Goal: Information Seeking & Learning: Find specific fact

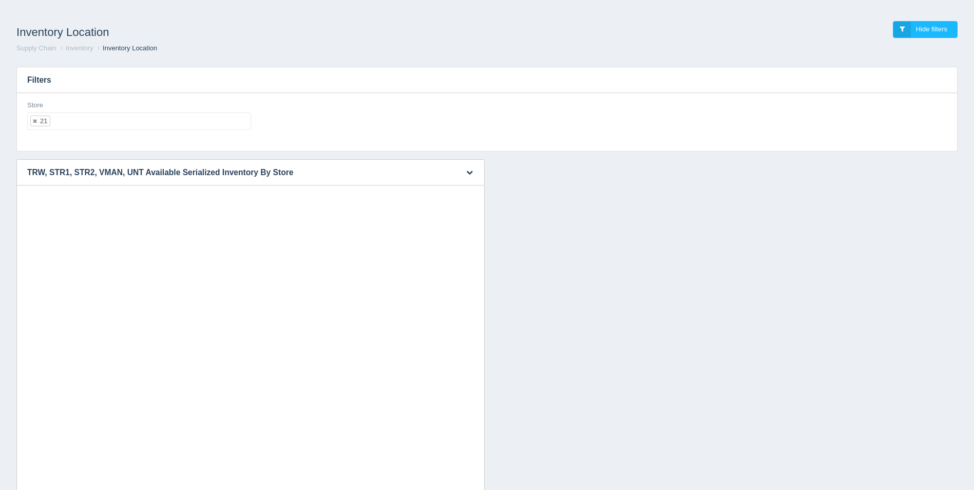
select select "21"
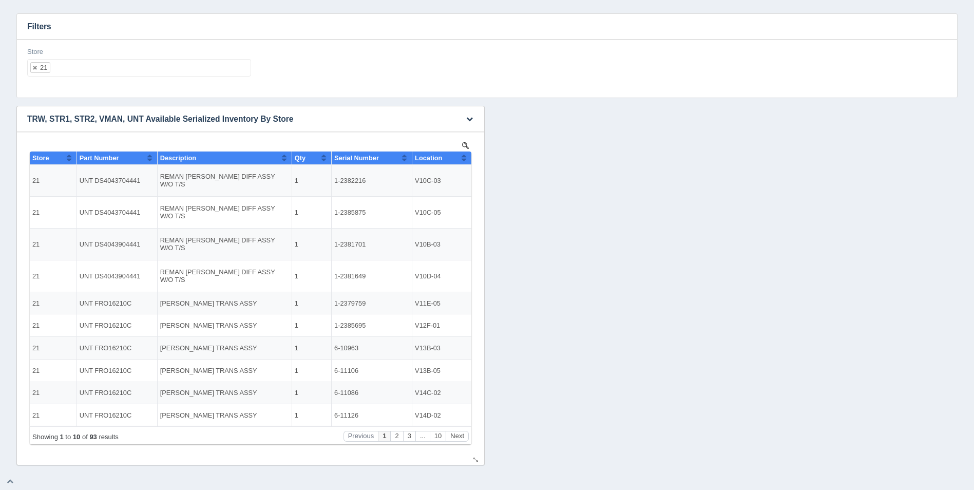
scroll to position [8, 0]
click at [465, 161] on button "Sort column ascending" at bounding box center [464, 157] width 7 height 12
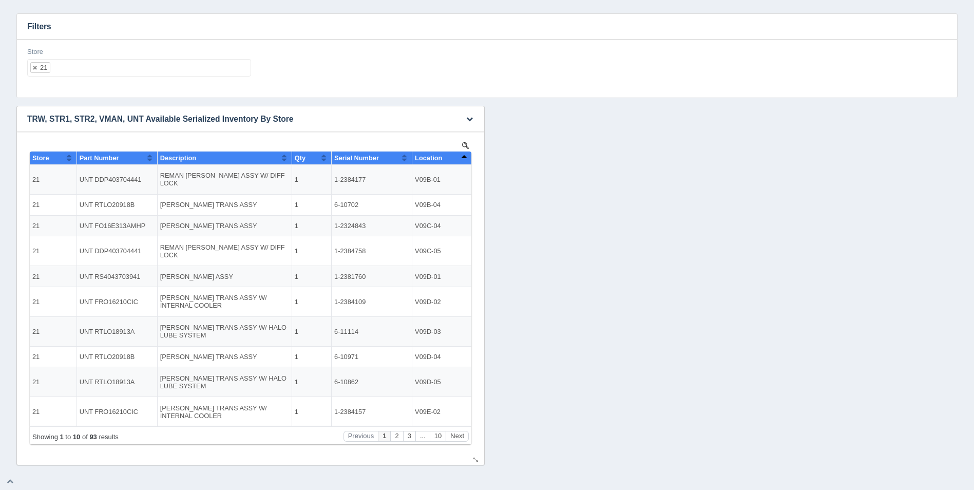
click at [465, 161] on button "Sort column descending" at bounding box center [464, 157] width 7 height 12
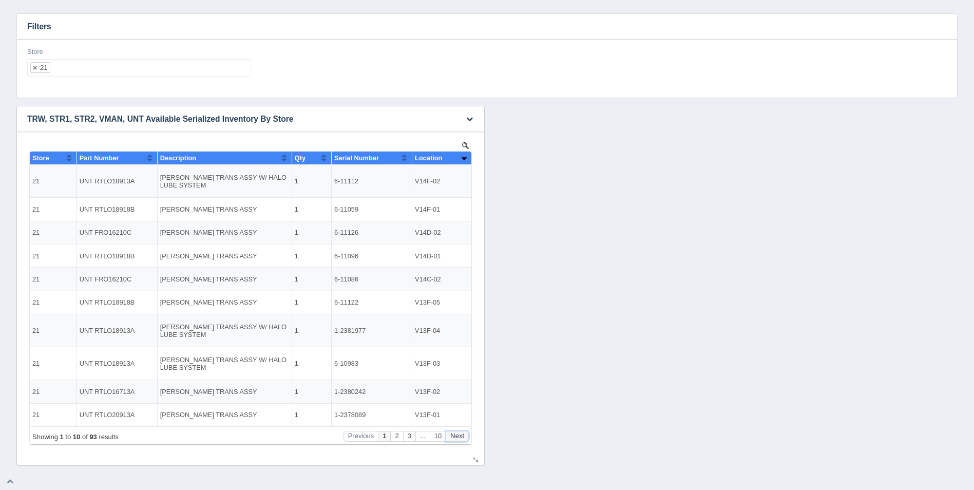
click at [458, 436] on button "Next" at bounding box center [457, 436] width 23 height 11
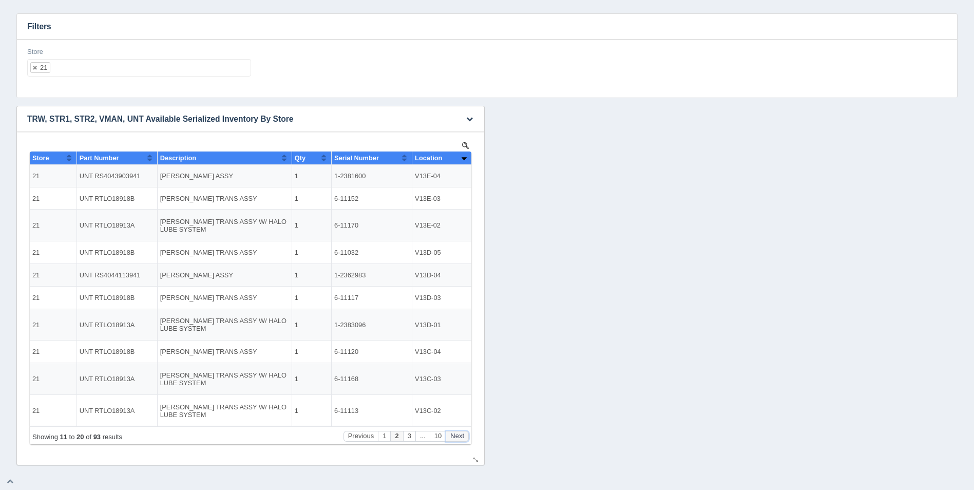
click at [457, 435] on button "Next" at bounding box center [457, 436] width 23 height 11
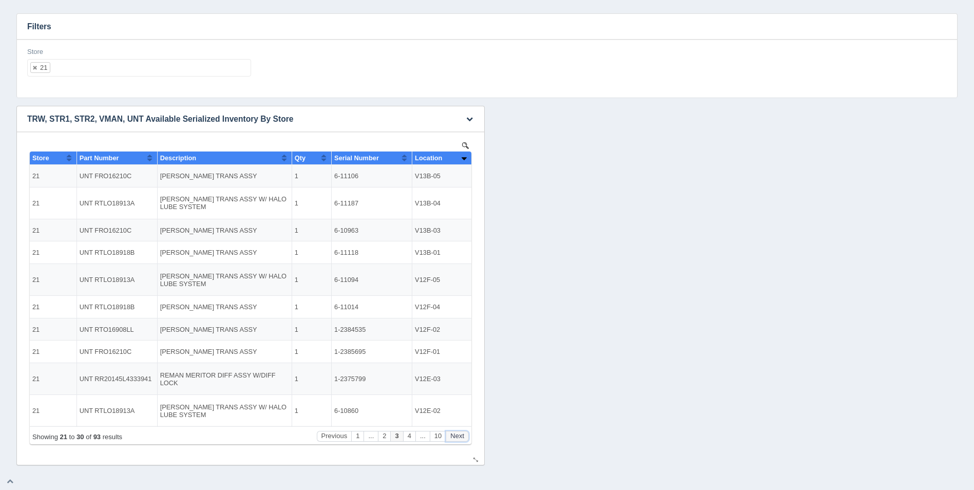
click at [457, 435] on button "Next" at bounding box center [457, 436] width 23 height 11
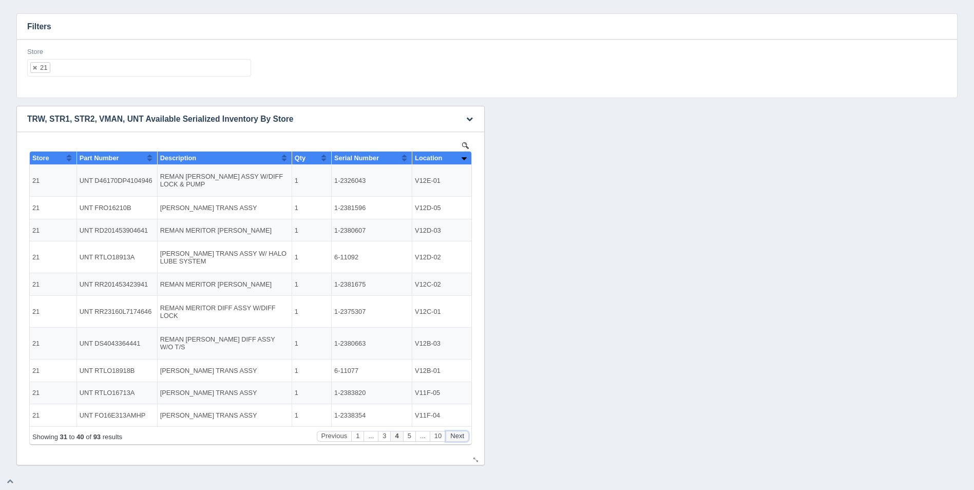
click at [457, 435] on button "Next" at bounding box center [457, 436] width 23 height 11
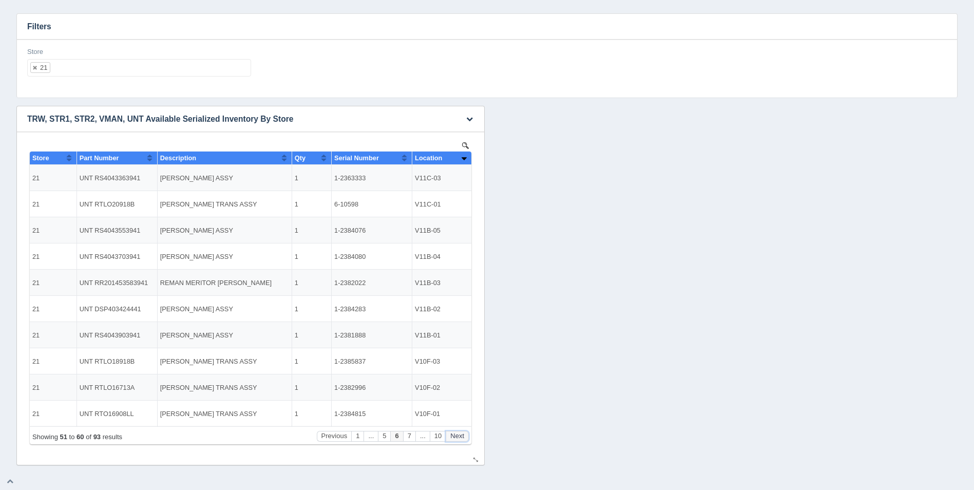
click at [457, 435] on button "Next" at bounding box center [457, 436] width 23 height 11
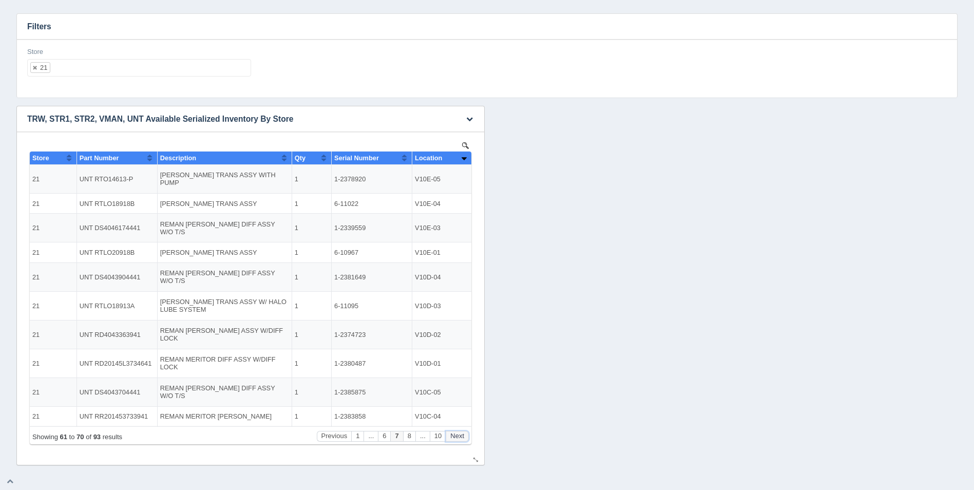
click at [457, 435] on button "Next" at bounding box center [457, 436] width 23 height 11
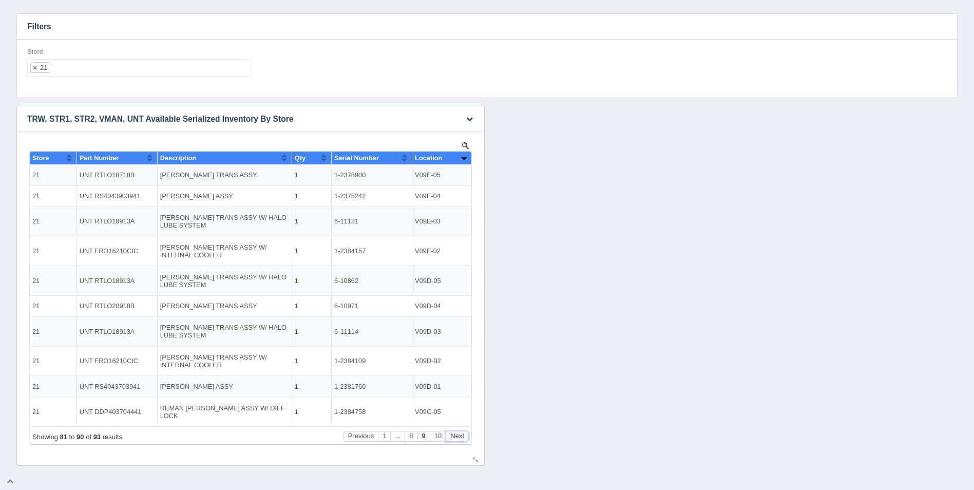
click at [457, 435] on button "Next" at bounding box center [457, 436] width 23 height 11
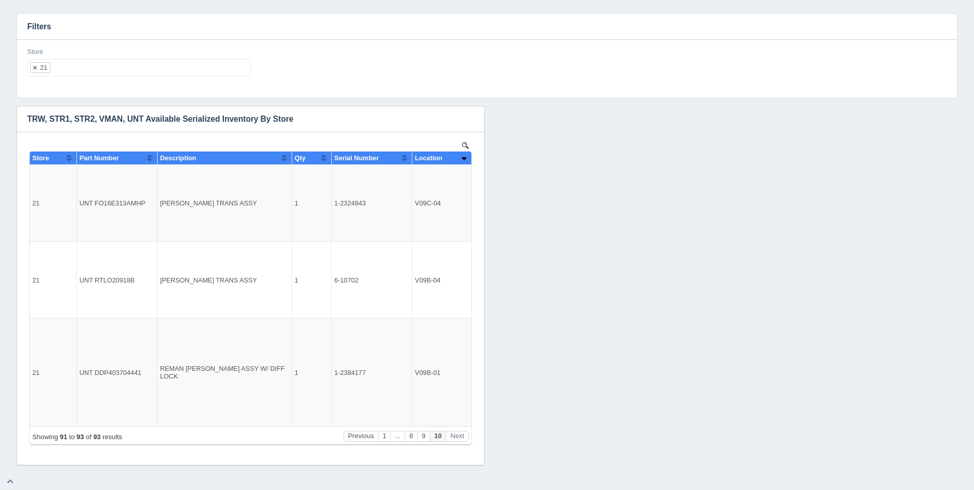
click at [145, 64] on ul "21" at bounding box center [139, 67] width 224 height 17
select select
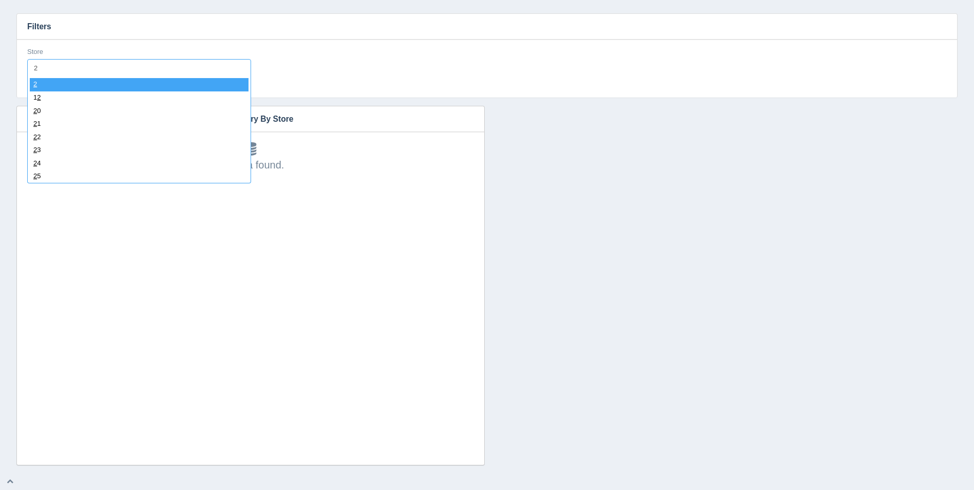
type input "22"
select select "22"
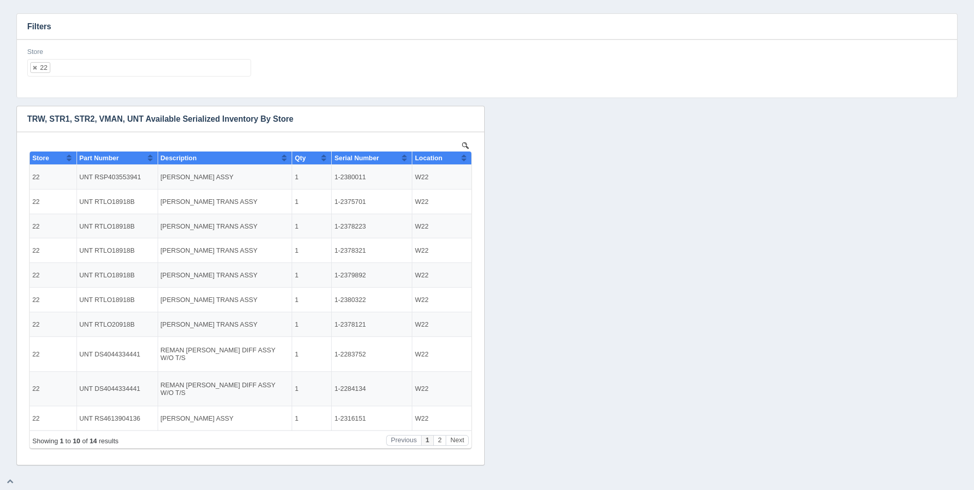
scroll to position [0, 0]
click at [467, 158] on th "Location" at bounding box center [441, 157] width 59 height 13
click at [226, 72] on ul "22" at bounding box center [139, 67] width 224 height 17
select select
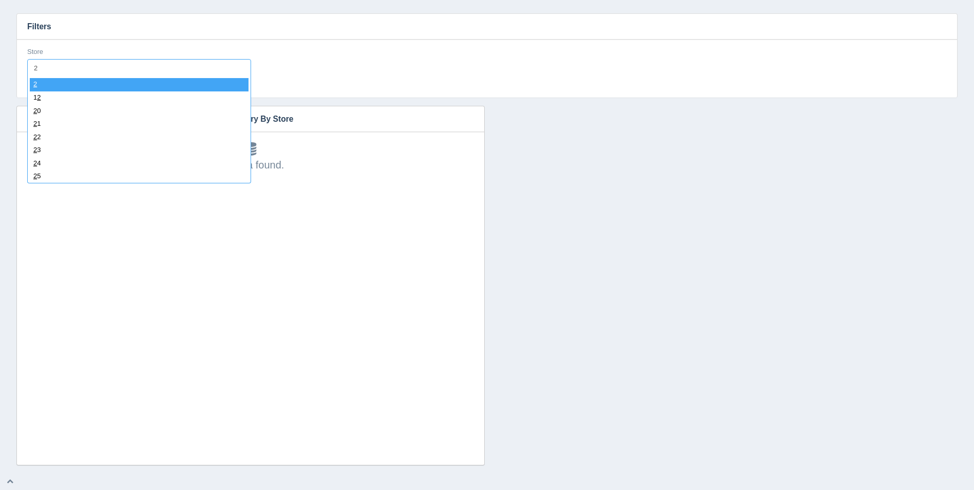
type input "23"
select select "23"
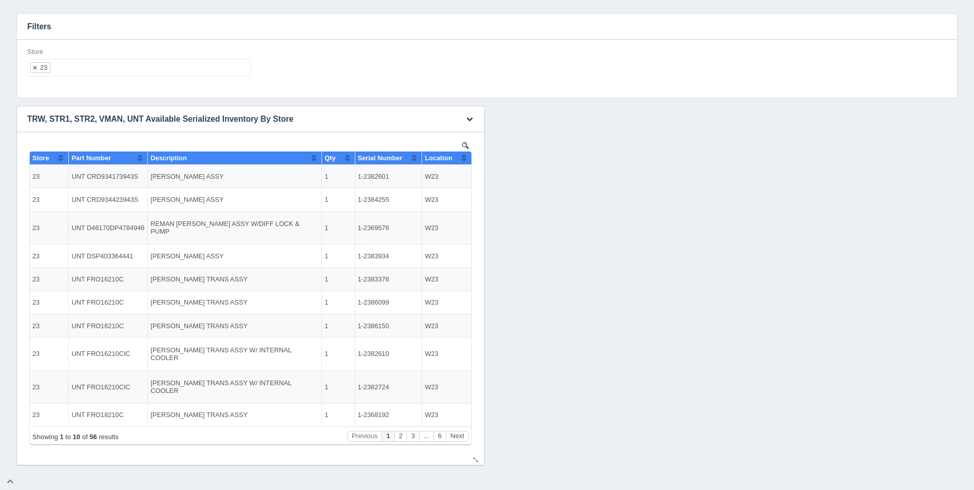
click at [464, 156] on button "Sort column ascending" at bounding box center [464, 157] width 7 height 12
click at [464, 156] on button "Sort column descending" at bounding box center [464, 157] width 7 height 12
click at [235, 75] on ul "23" at bounding box center [139, 67] width 224 height 17
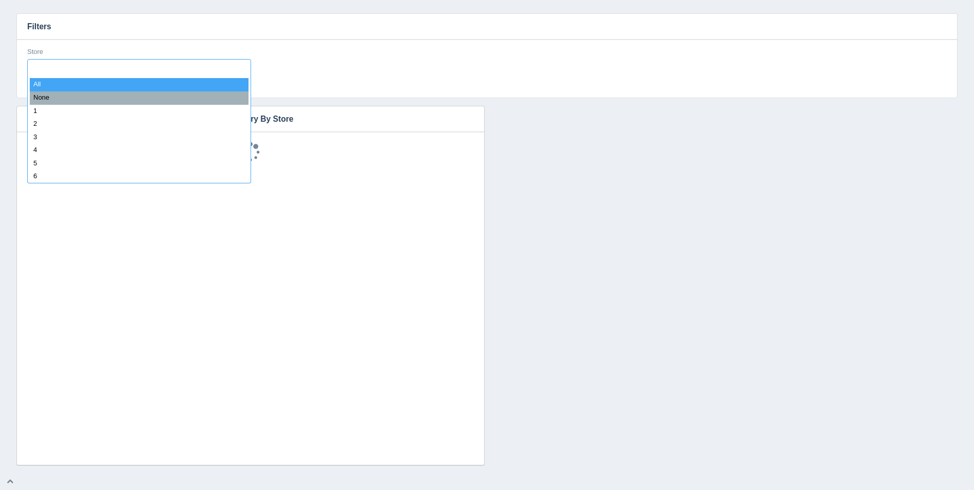
select select
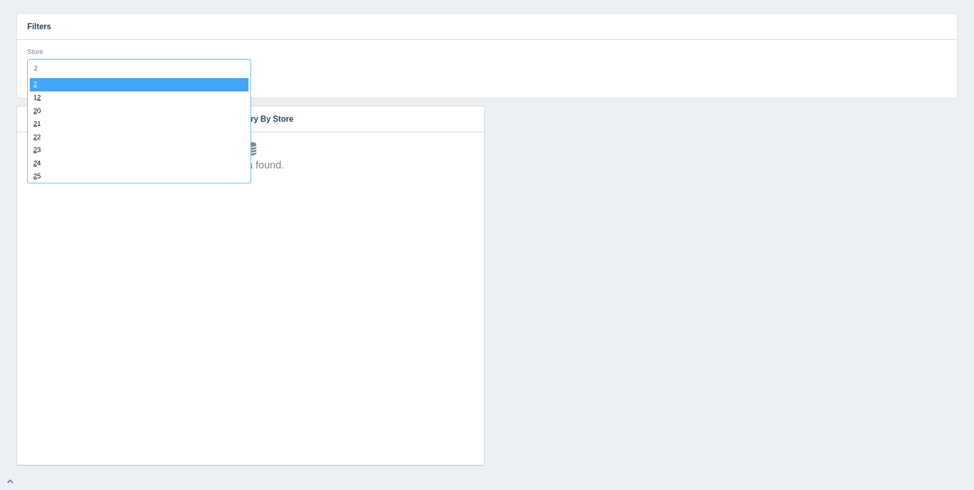
type input "24"
select select "24"
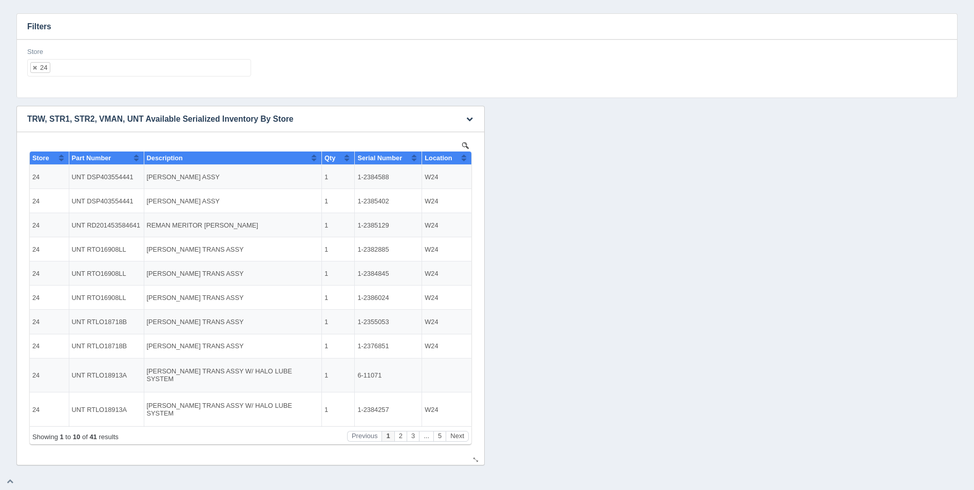
click at [465, 158] on button "Sort column ascending" at bounding box center [464, 157] width 7 height 12
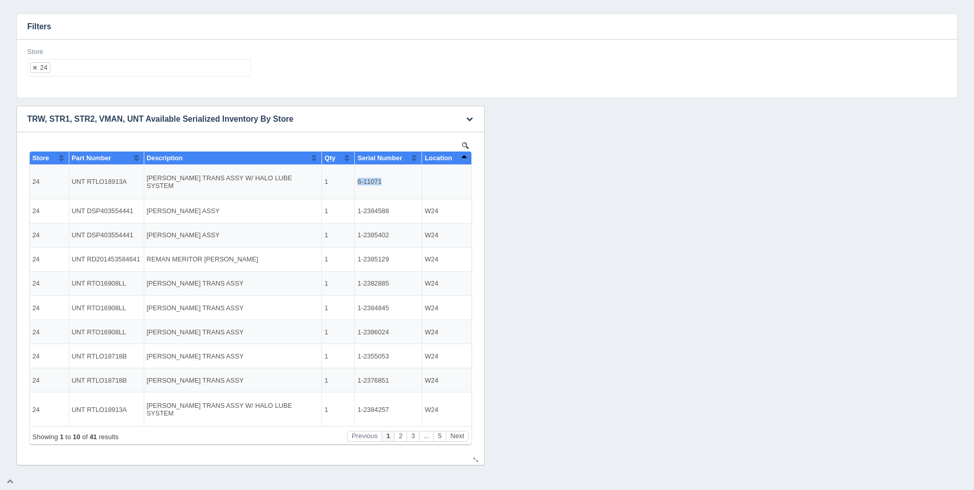
drag, startPoint x: 382, startPoint y: 176, endPoint x: 355, endPoint y: 177, distance: 26.7
click at [355, 177] on td "6-11071" at bounding box center [388, 182] width 67 height 34
copy td "6-11071"
click at [457, 435] on button "Next" at bounding box center [457, 436] width 23 height 11
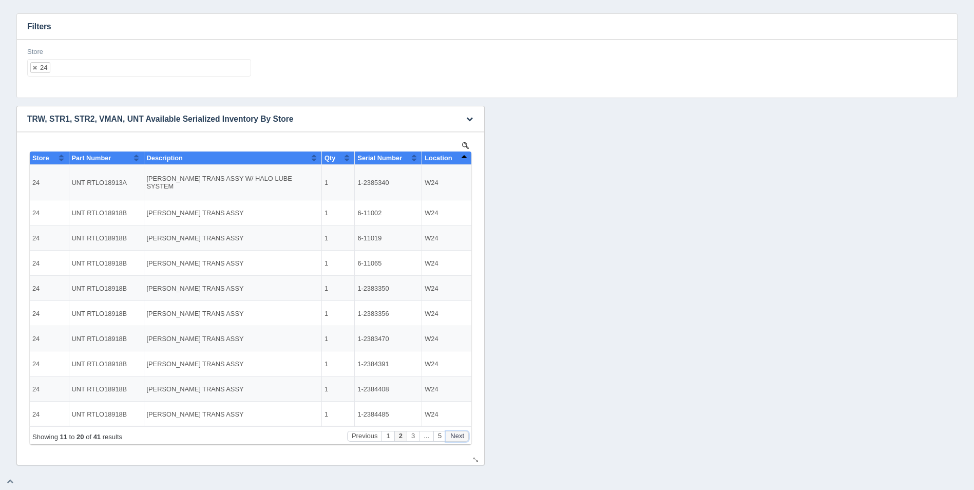
click at [457, 435] on button "Next" at bounding box center [457, 436] width 23 height 11
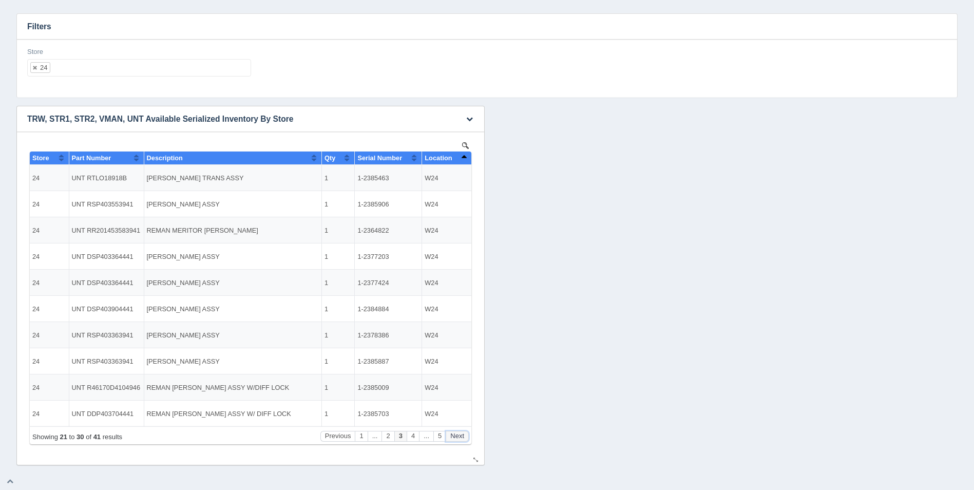
click at [457, 435] on button "Next" at bounding box center [457, 436] width 23 height 11
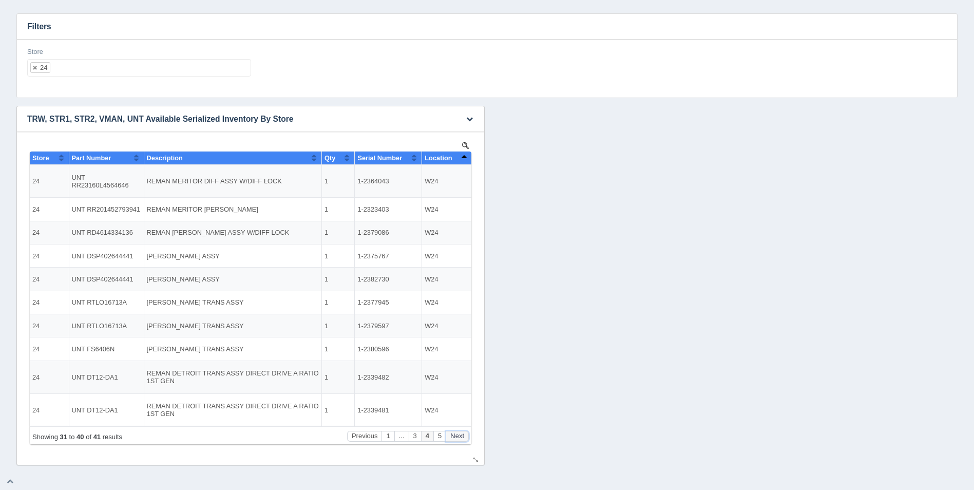
click at [457, 435] on button "Next" at bounding box center [457, 436] width 23 height 11
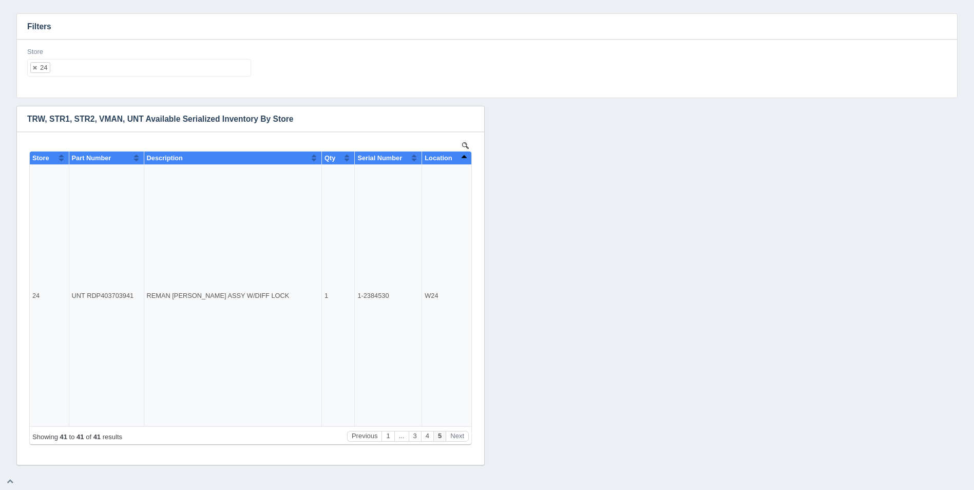
click at [135, 64] on ul "24" at bounding box center [139, 67] width 224 height 17
select select
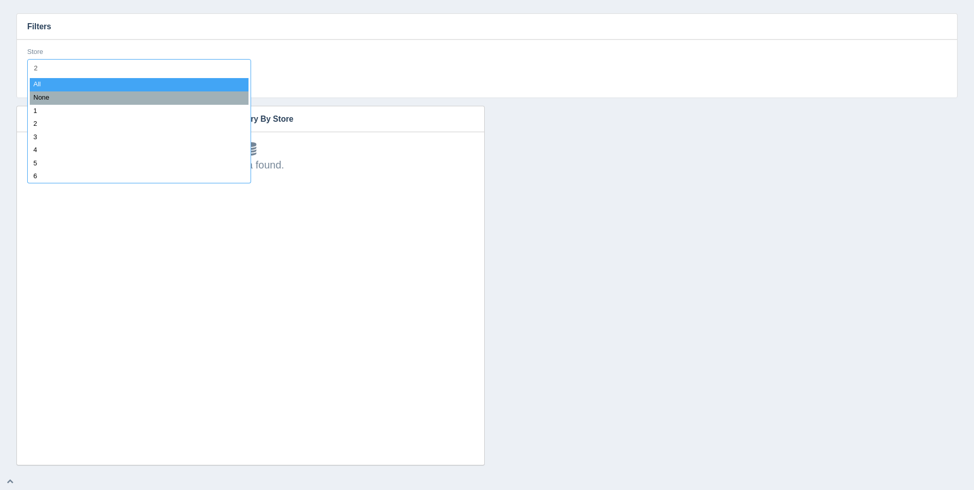
type input "25"
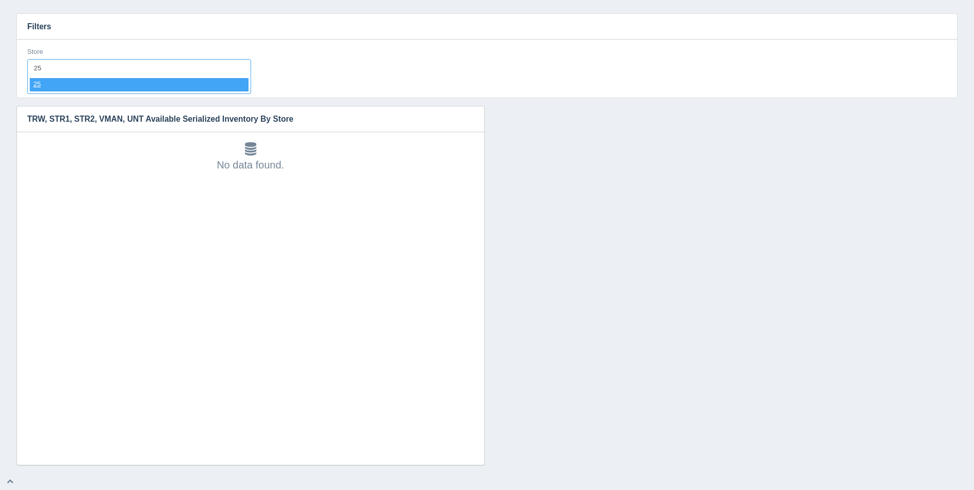
select select "25"
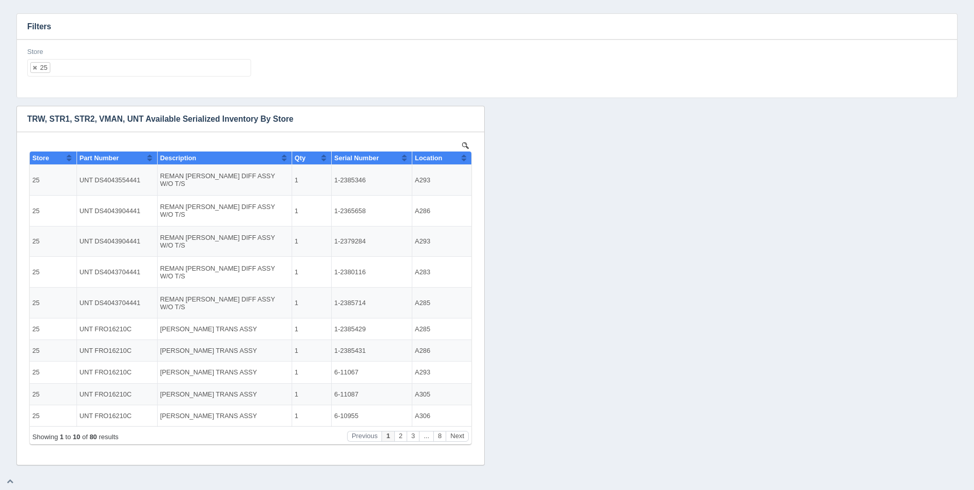
drag, startPoint x: 83, startPoint y: 20, endPoint x: 166, endPoint y: 0, distance: 85.6
click at [83, 20] on h3 "Filters" at bounding box center [487, 27] width 940 height 26
click at [457, 437] on button "Next" at bounding box center [457, 436] width 23 height 11
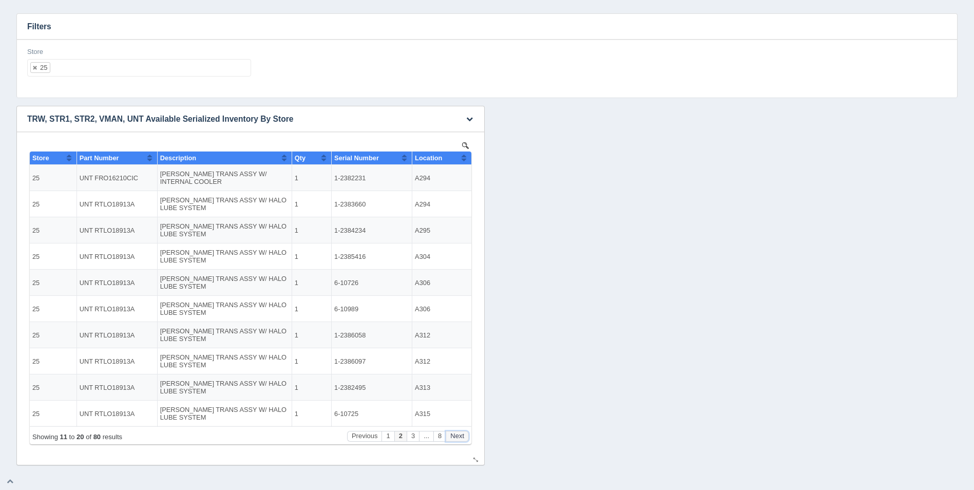
click at [457, 437] on button "Next" at bounding box center [457, 436] width 23 height 11
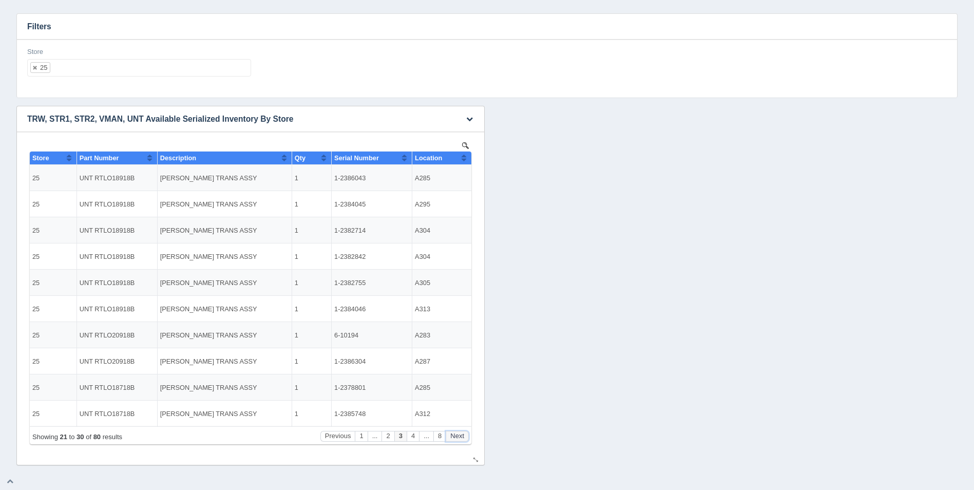
click at [457, 437] on button "Next" at bounding box center [457, 436] width 23 height 11
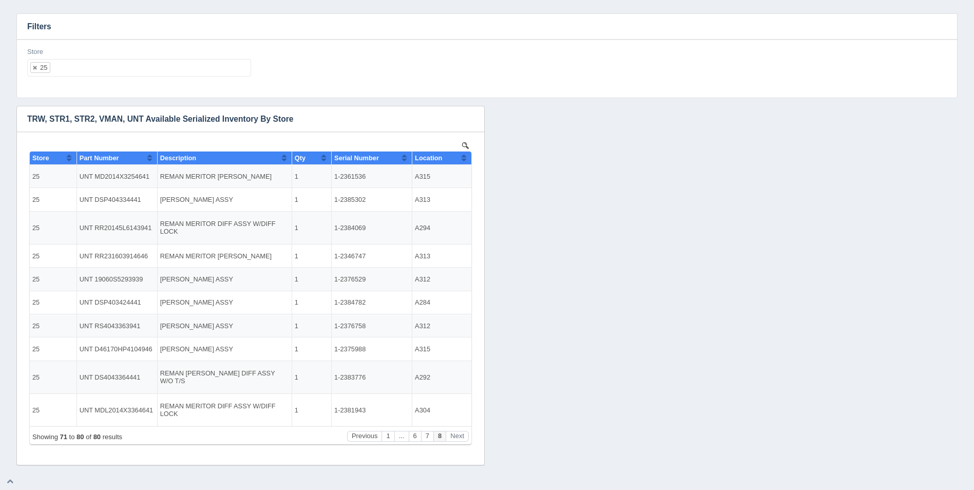
click at [102, 70] on ul "25" at bounding box center [139, 67] width 224 height 17
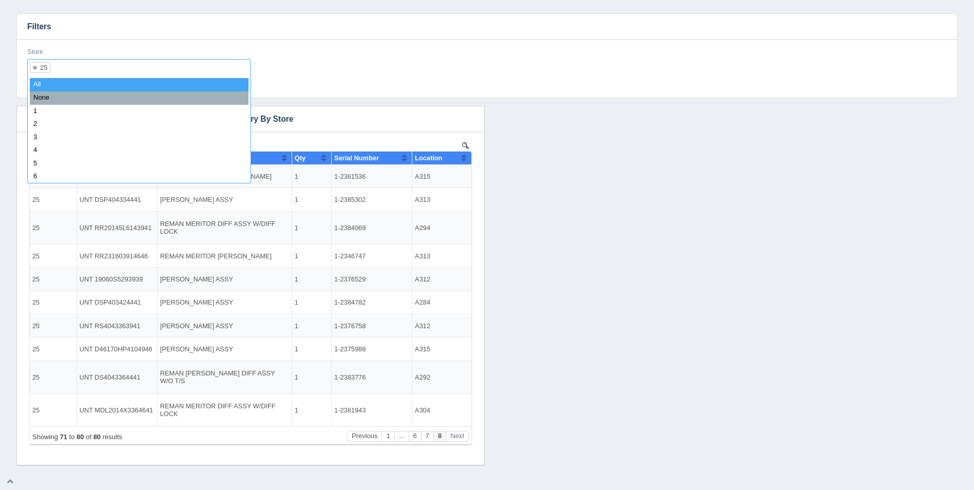
select select
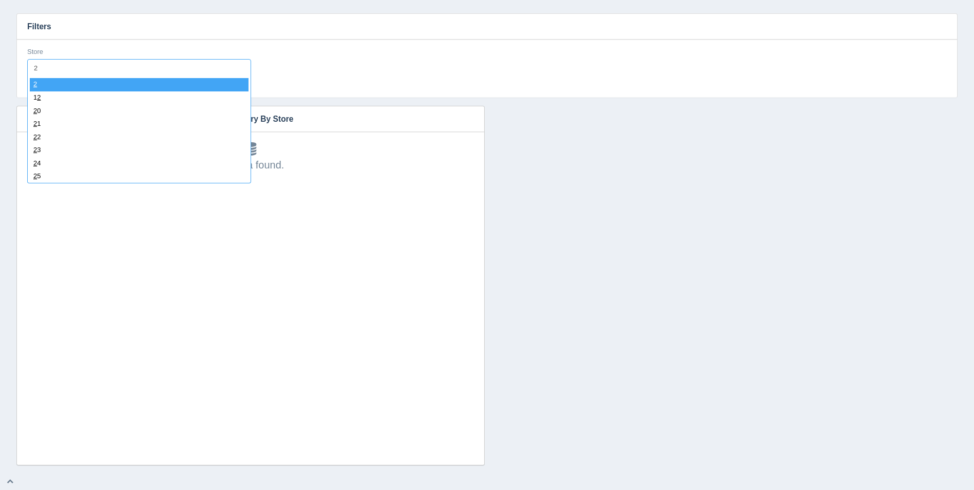
type input "26"
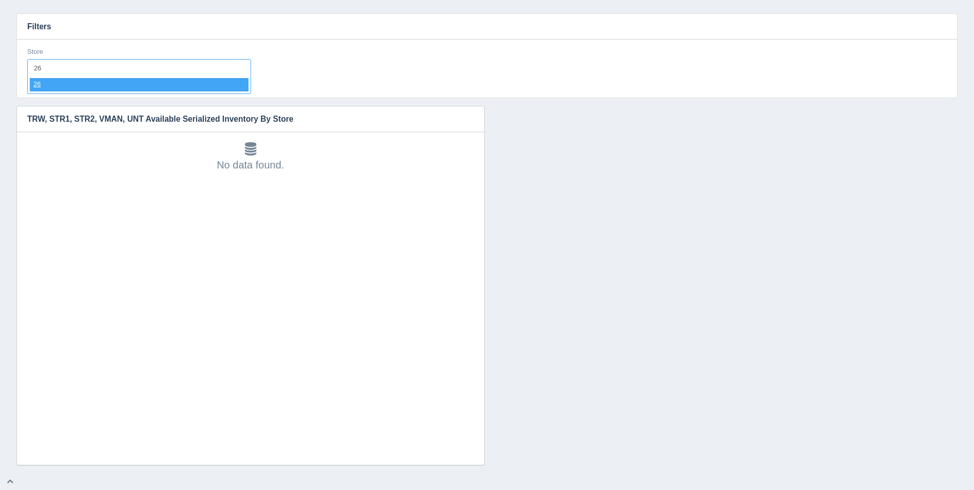
select select "26"
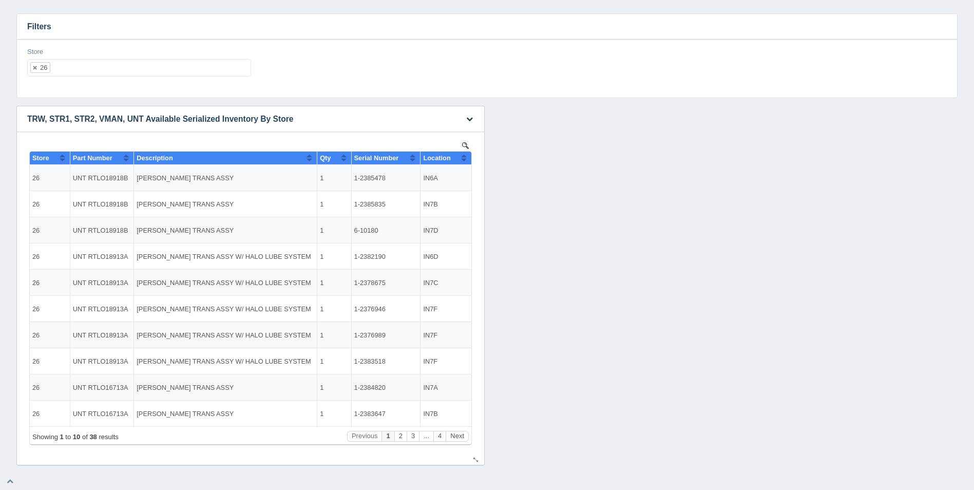
click at [467, 161] on button "Sort column ascending" at bounding box center [464, 157] width 7 height 12
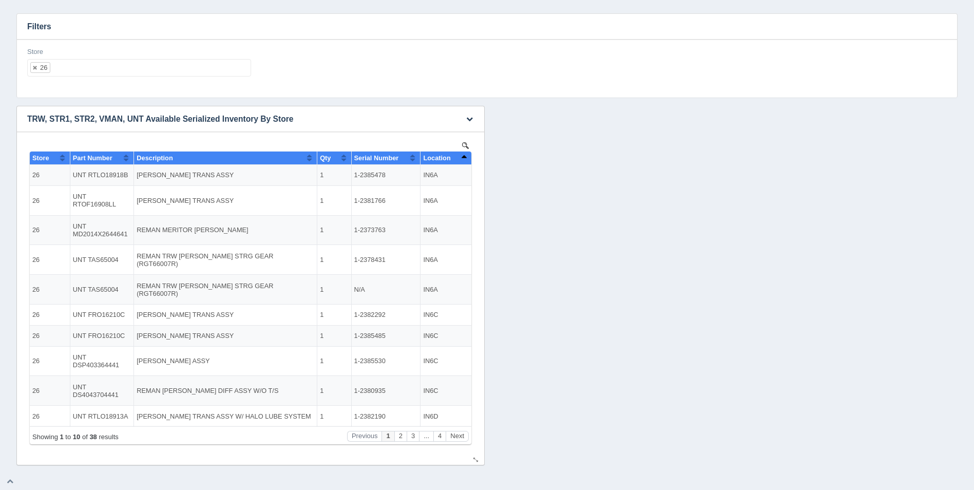
click at [467, 161] on button "Sort column descending" at bounding box center [464, 157] width 7 height 12
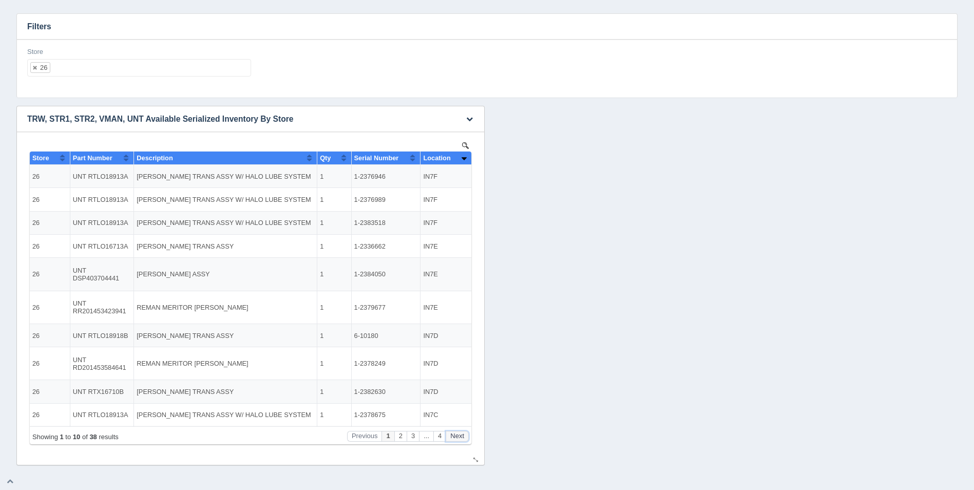
click at [453, 435] on button "Next" at bounding box center [457, 436] width 23 height 11
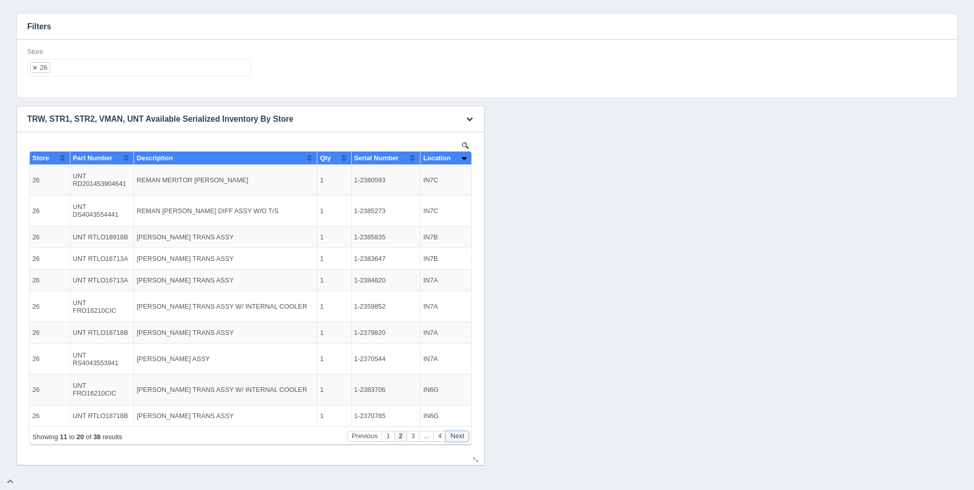
click at [454, 436] on button "Next" at bounding box center [457, 436] width 23 height 11
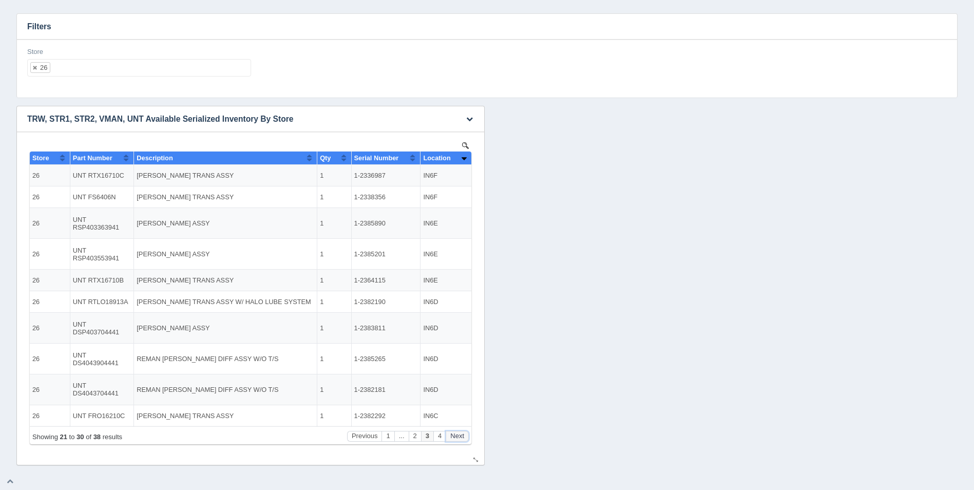
click at [454, 436] on button "Next" at bounding box center [457, 436] width 23 height 11
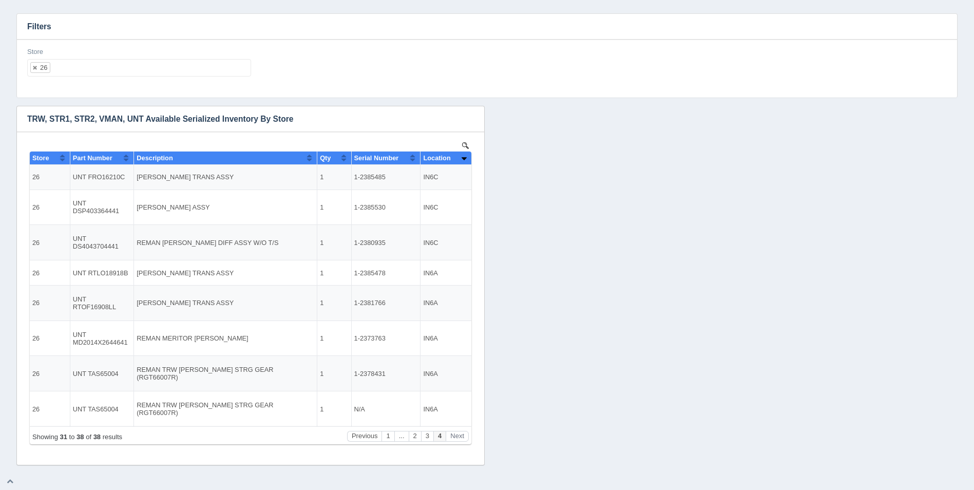
click at [132, 66] on ul "26" at bounding box center [139, 67] width 224 height 17
select select
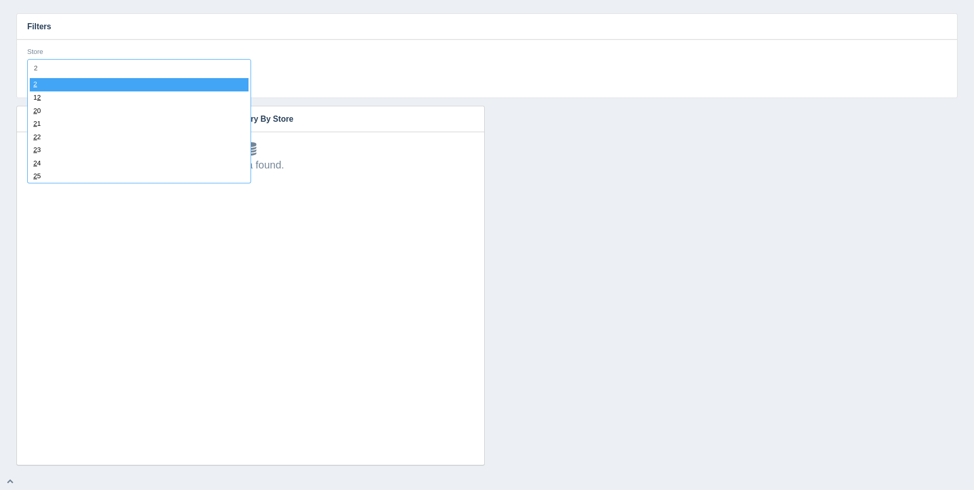
type input "27"
select select "27"
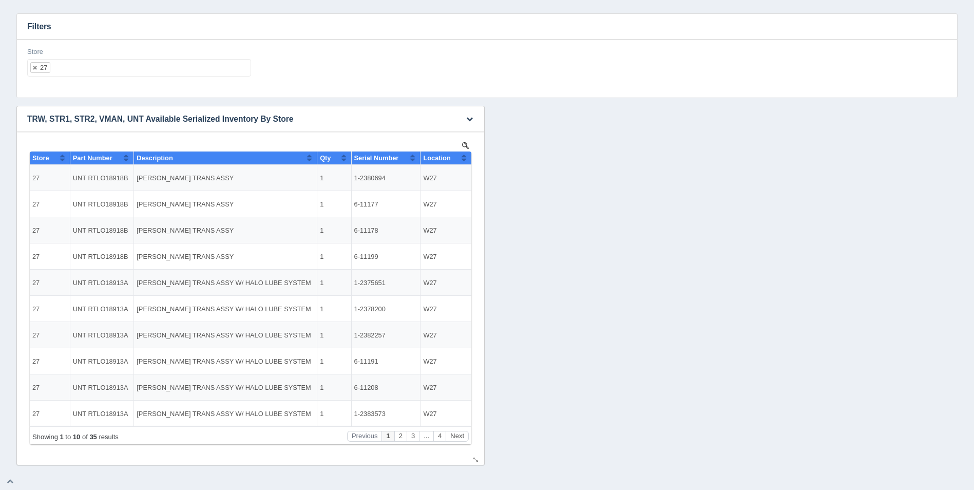
click at [464, 160] on button "Sort column ascending" at bounding box center [464, 157] width 7 height 12
click at [464, 160] on button "Sort column descending" at bounding box center [464, 157] width 7 height 12
click at [455, 434] on button "Next" at bounding box center [457, 436] width 23 height 11
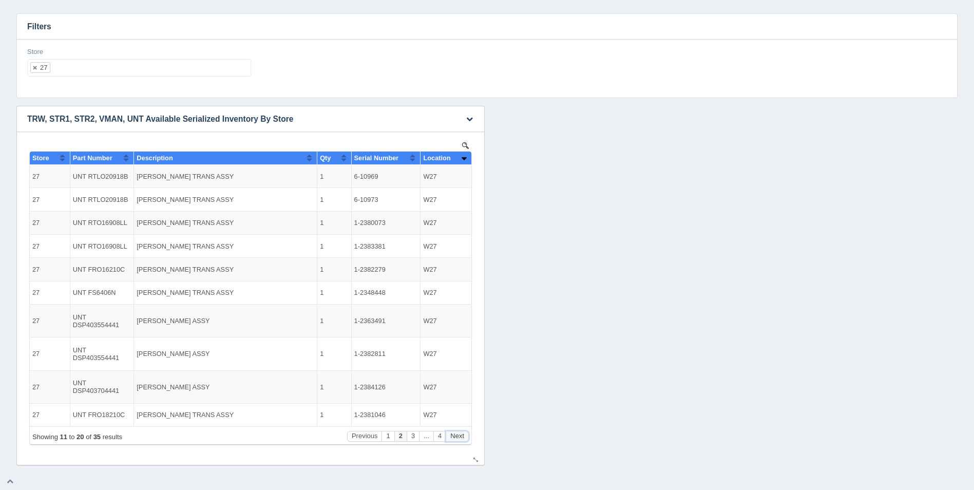
click at [455, 434] on button "Next" at bounding box center [457, 436] width 23 height 11
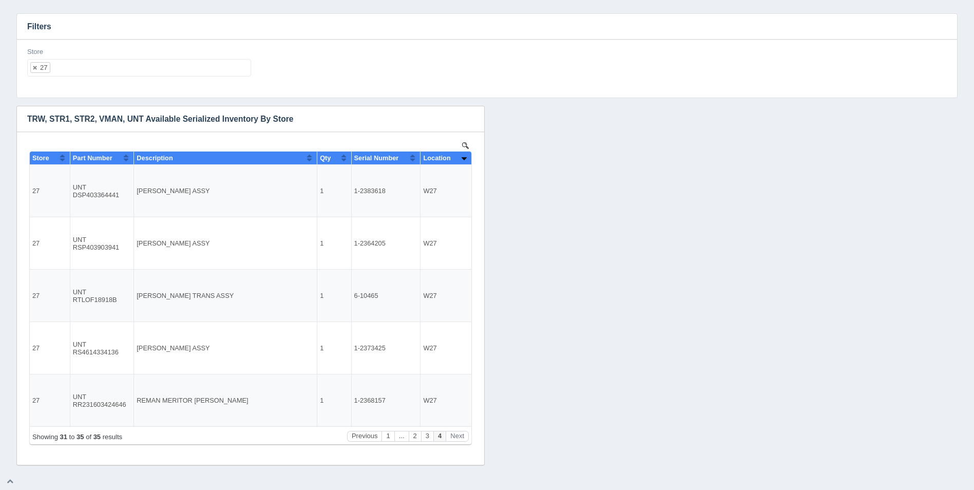
click at [120, 72] on ul "27" at bounding box center [139, 67] width 224 height 17
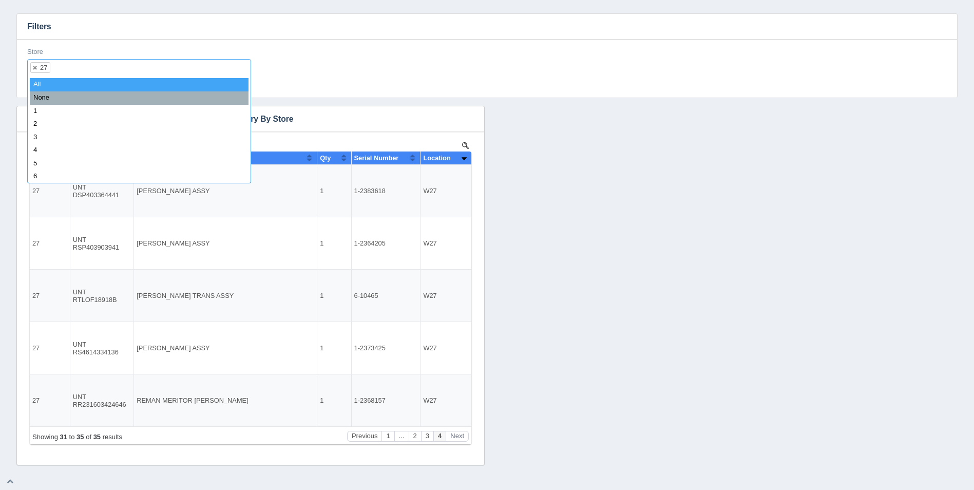
select select
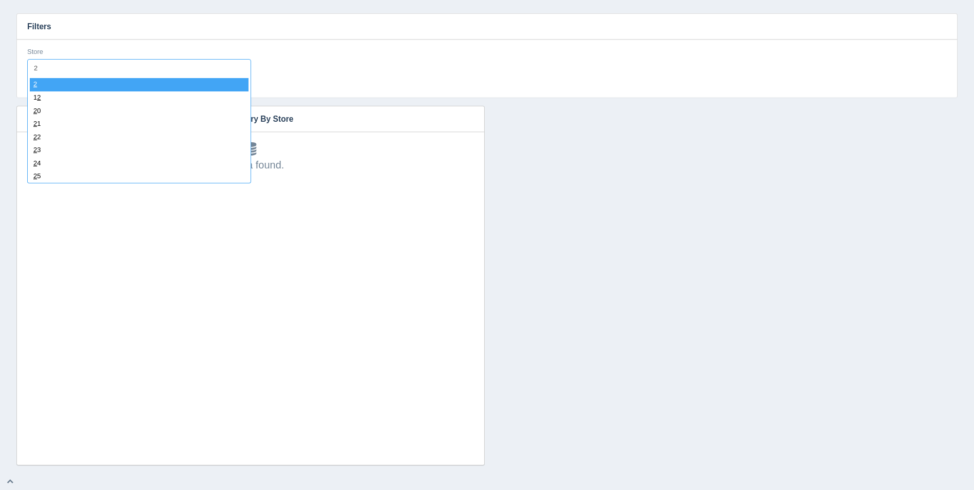
type input "28"
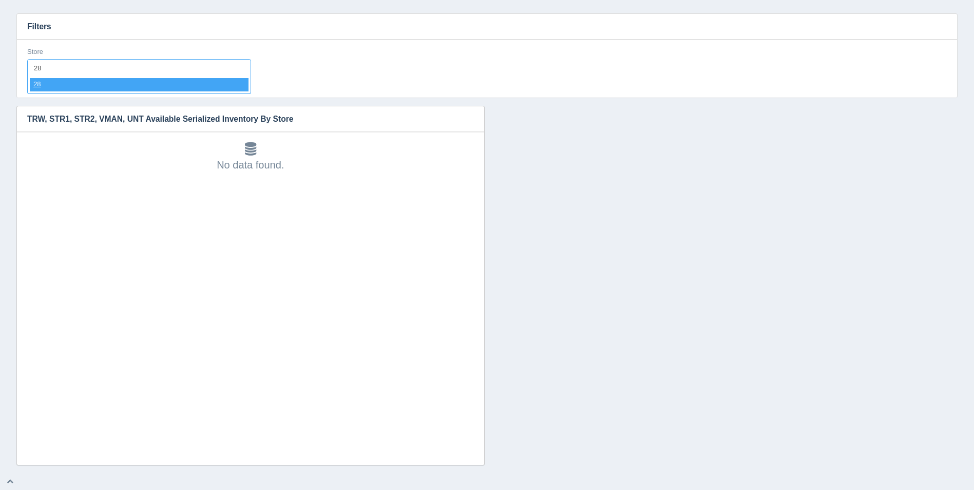
select select "28"
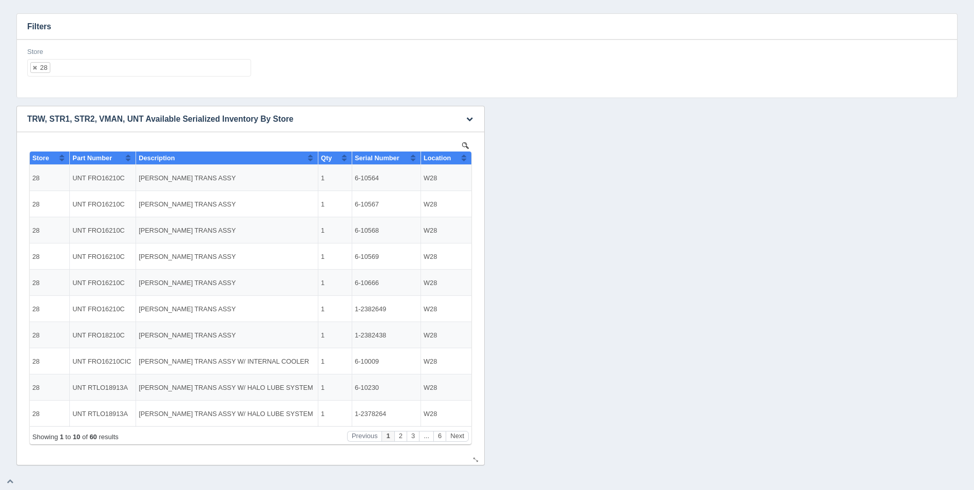
click at [464, 157] on button "Sort column ascending" at bounding box center [464, 157] width 7 height 12
click at [464, 157] on button "Sort column descending" at bounding box center [464, 157] width 7 height 12
click at [124, 70] on ul "28" at bounding box center [139, 67] width 224 height 17
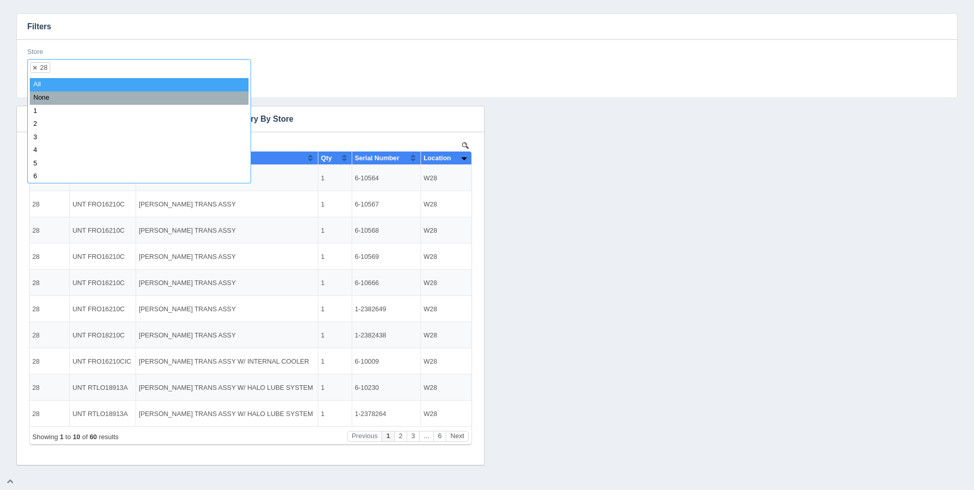
select select
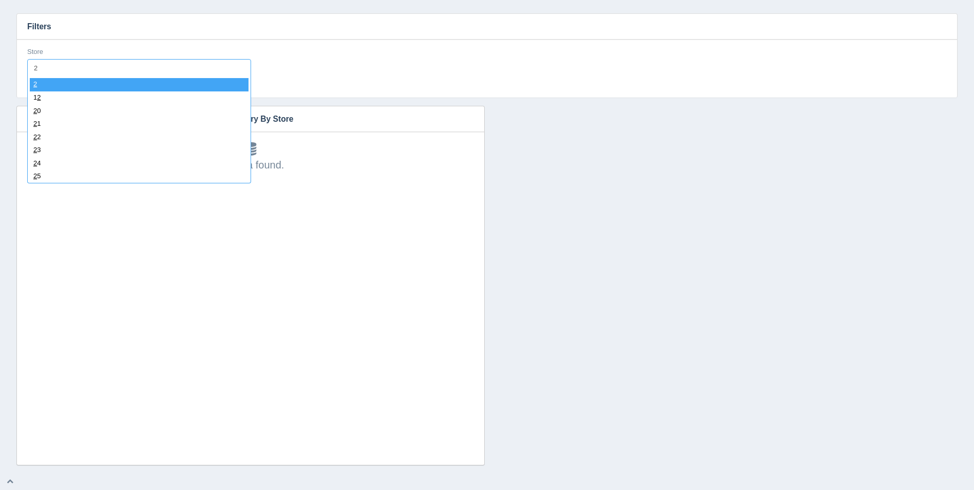
type input "29"
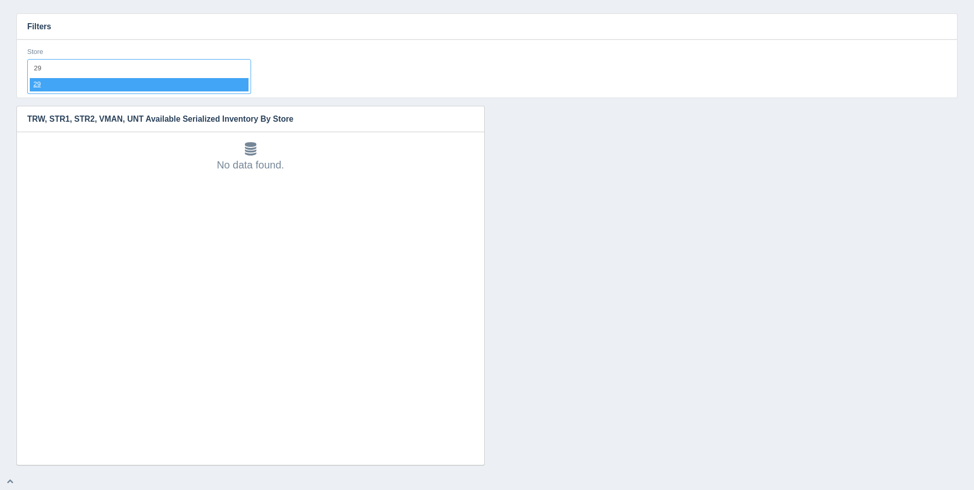
select select "29"
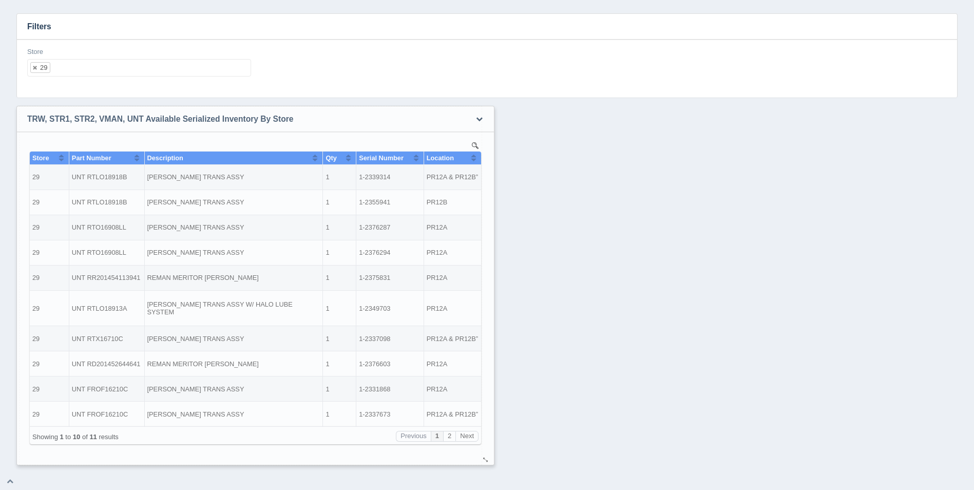
drag, startPoint x: 479, startPoint y: 463, endPoint x: 488, endPoint y: 463, distance: 9.8
click at [488, 463] on div at bounding box center [486, 460] width 8 height 8
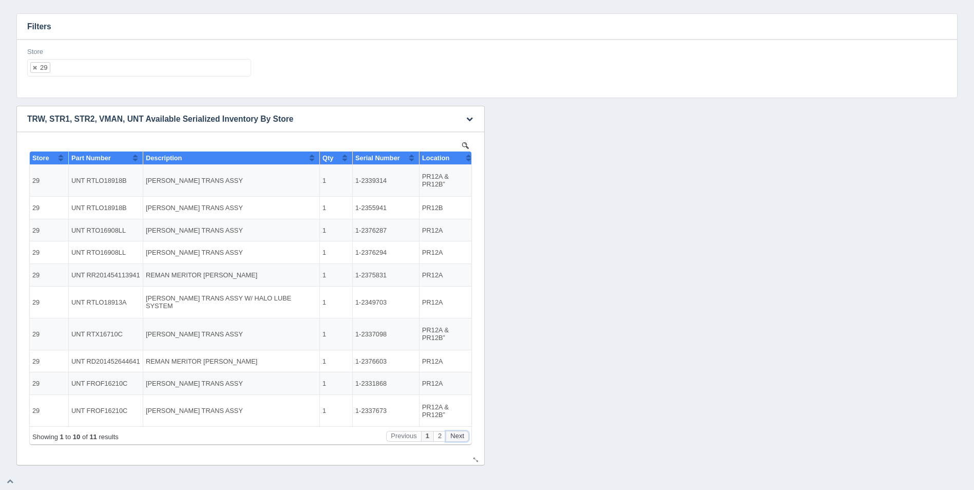
click at [460, 439] on button "Next" at bounding box center [457, 436] width 23 height 11
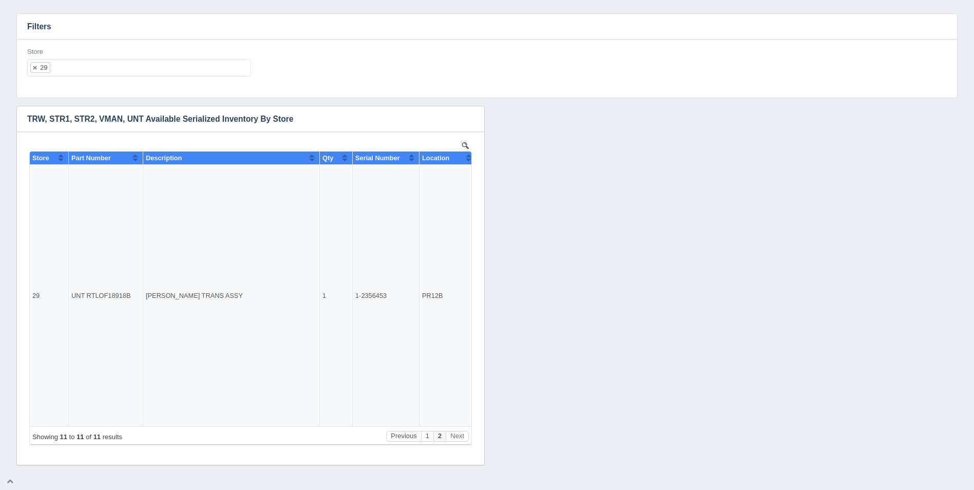
click at [149, 62] on ul "29" at bounding box center [139, 67] width 224 height 17
select select
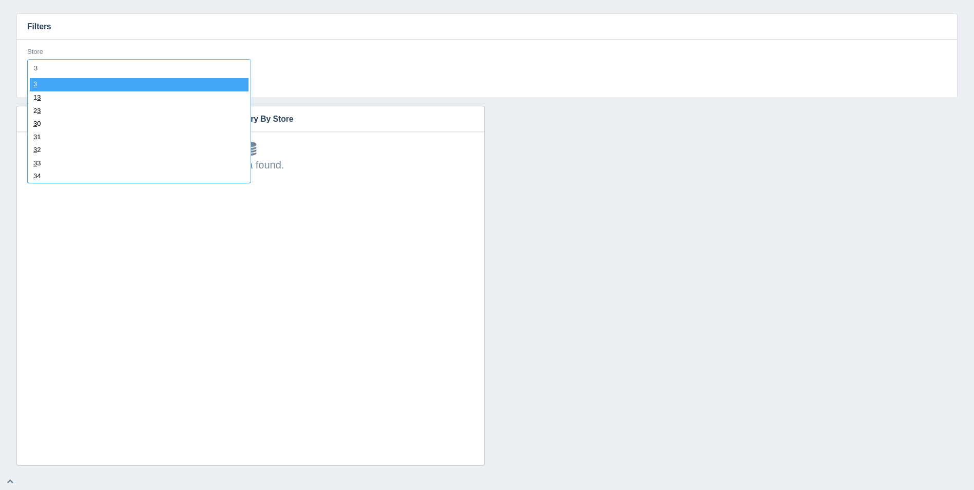
type input "30"
select select "30"
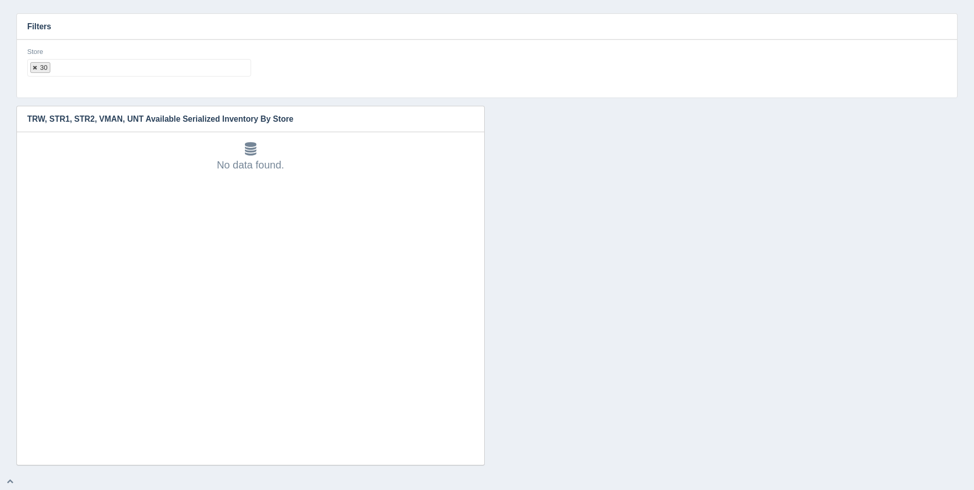
select select
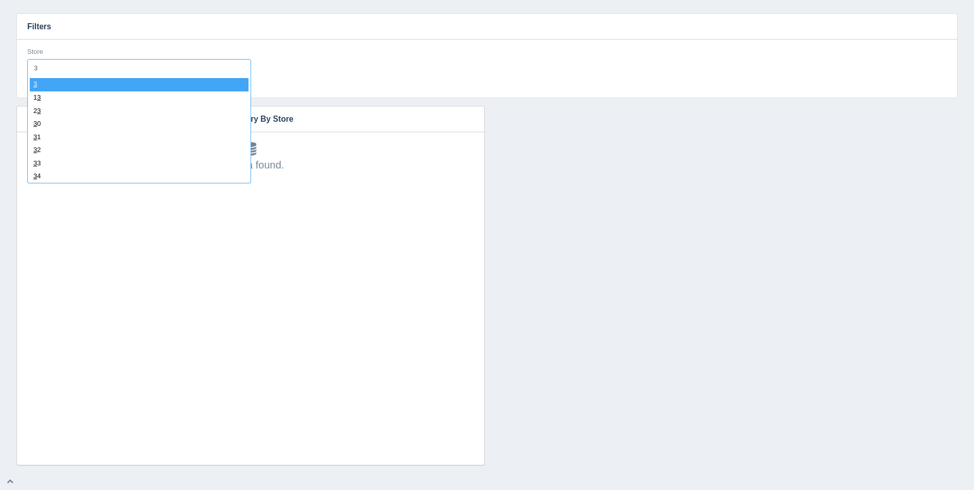
type input "31"
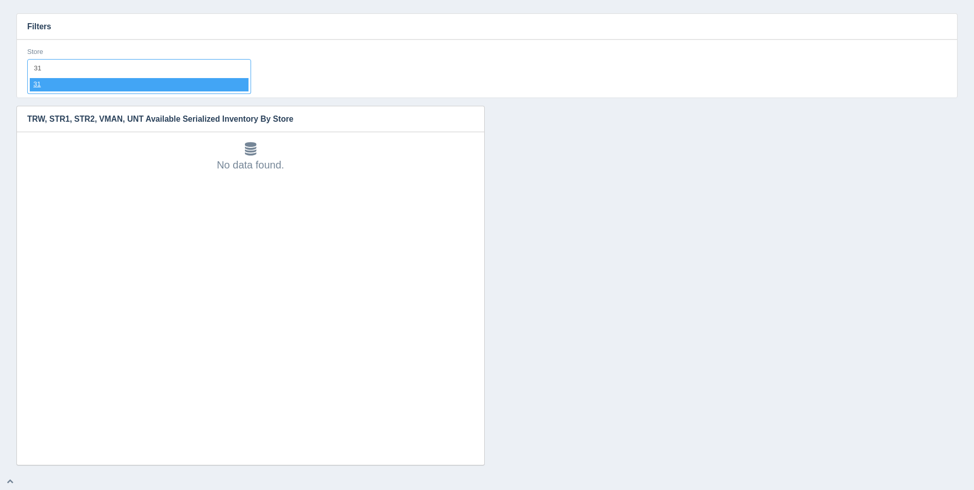
select select "31"
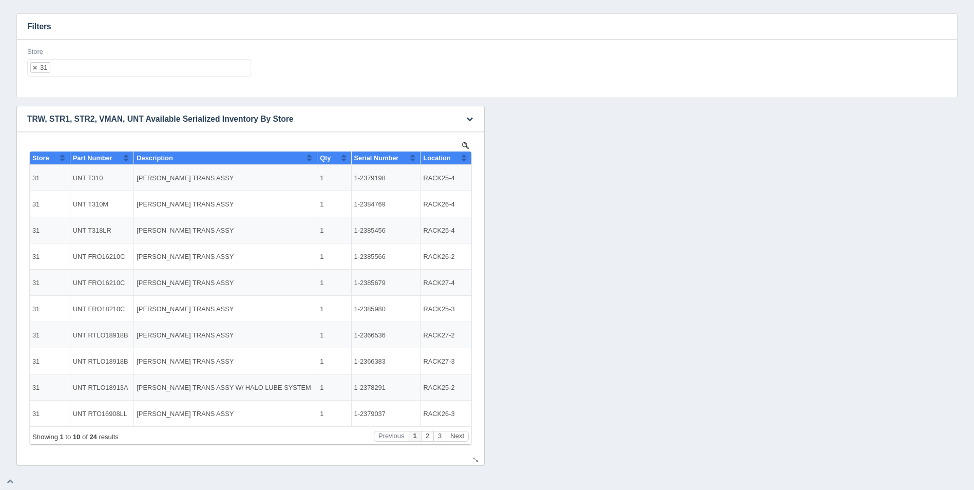
click at [464, 155] on button "Sort column ascending" at bounding box center [464, 157] width 7 height 12
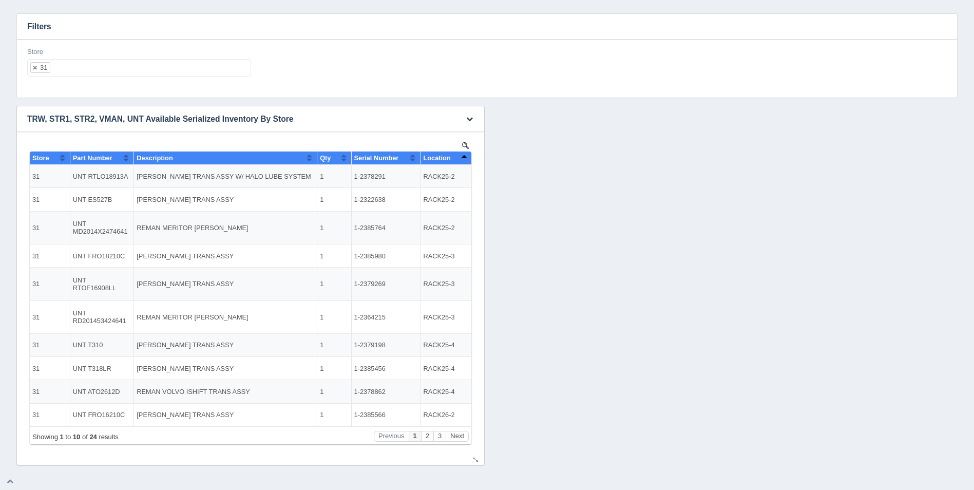
click at [464, 155] on button "Sort column descending" at bounding box center [464, 157] width 7 height 12
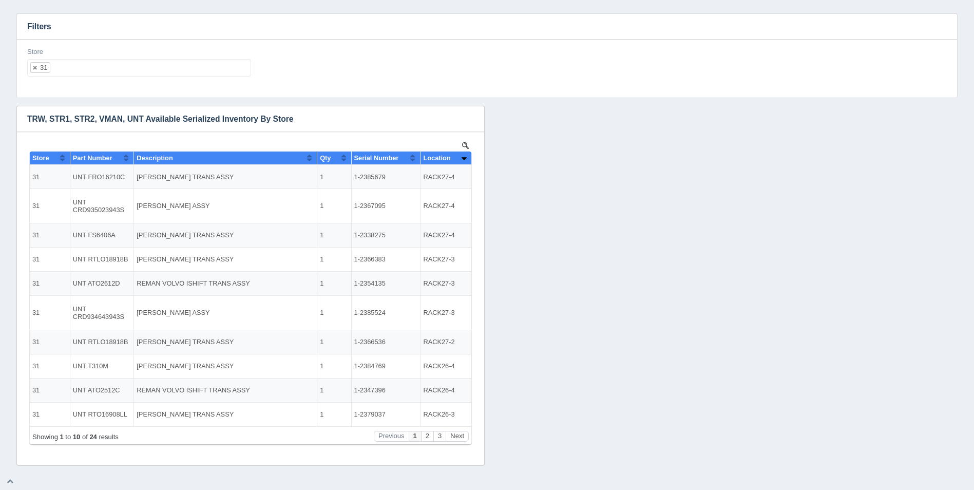
click at [129, 71] on ul "31" at bounding box center [139, 67] width 224 height 17
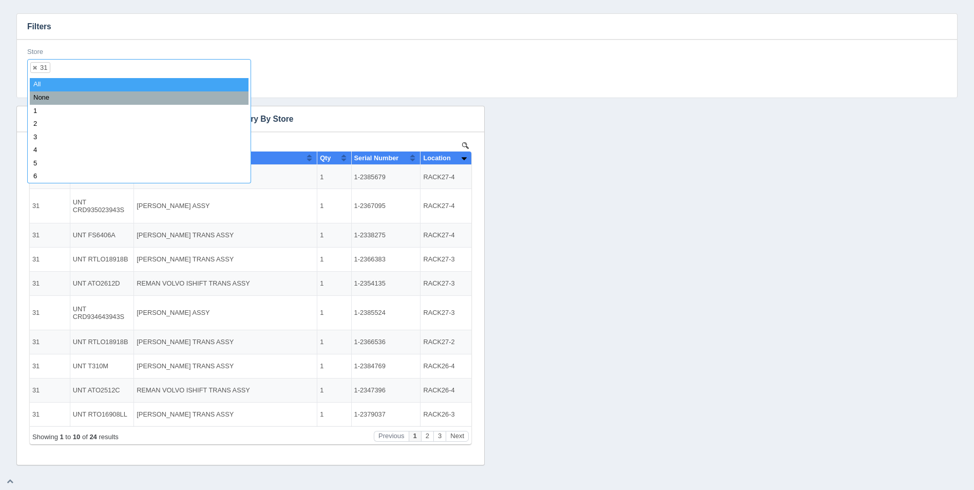
select select
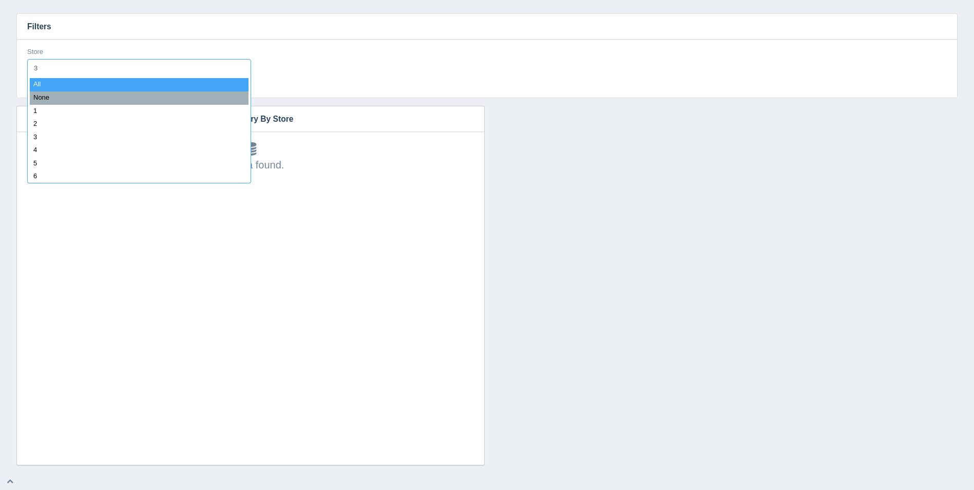
type input "32"
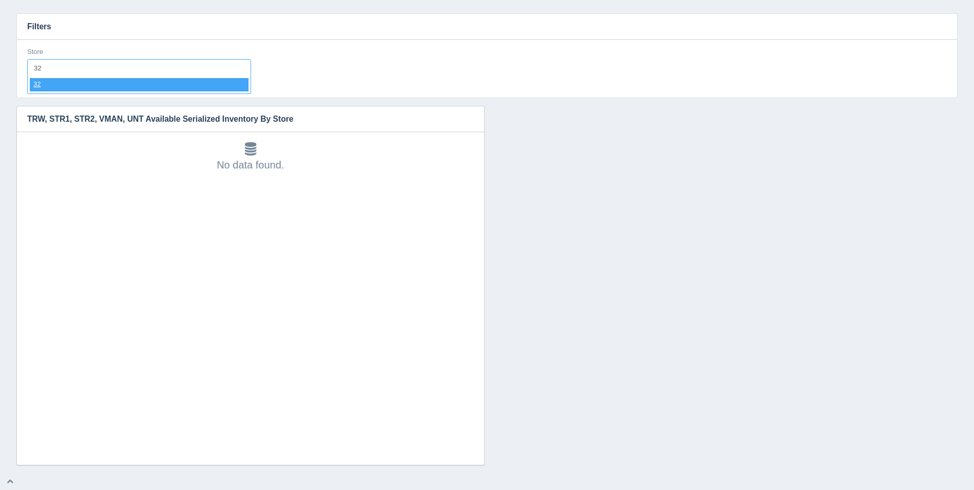
select select "32"
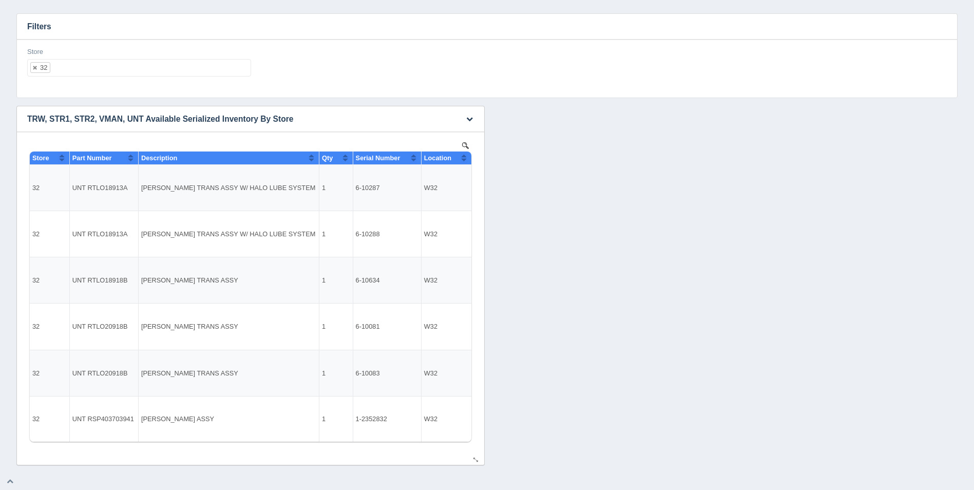
select select
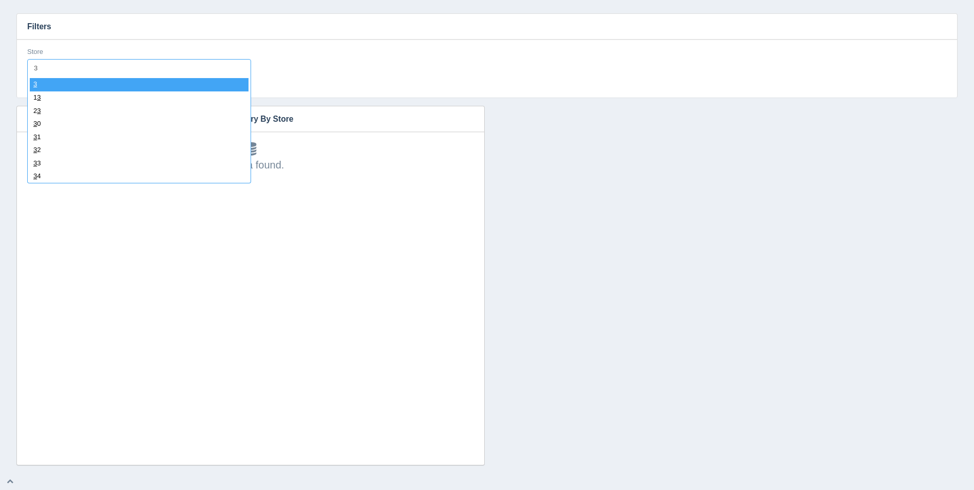
type input "33"
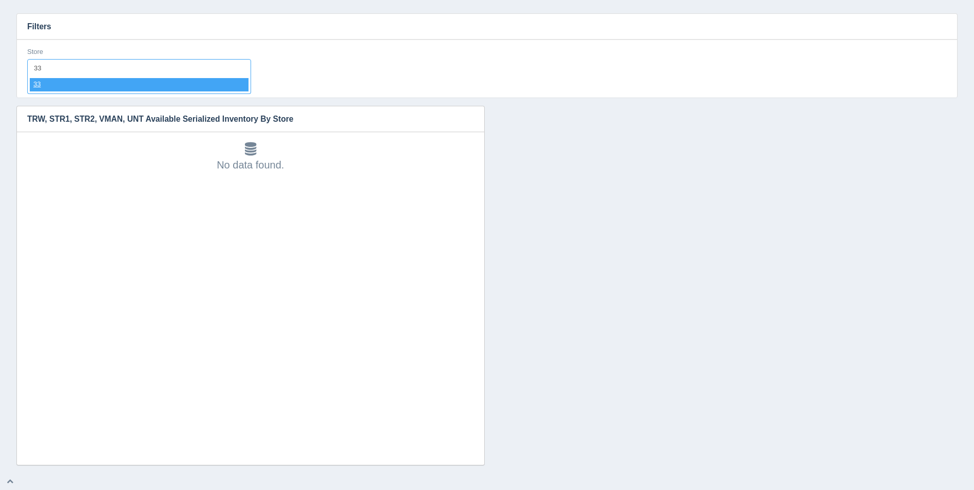
select select "33"
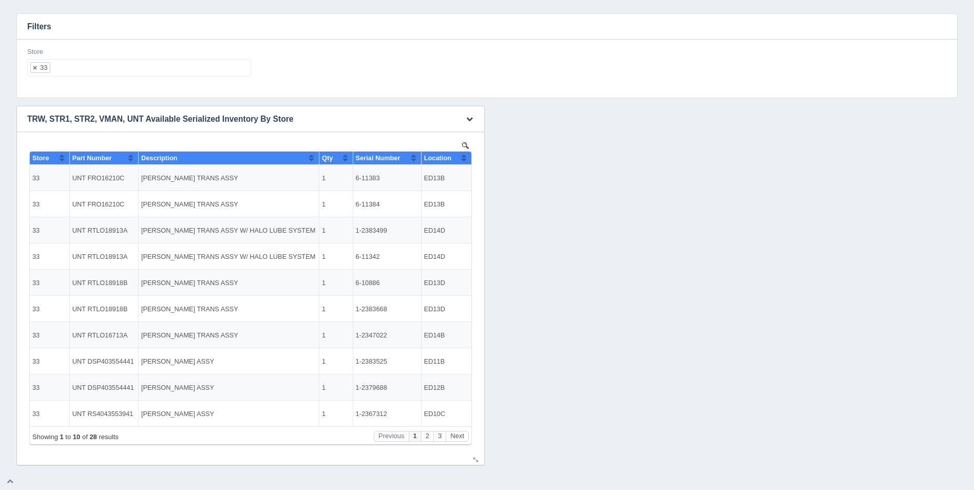
click at [451, 155] on span "Location" at bounding box center [437, 158] width 27 height 8
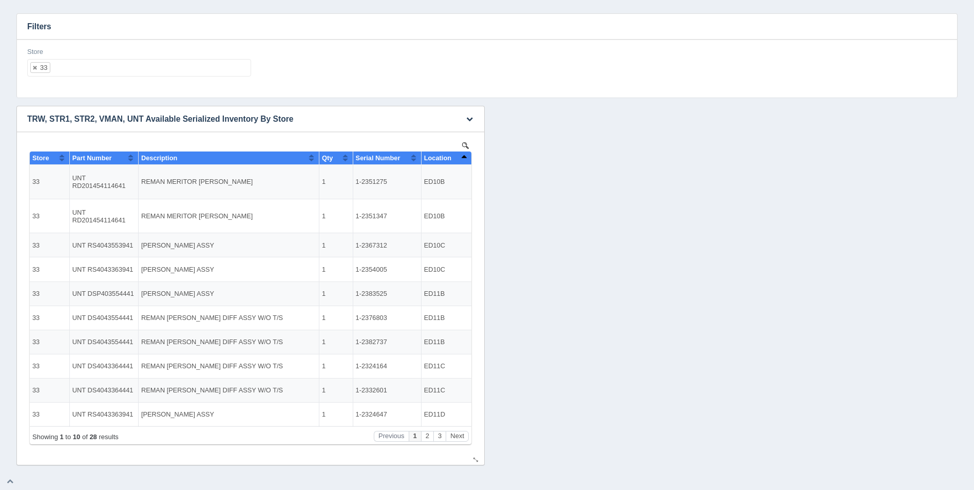
click at [462, 158] on button "Sort column descending" at bounding box center [464, 157] width 7 height 12
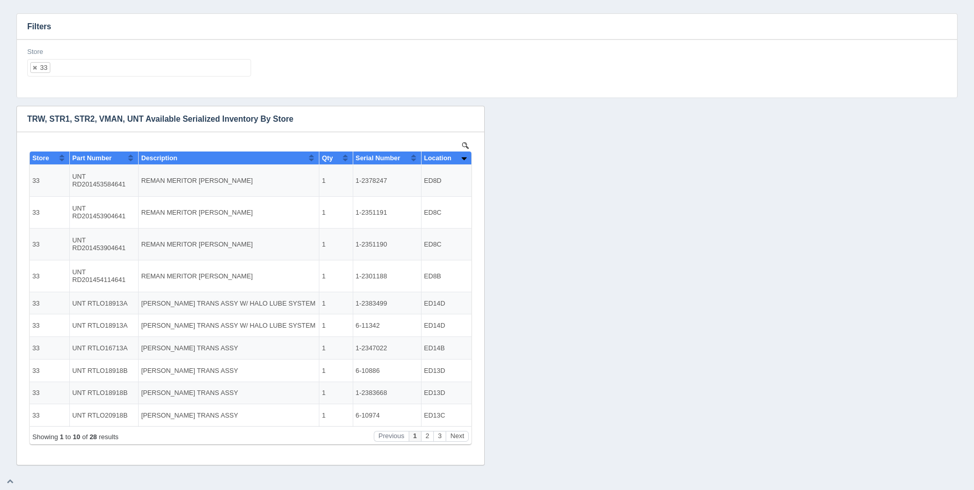
click at [111, 66] on ul "33" at bounding box center [139, 67] width 224 height 17
select select
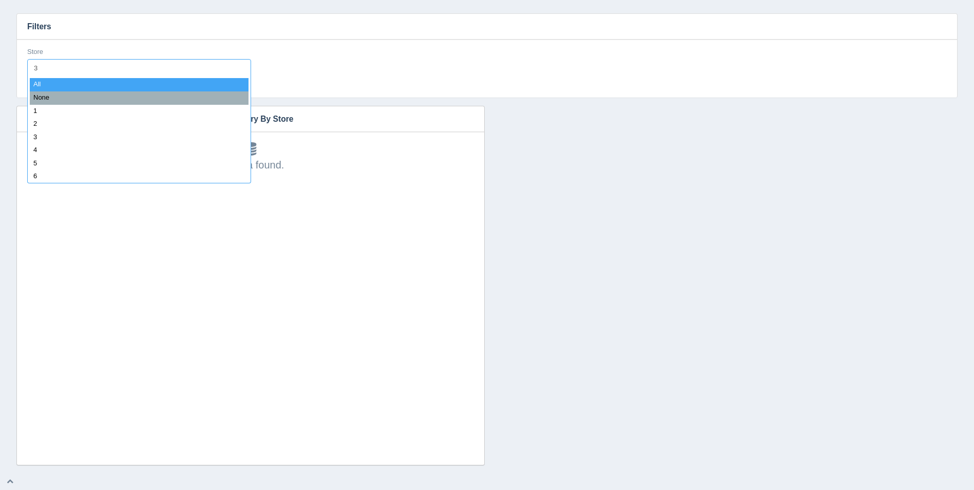
type input "34"
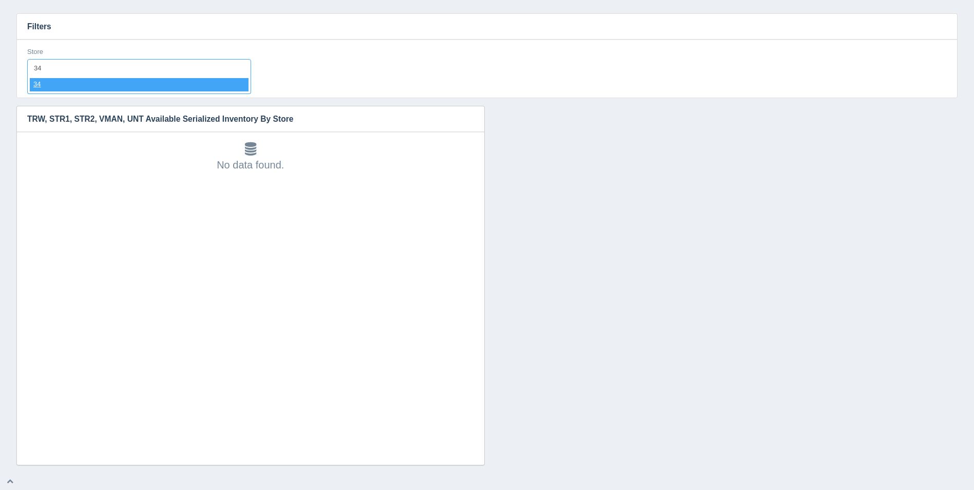
select select "34"
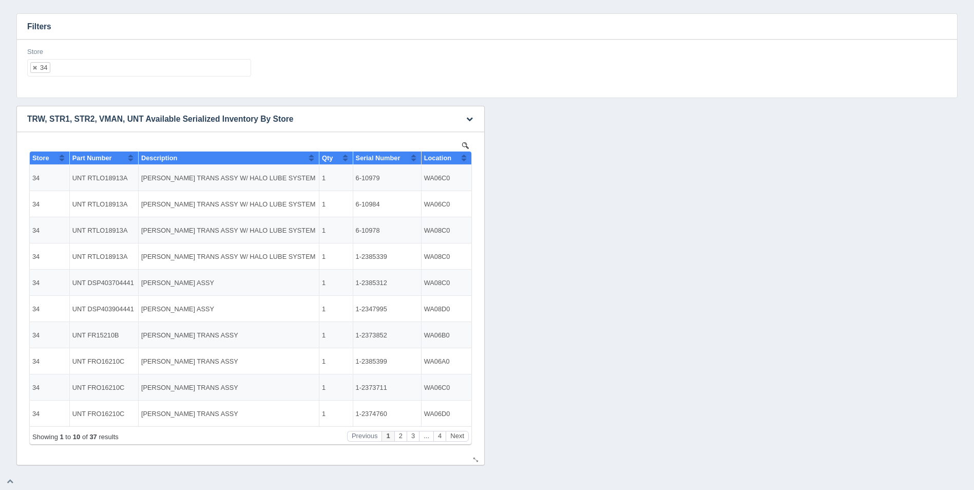
click at [465, 160] on button "Sort column ascending" at bounding box center [464, 157] width 7 height 12
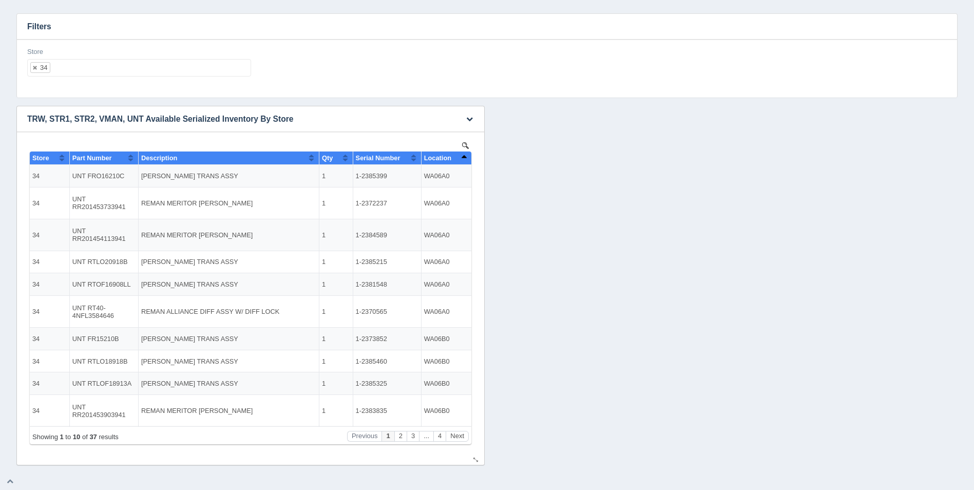
click at [466, 160] on button "Sort column descending" at bounding box center [464, 157] width 7 height 12
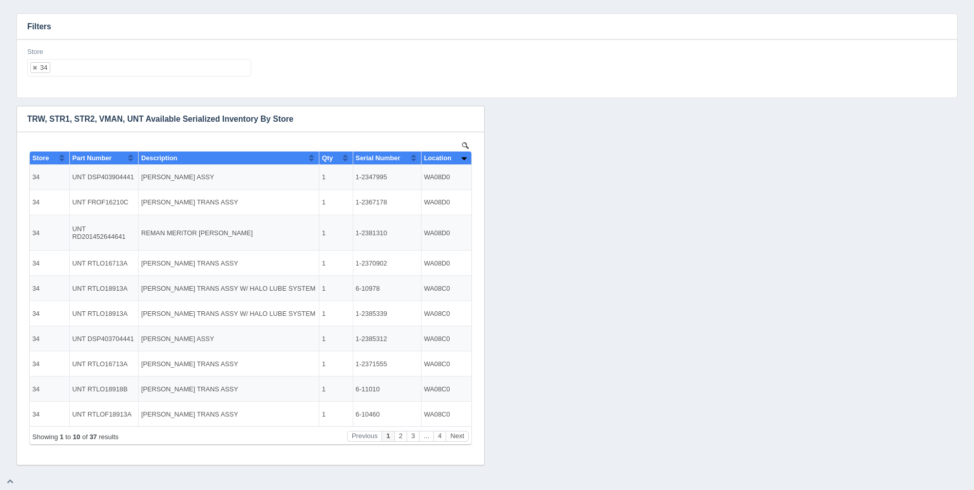
click at [137, 61] on ul "34" at bounding box center [139, 67] width 224 height 17
select select
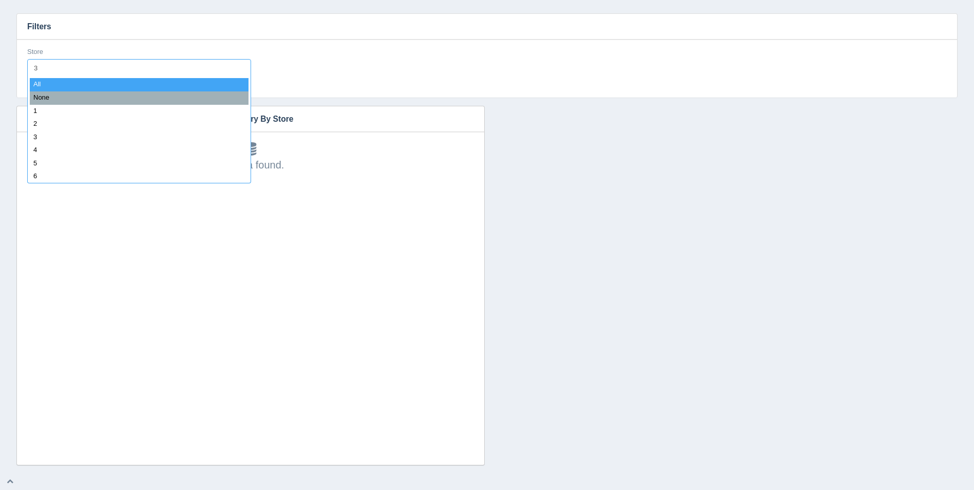
type input "35"
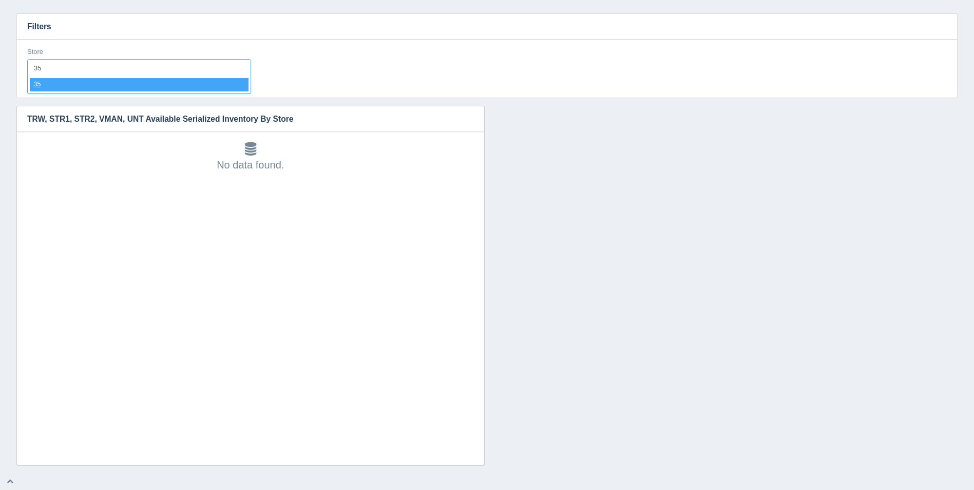
select select "35"
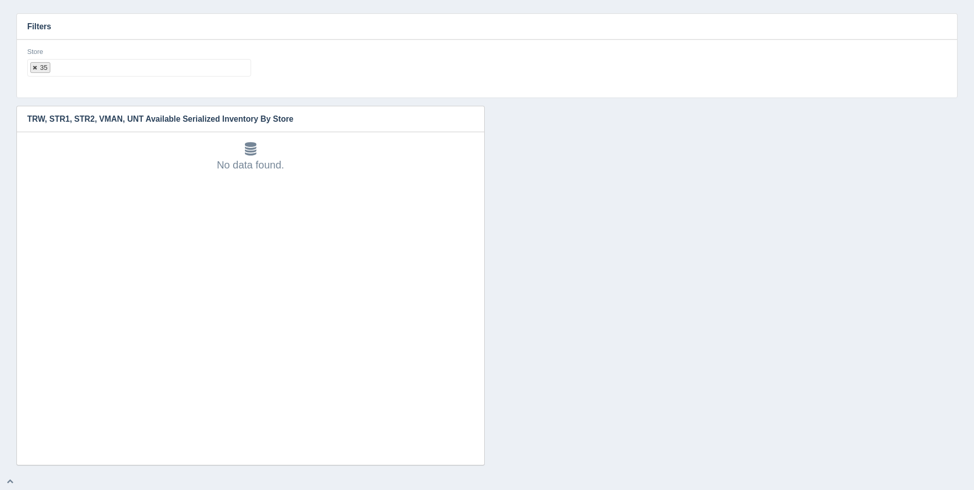
select select
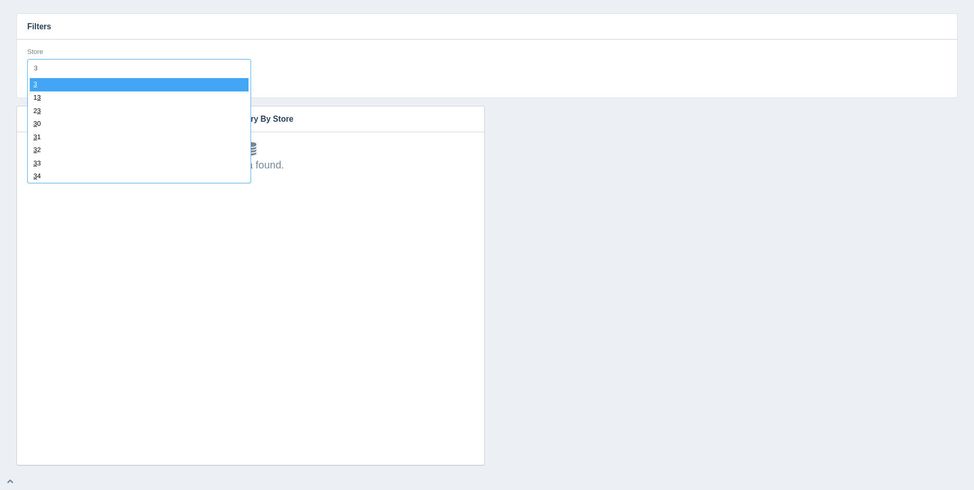
type input "36"
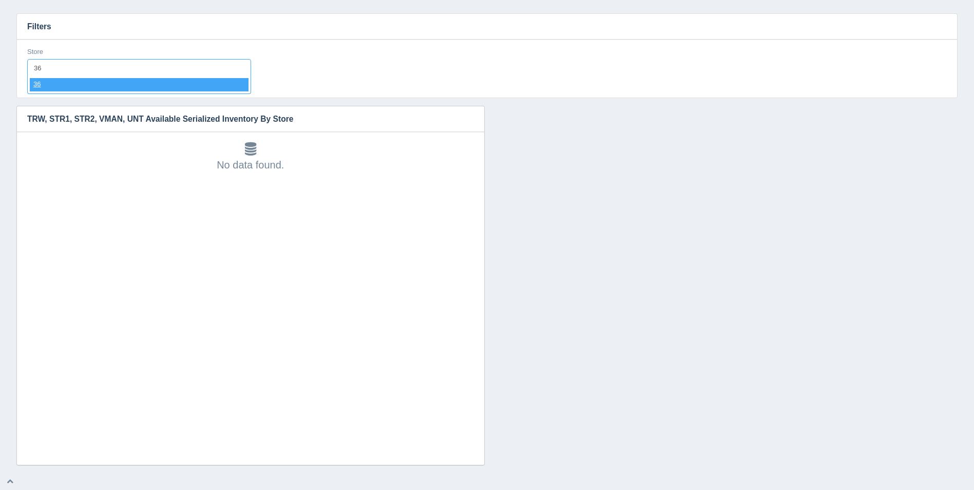
select select "36"
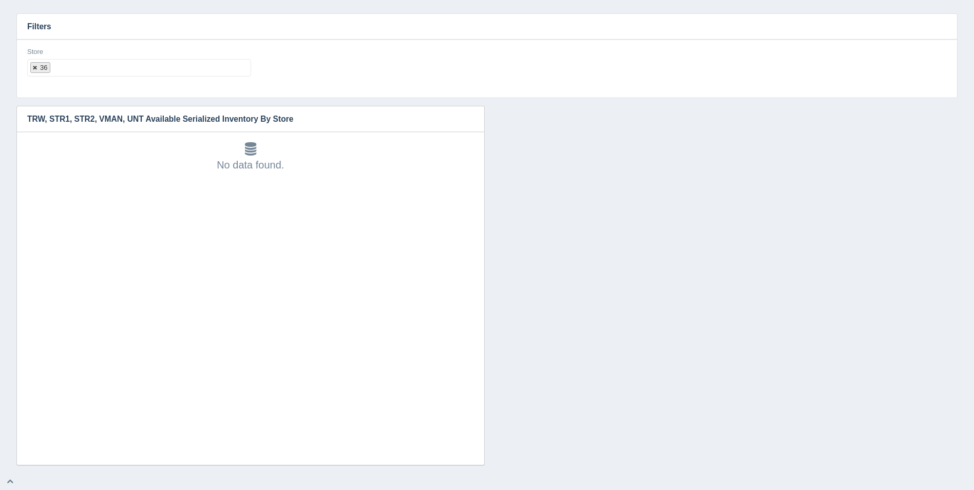
select select
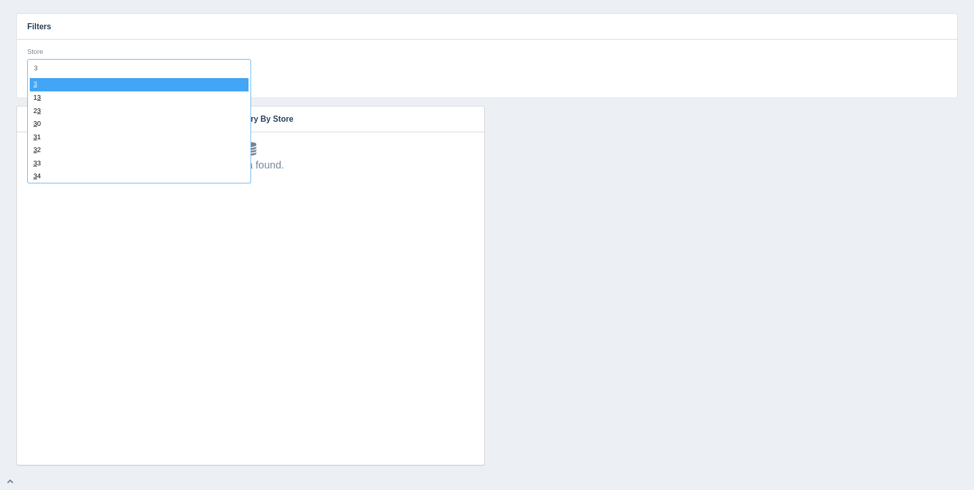
type input "37"
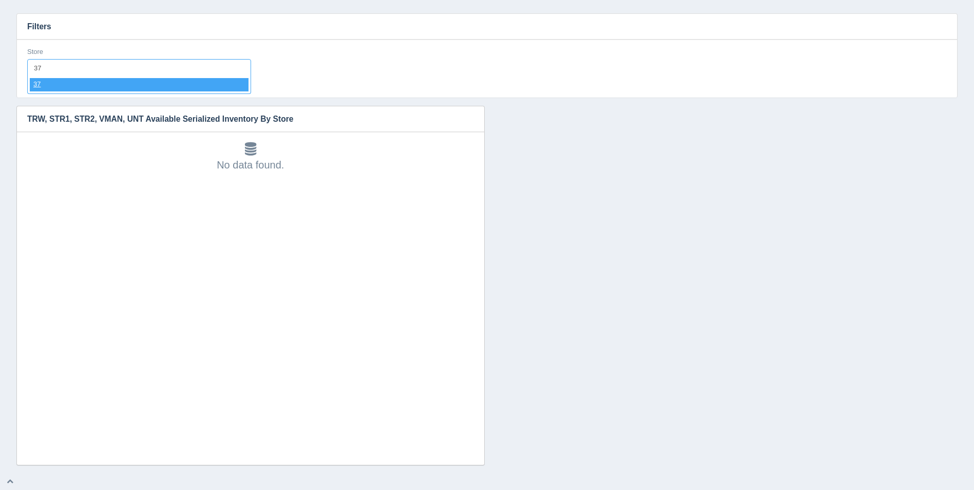
select select "37"
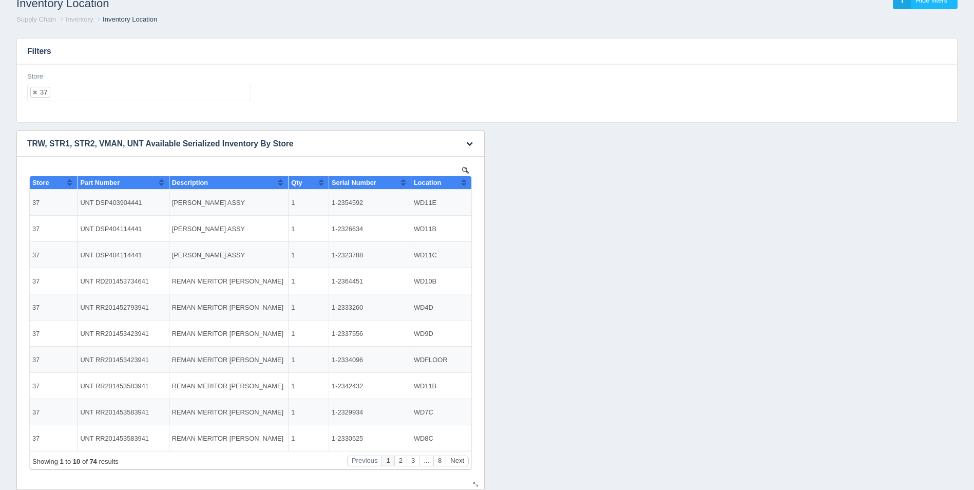
scroll to position [53, 0]
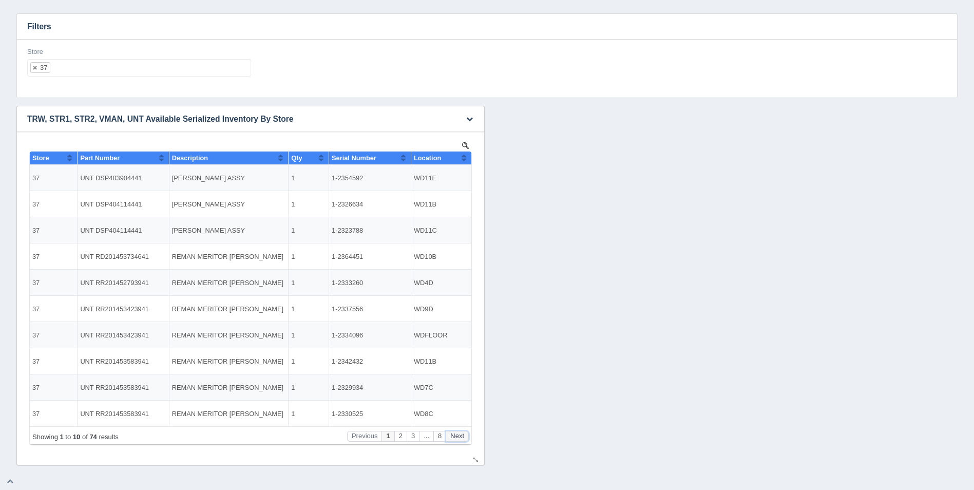
click at [459, 435] on button "Next" at bounding box center [457, 436] width 23 height 11
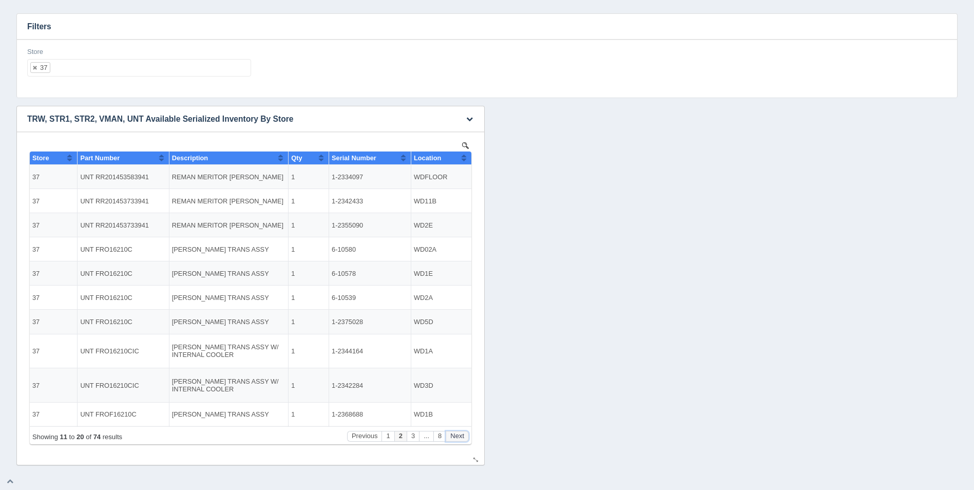
click at [459, 436] on button "Next" at bounding box center [457, 436] width 23 height 11
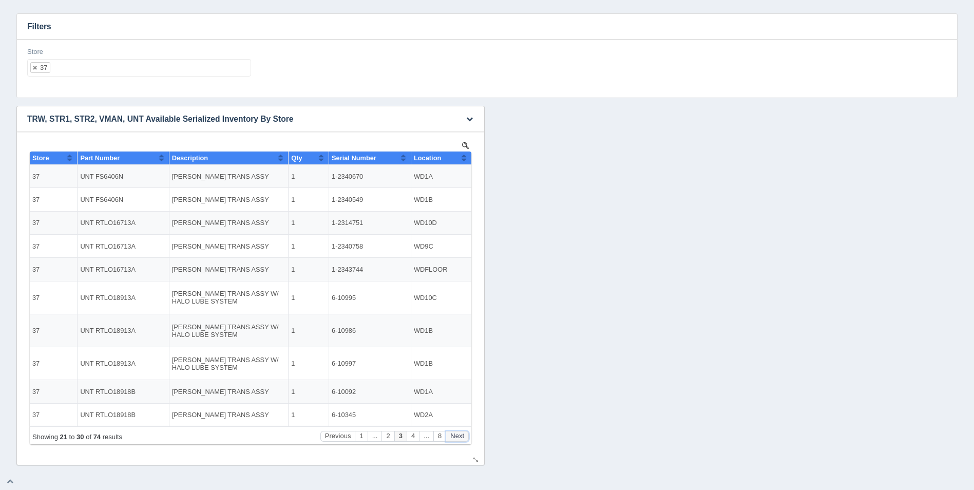
click at [459, 436] on button "Next" at bounding box center [457, 436] width 23 height 11
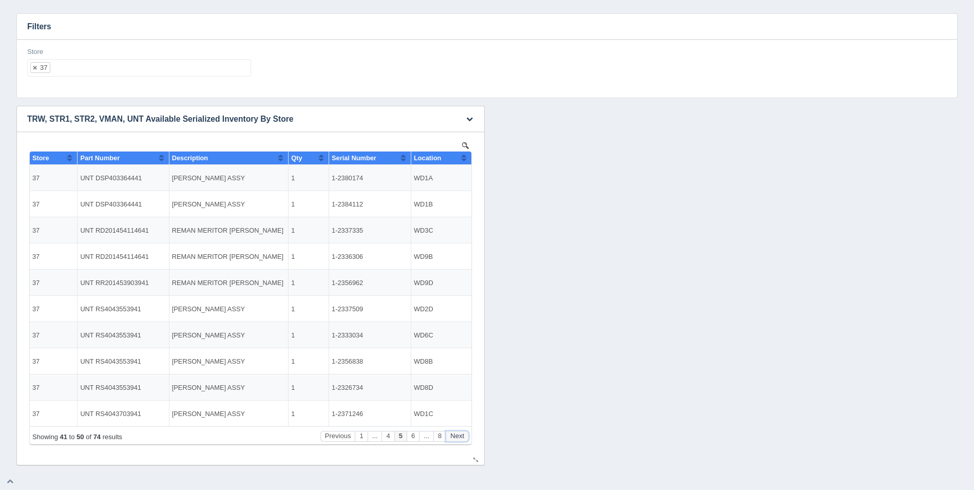
click at [459, 436] on button "Next" at bounding box center [457, 436] width 23 height 11
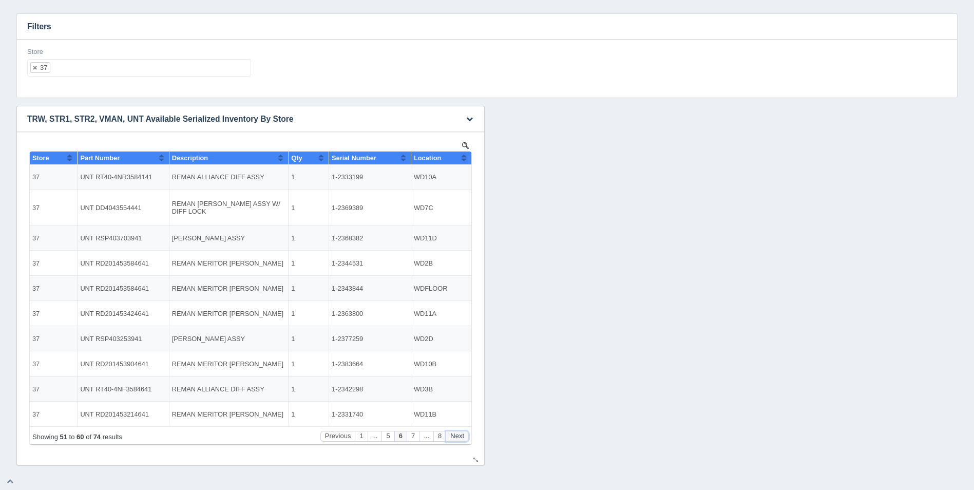
click at [459, 436] on button "Next" at bounding box center [457, 436] width 23 height 11
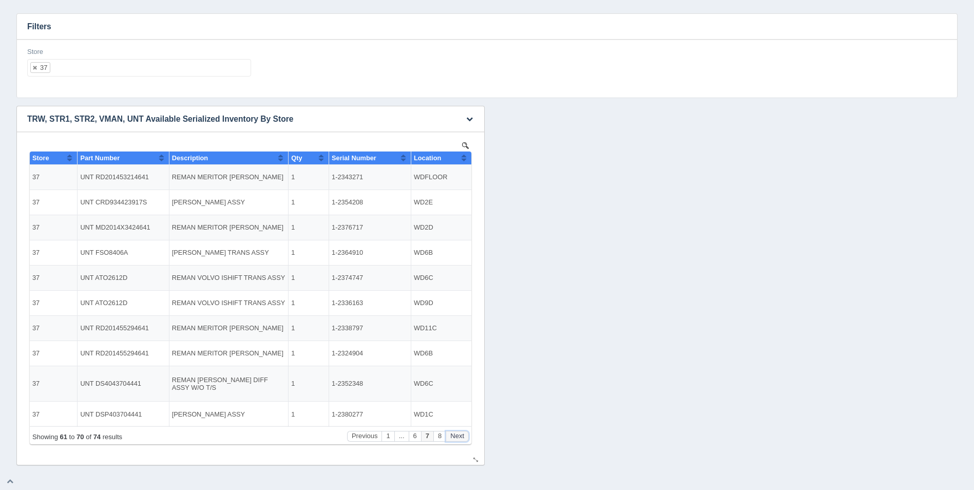
click at [459, 436] on button "Next" at bounding box center [457, 436] width 23 height 11
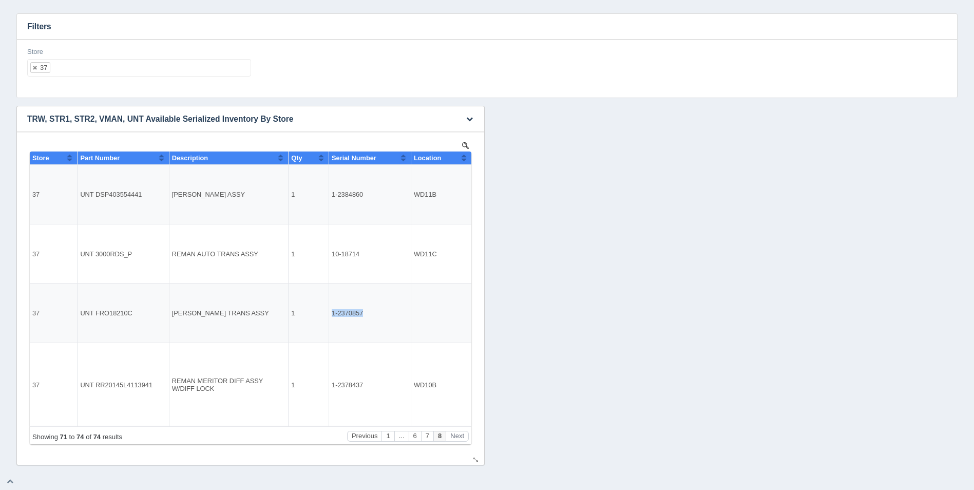
drag, startPoint x: 365, startPoint y: 313, endPoint x: 333, endPoint y: 316, distance: 32.4
click at [333, 316] on td "1-2370857" at bounding box center [370, 313] width 82 height 60
click at [573, 314] on div "Download CSV View all results TRW, STR1, STR2, VMAN, UNT Available Serialized I…" at bounding box center [487, 285] width 946 height 359
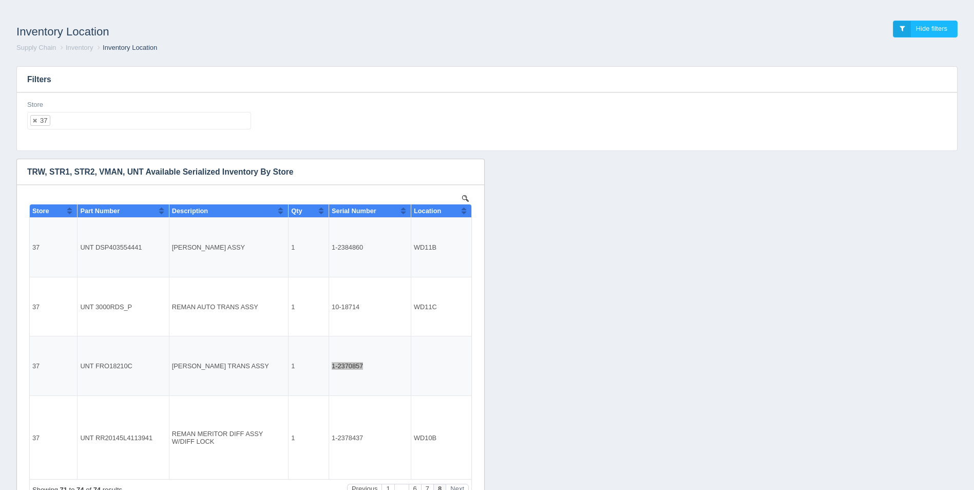
scroll to position [0, 0]
click at [188, 122] on ul "37" at bounding box center [139, 120] width 224 height 17
select select
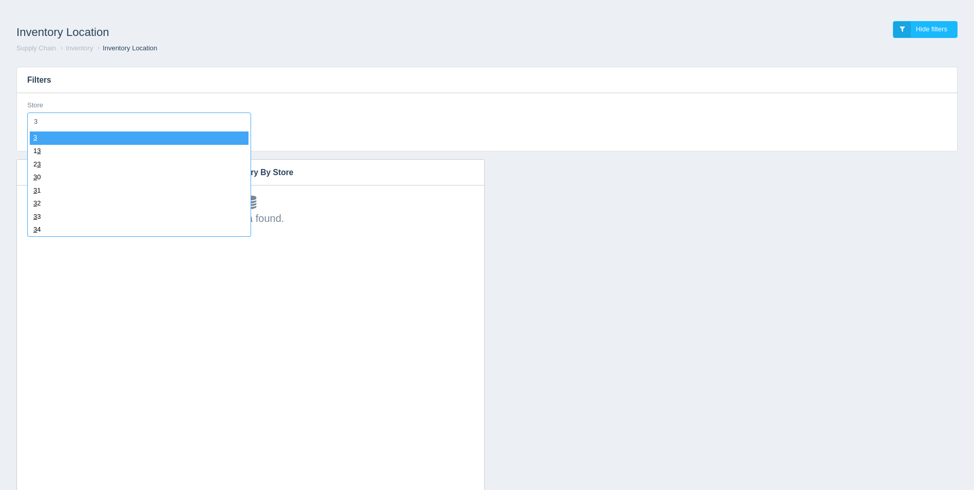
type input "38"
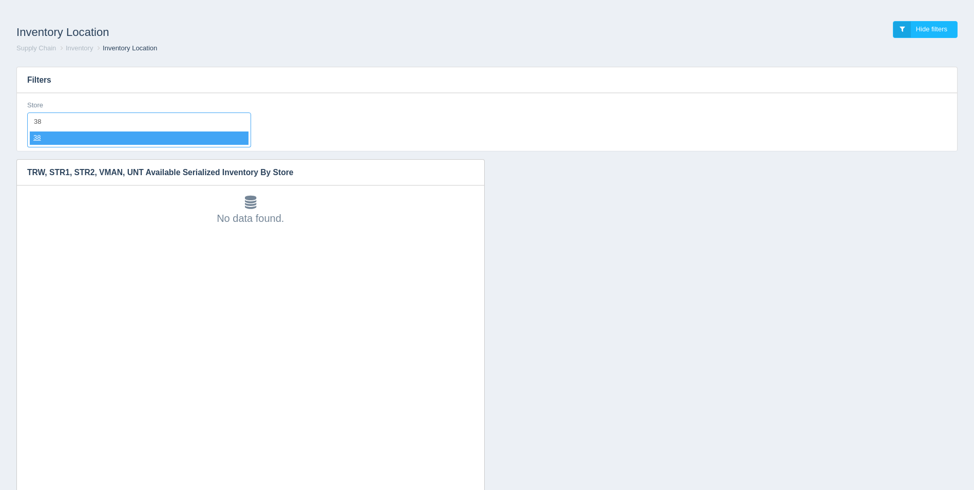
select select "38"
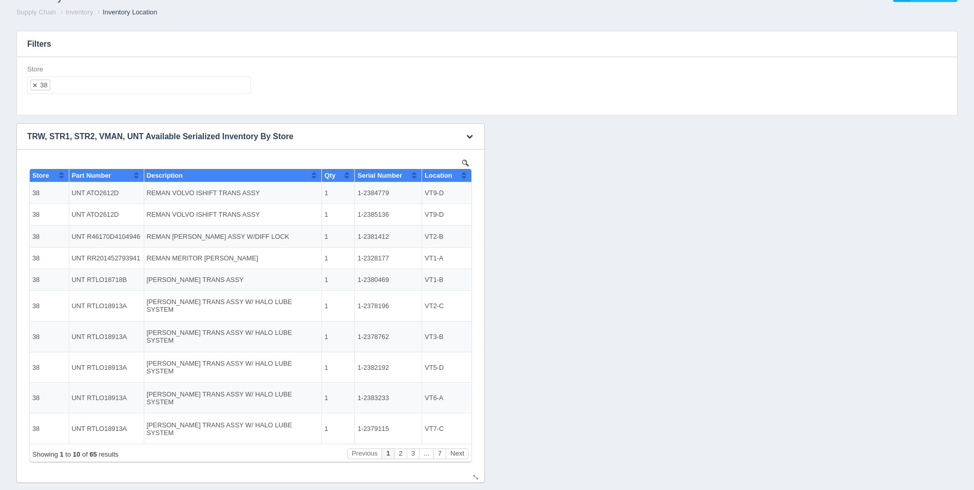
scroll to position [53, 0]
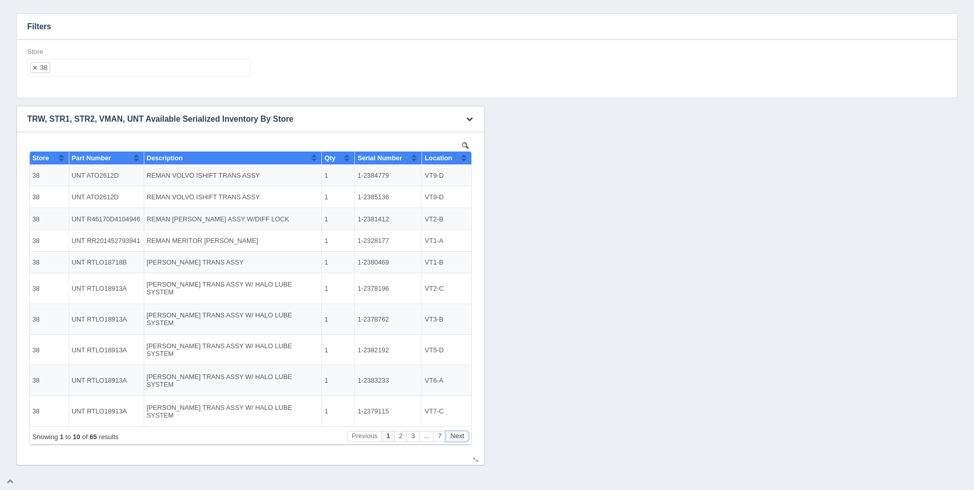
click at [456, 440] on button "Next" at bounding box center [457, 436] width 23 height 11
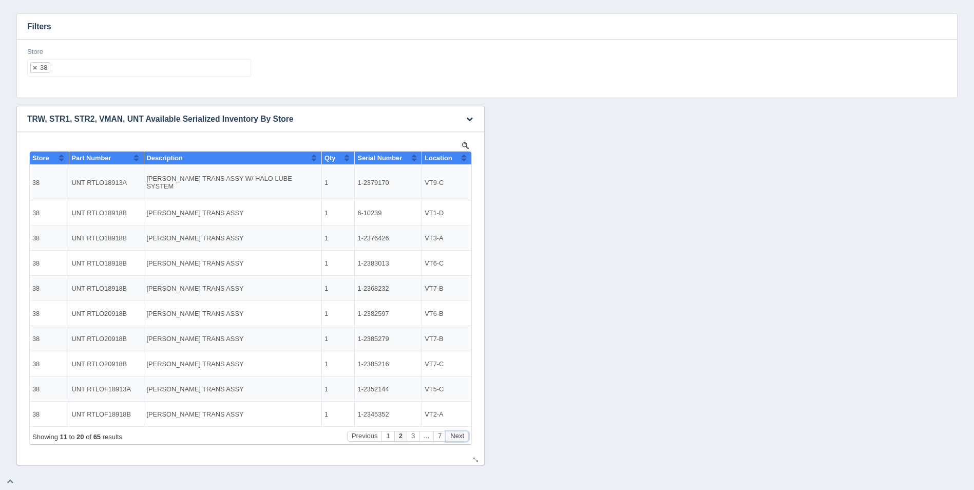
click at [457, 440] on button "Next" at bounding box center [457, 436] width 23 height 11
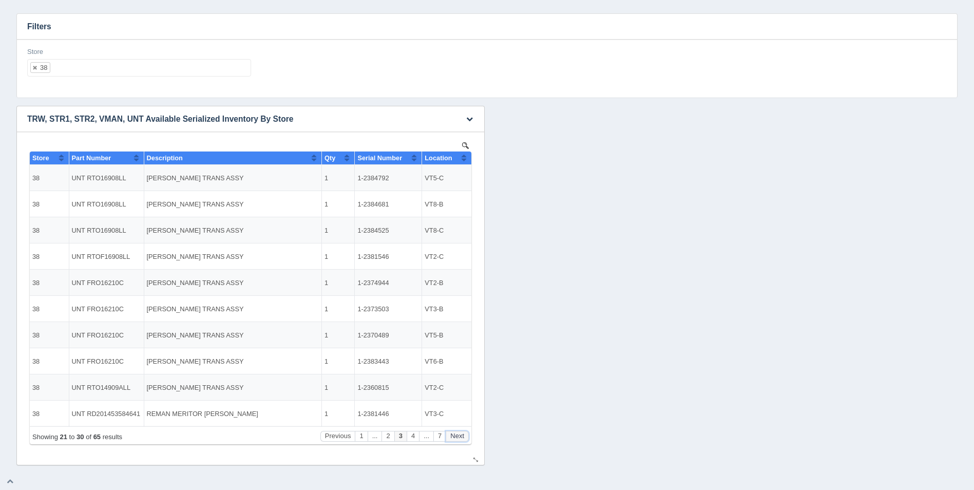
click at [457, 440] on button "Next" at bounding box center [457, 436] width 23 height 11
click at [456, 440] on button "Next" at bounding box center [457, 436] width 23 height 11
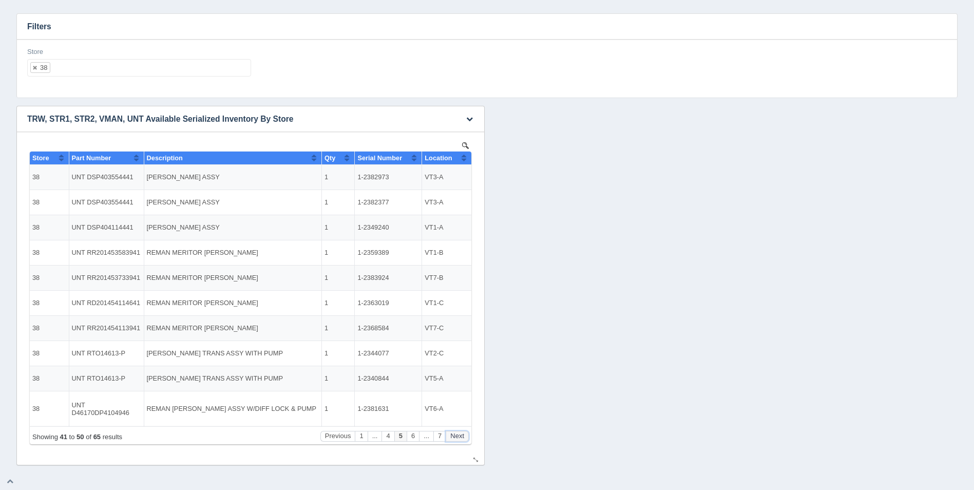
click at [463, 431] on button "Next" at bounding box center [457, 436] width 23 height 11
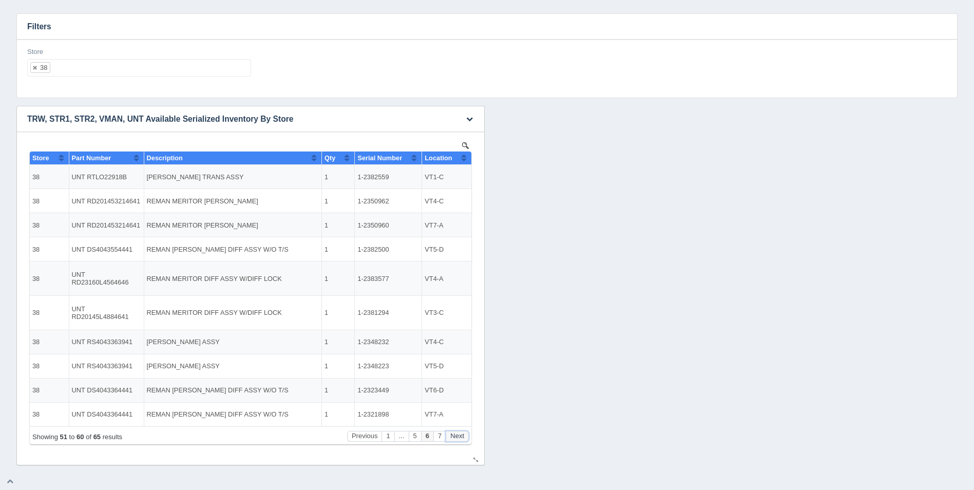
click at [463, 432] on button "Next" at bounding box center [457, 436] width 23 height 11
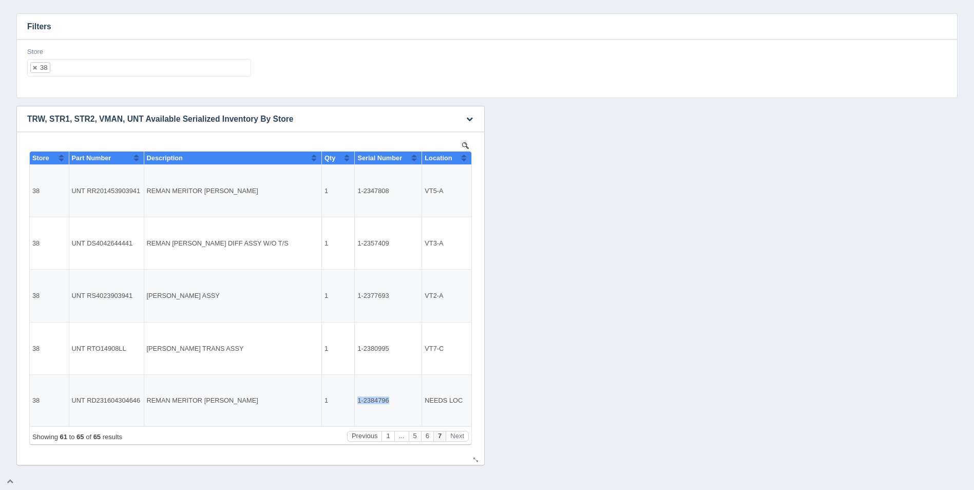
drag, startPoint x: 388, startPoint y: 400, endPoint x: 358, endPoint y: 397, distance: 29.9
click at [358, 397] on td "1-2384796" at bounding box center [388, 400] width 67 height 52
drag, startPoint x: 358, startPoint y: 397, endPoint x: 368, endPoint y: 399, distance: 9.6
copy td "1-2384796"
click at [131, 67] on ul "38" at bounding box center [139, 67] width 224 height 17
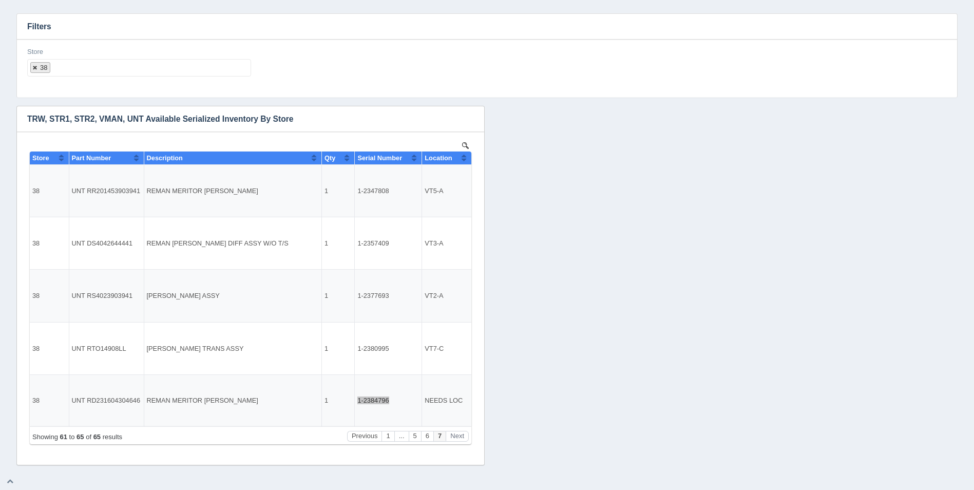
select select
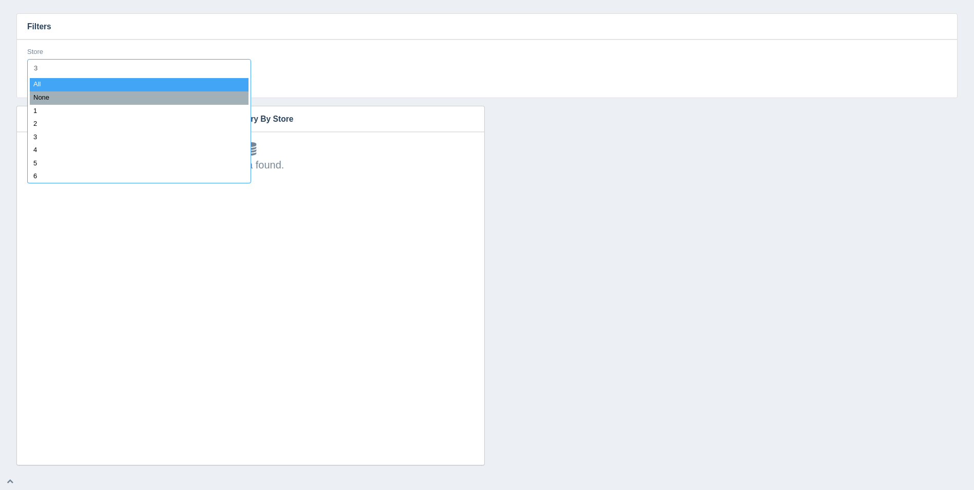
type input "37"
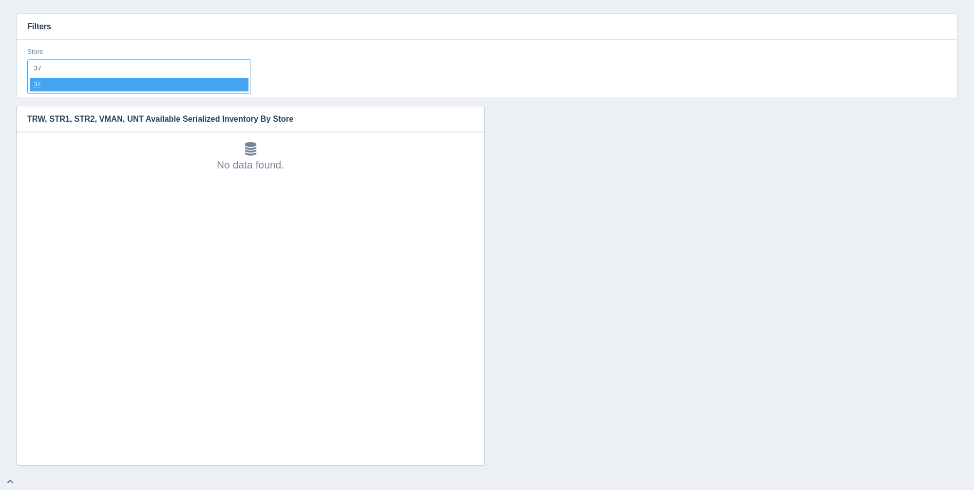
select select "37"
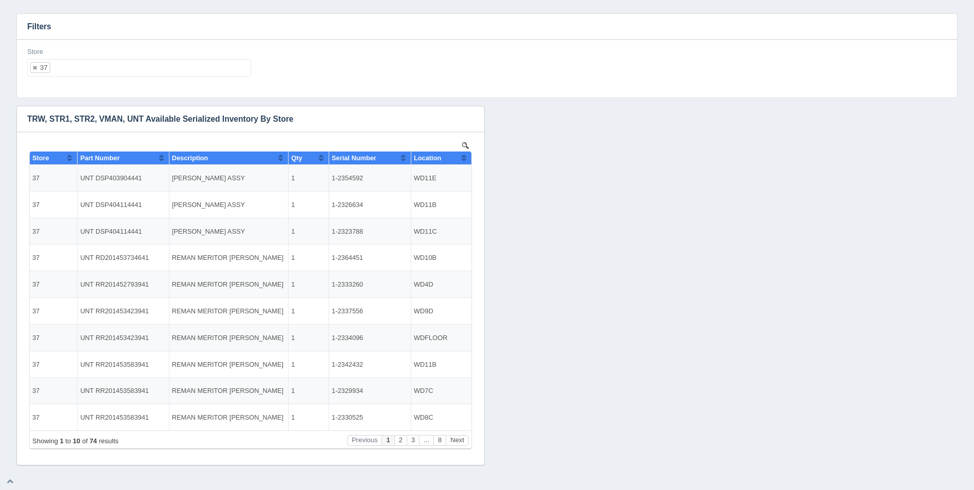
scroll to position [0, 0]
click at [464, 160] on button "Sort column ascending" at bounding box center [464, 157] width 7 height 12
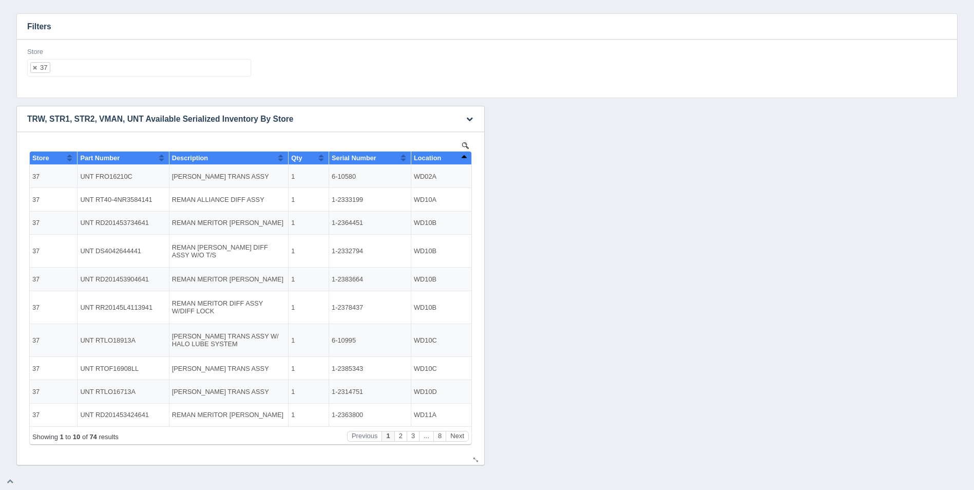
click at [464, 160] on button "Sort column descending" at bounding box center [464, 157] width 7 height 12
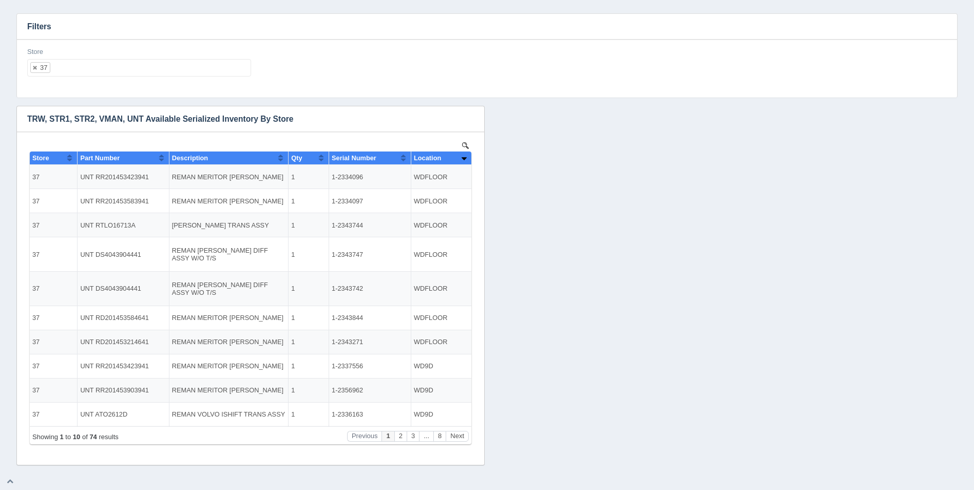
click at [90, 66] on ul "37" at bounding box center [139, 67] width 224 height 17
select select
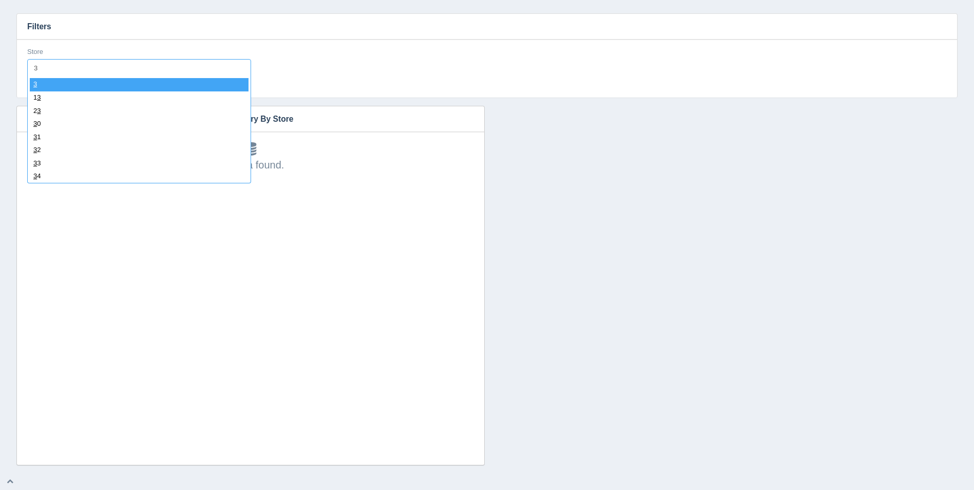
type input "36"
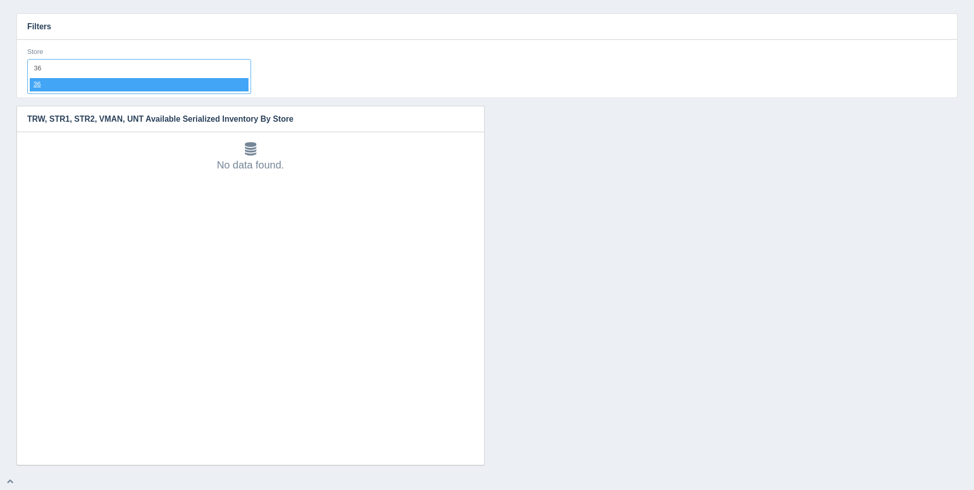
select select "36"
select select
type input "35"
select select "35"
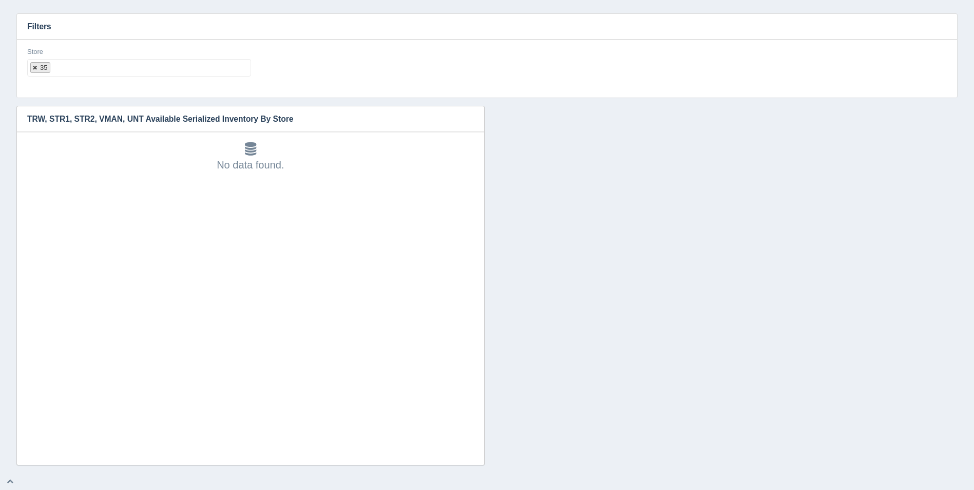
select select
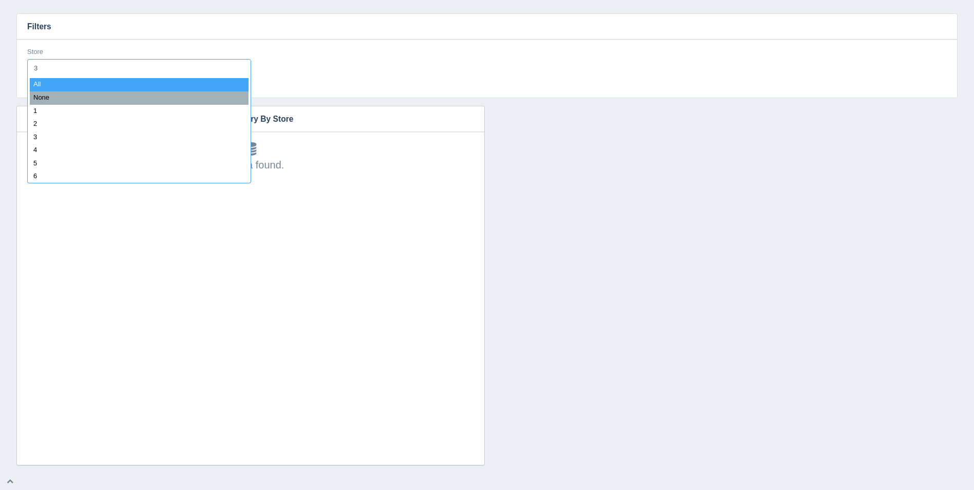
type input "34"
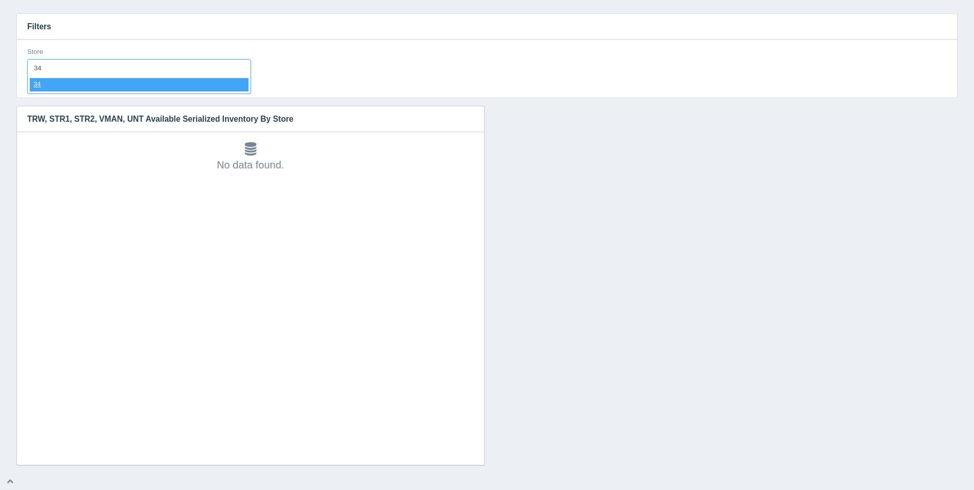
select select "34"
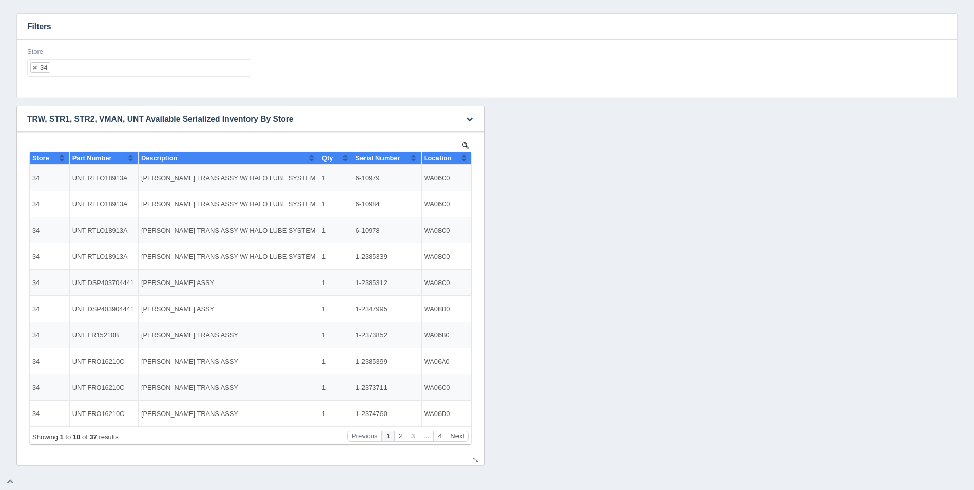
click at [465, 156] on button "Sort column ascending" at bounding box center [464, 157] width 7 height 12
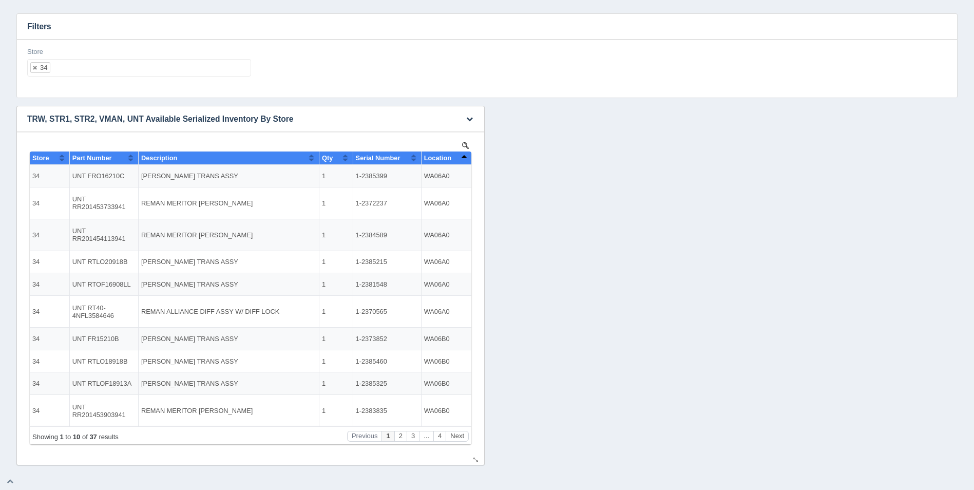
click at [465, 156] on button "Sort column descending" at bounding box center [464, 157] width 7 height 12
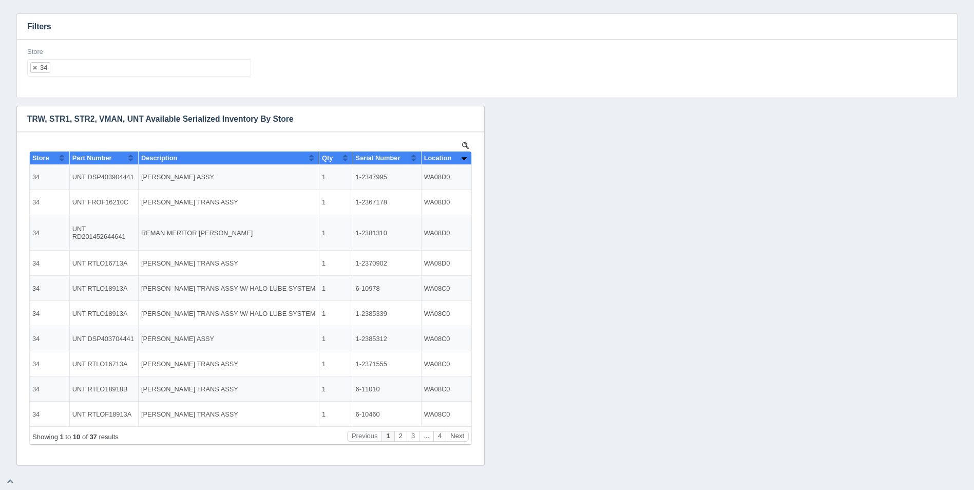
click at [93, 64] on ul "34" at bounding box center [139, 67] width 224 height 17
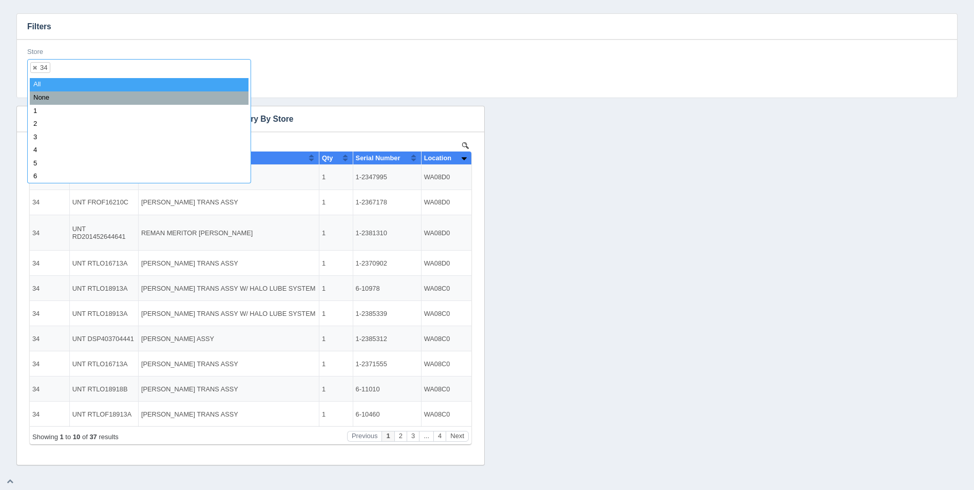
select select
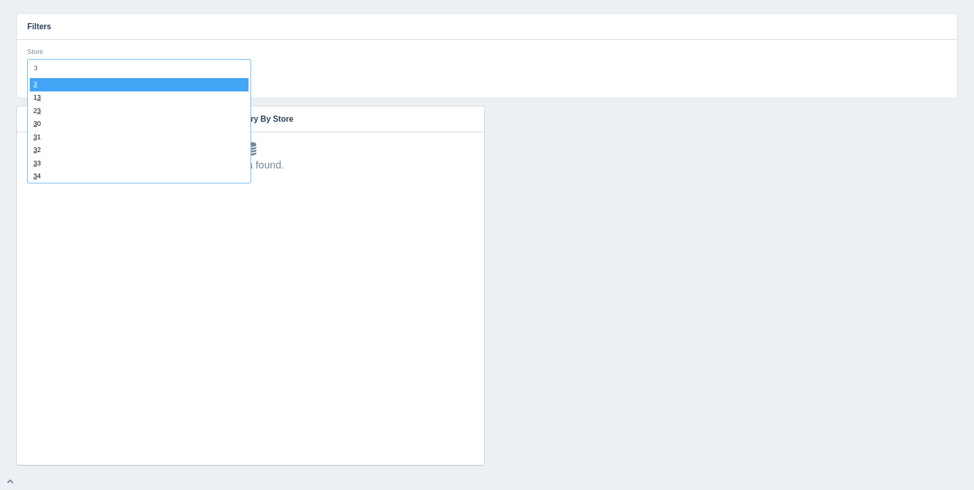
type input "33"
select select "33"
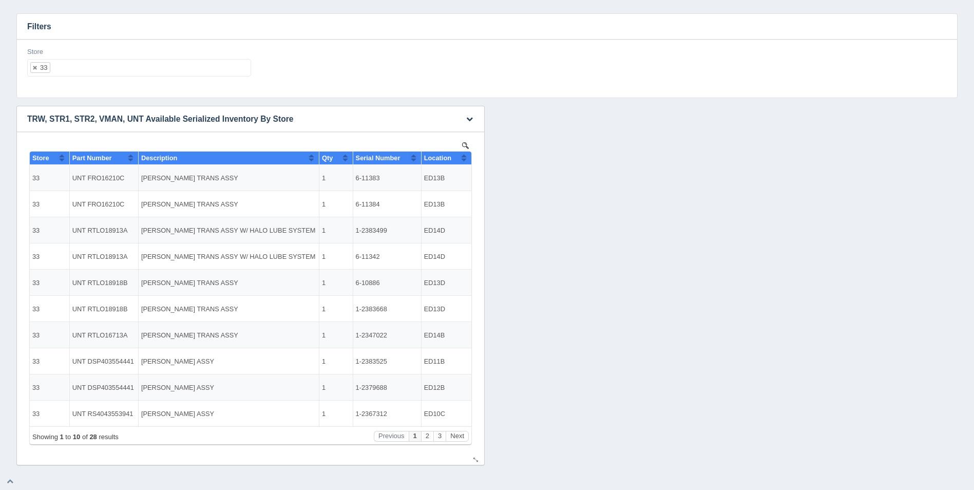
click at [466, 159] on button "Sort column ascending" at bounding box center [464, 157] width 7 height 12
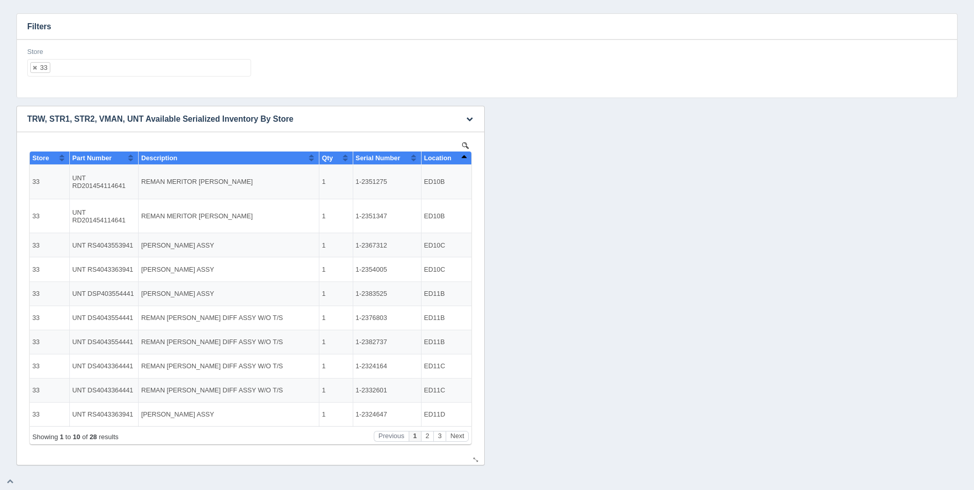
click at [466, 159] on button "Sort column descending" at bounding box center [464, 157] width 7 height 12
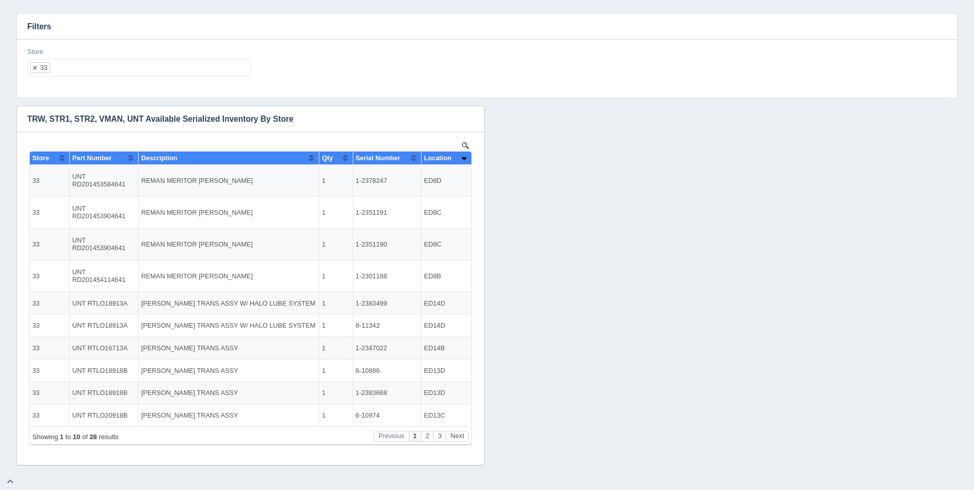
click at [141, 68] on ul "33" at bounding box center [139, 67] width 224 height 17
select select
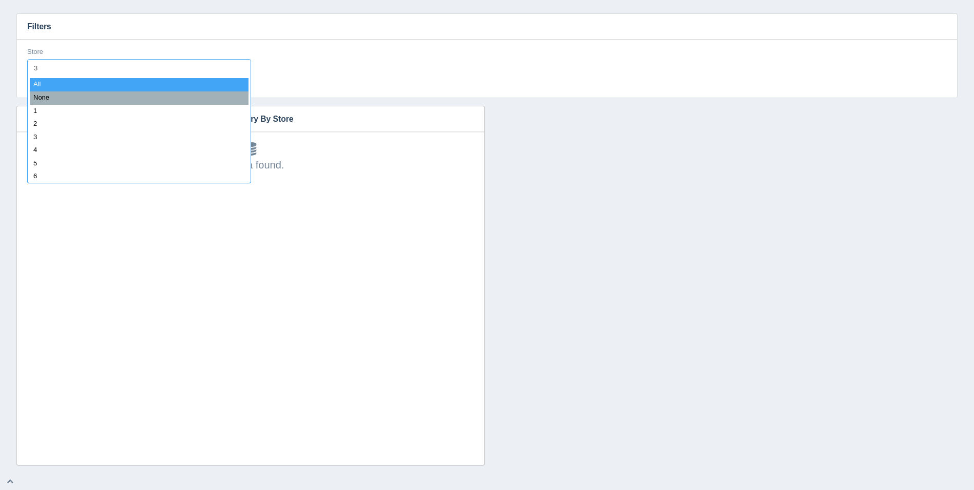
type input "32"
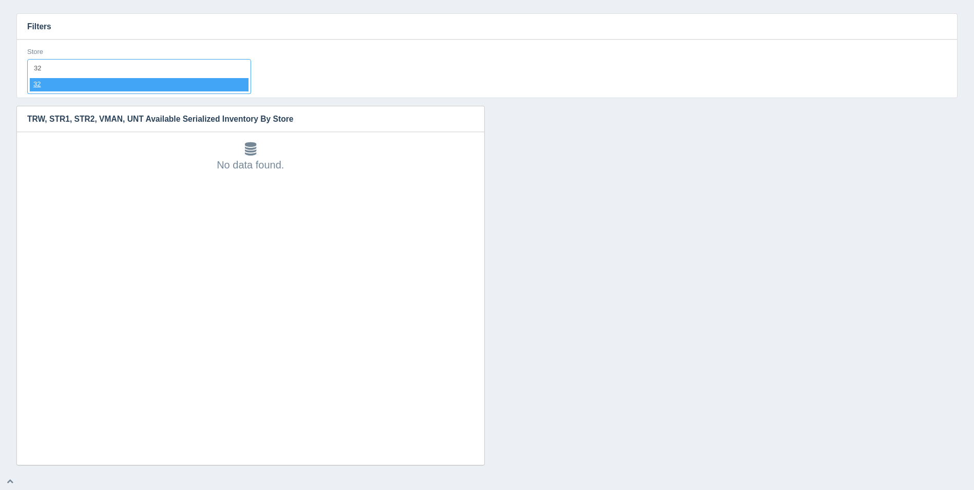
select select "32"
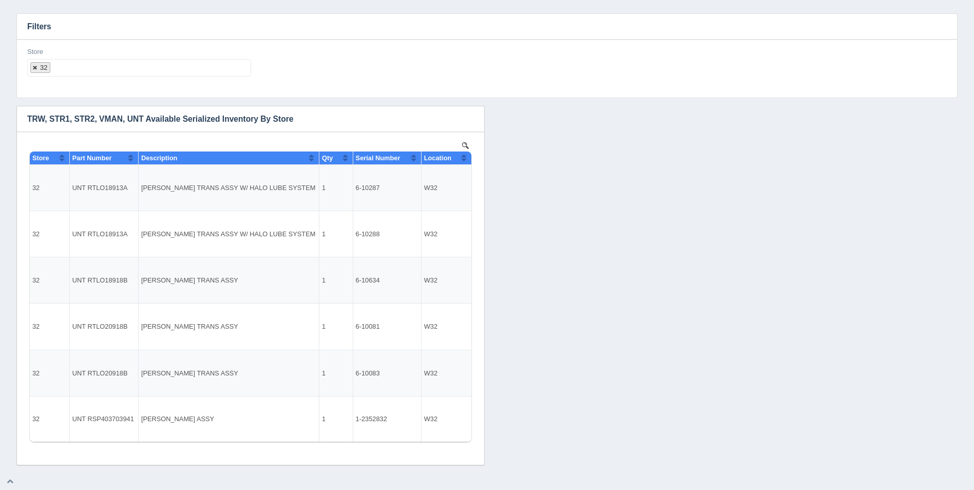
select select
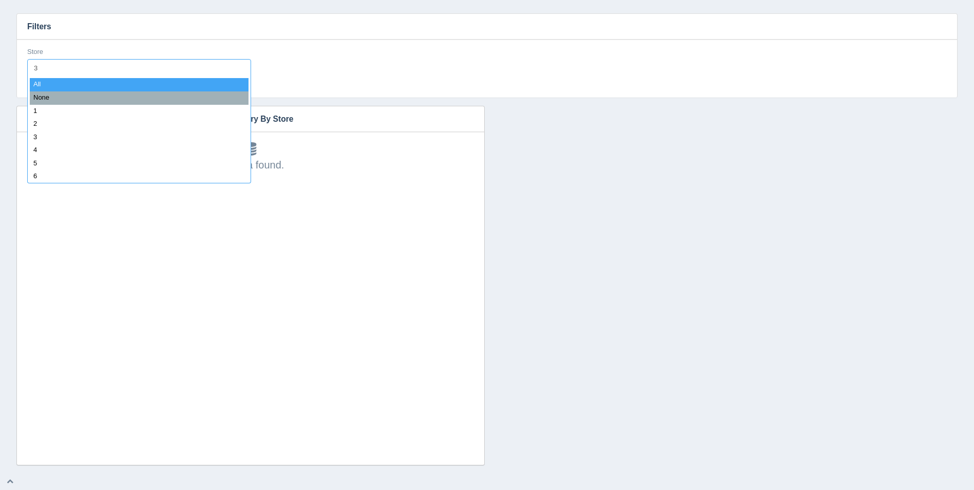
type input "31"
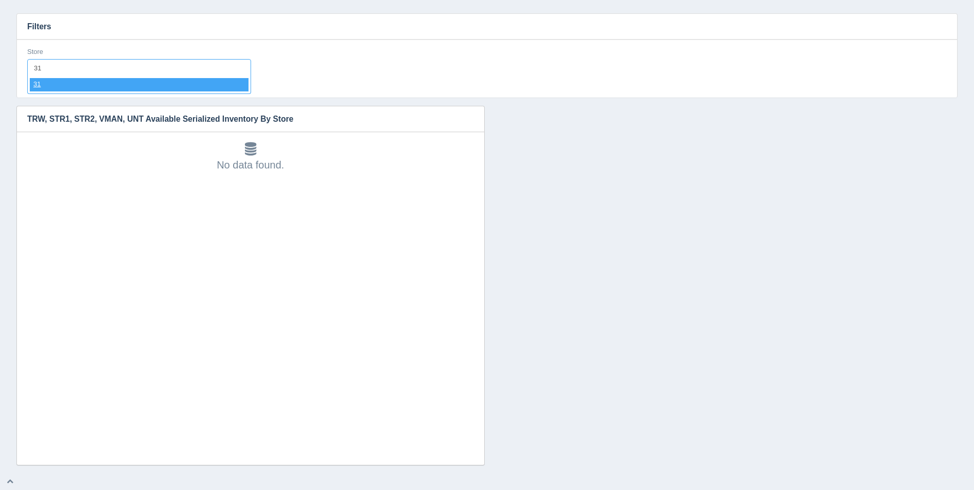
select select "31"
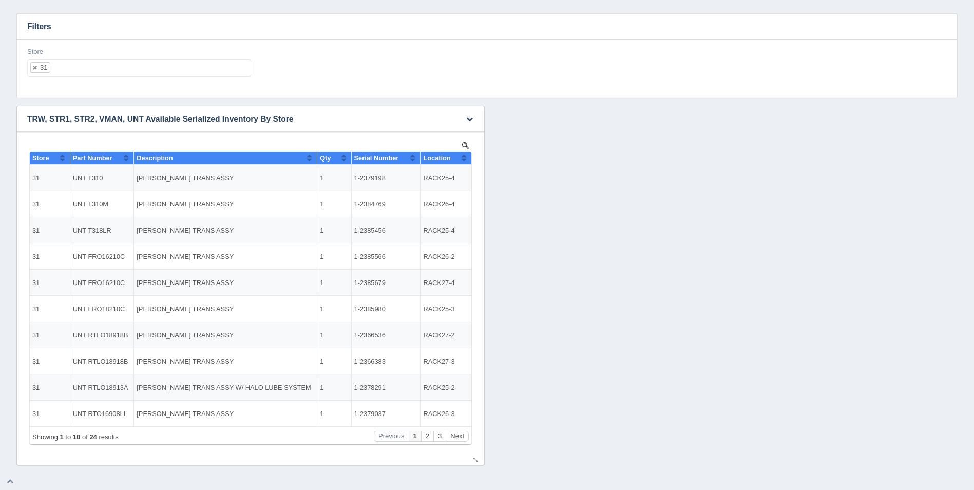
click at [464, 159] on button "Sort column ascending" at bounding box center [464, 157] width 7 height 12
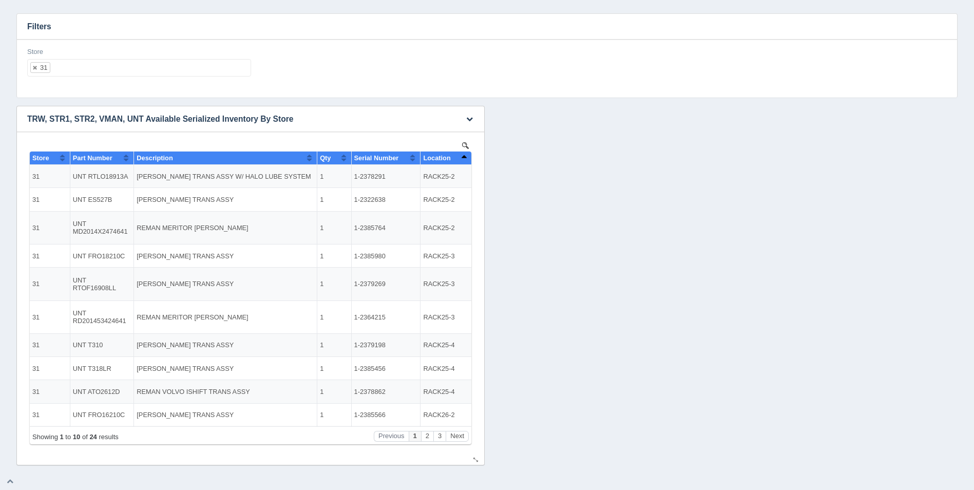
click at [464, 159] on button "Sort column descending" at bounding box center [464, 157] width 7 height 12
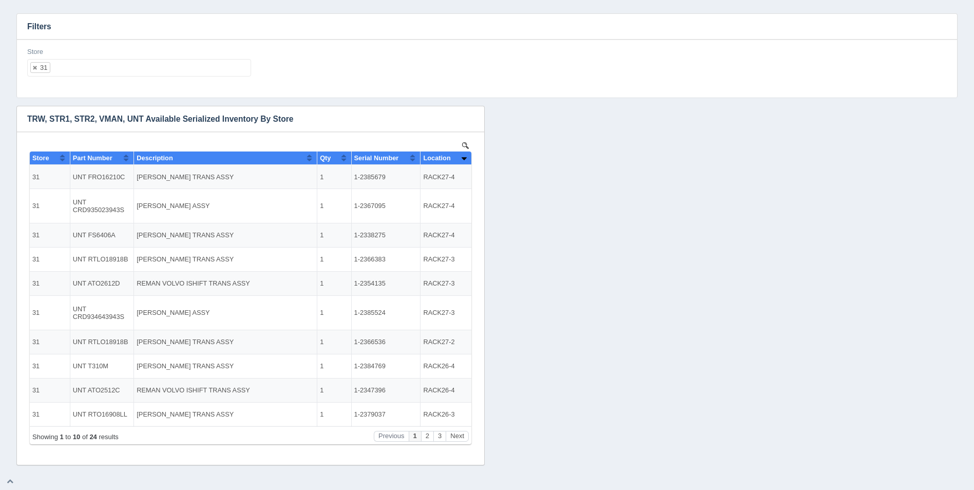
click at [97, 65] on ul "31" at bounding box center [139, 67] width 224 height 17
select select
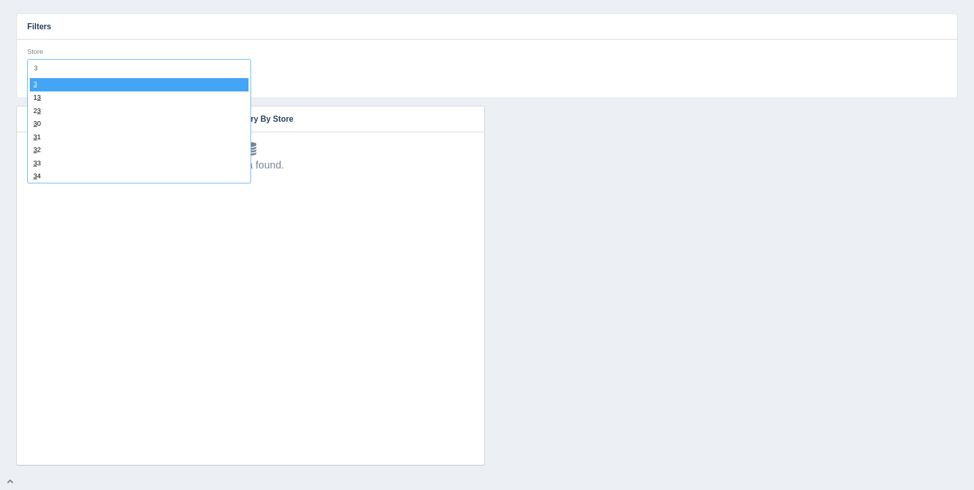
type input "37"
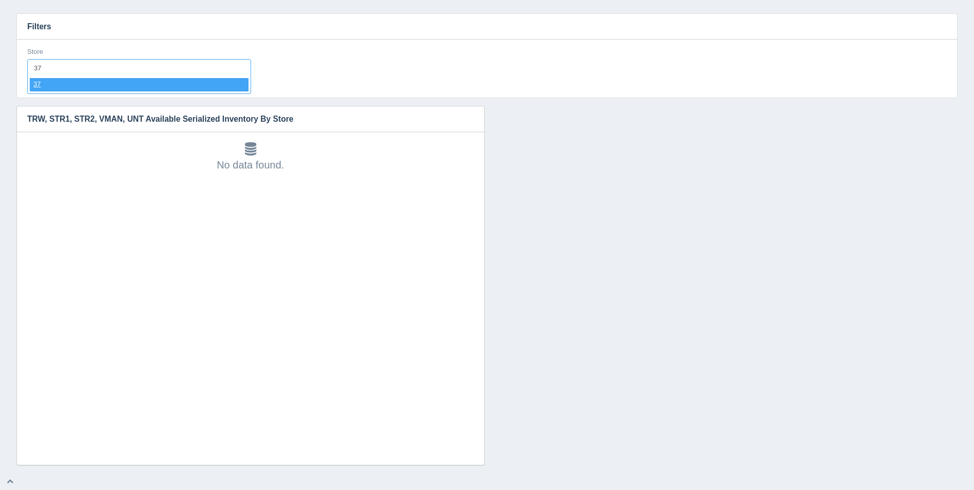
select select "37"
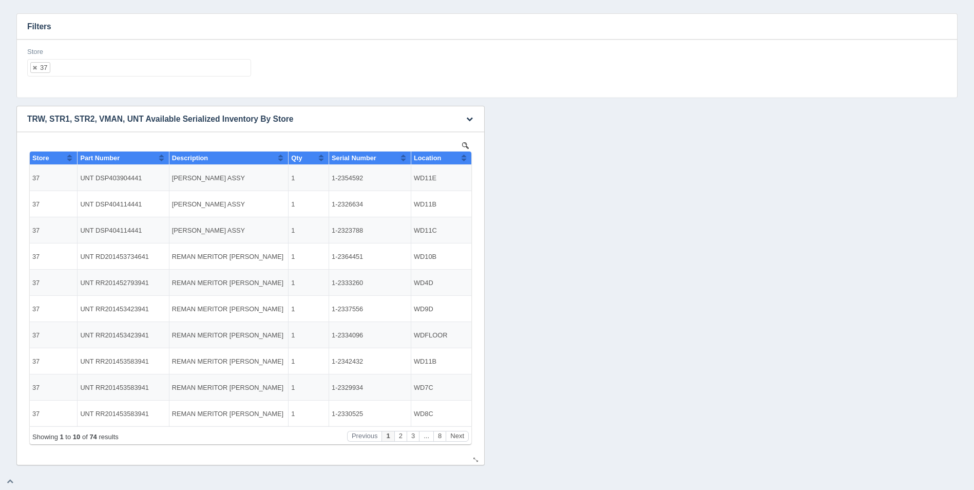
click at [462, 160] on button "Sort column ascending" at bounding box center [464, 157] width 7 height 12
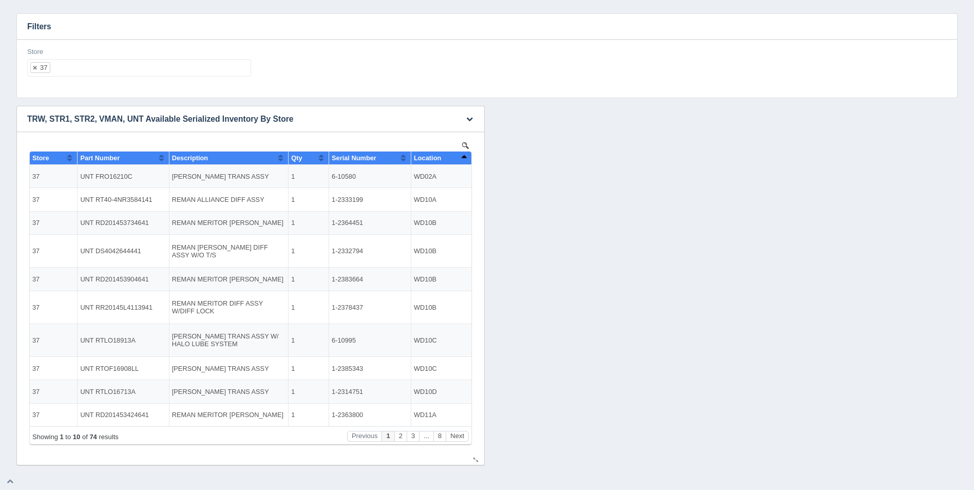
click at [463, 158] on button "Sort column descending" at bounding box center [464, 157] width 7 height 12
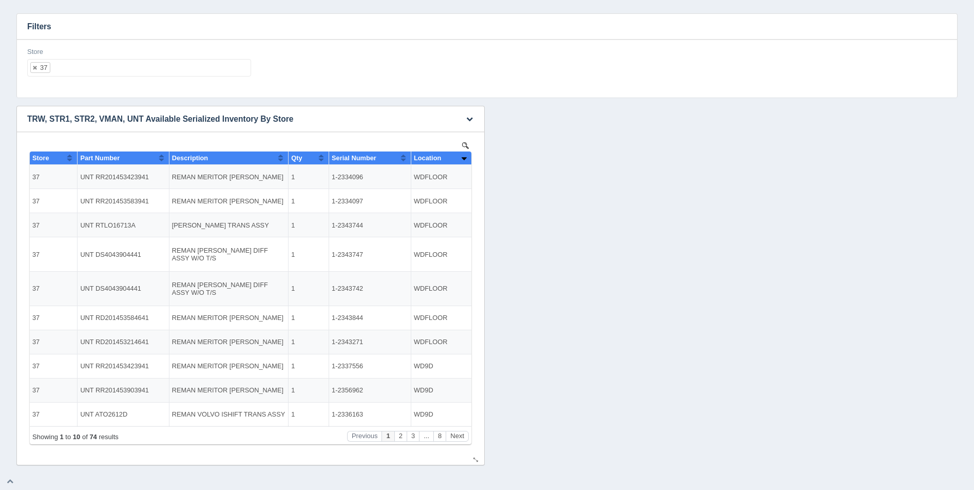
click at [468, 156] on th "Location" at bounding box center [441, 157] width 61 height 13
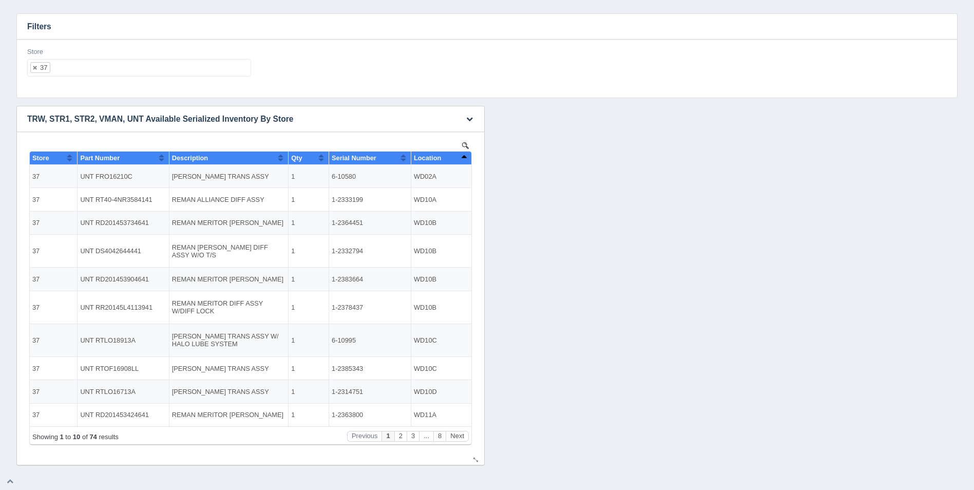
click at [468, 156] on th "Location" at bounding box center [441, 157] width 61 height 13
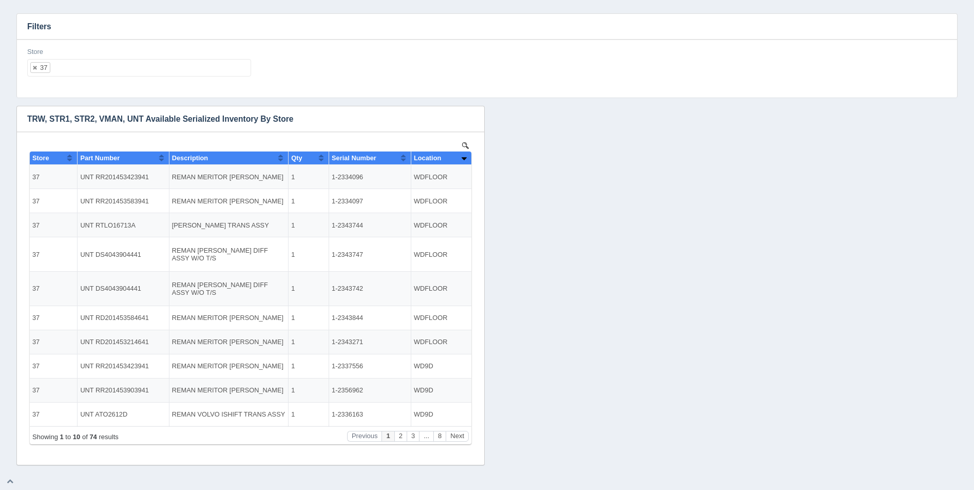
click at [113, 60] on ul "37" at bounding box center [139, 67] width 224 height 17
select select
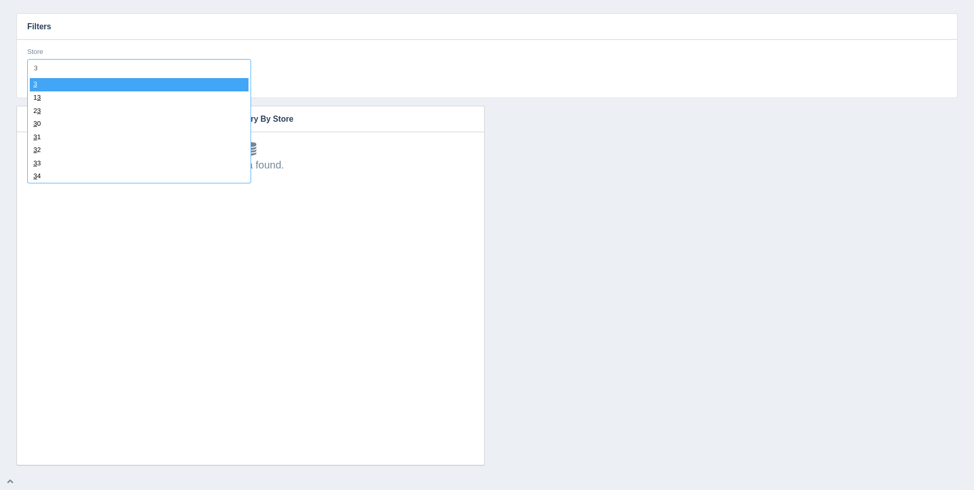
type input "38"
select select "38"
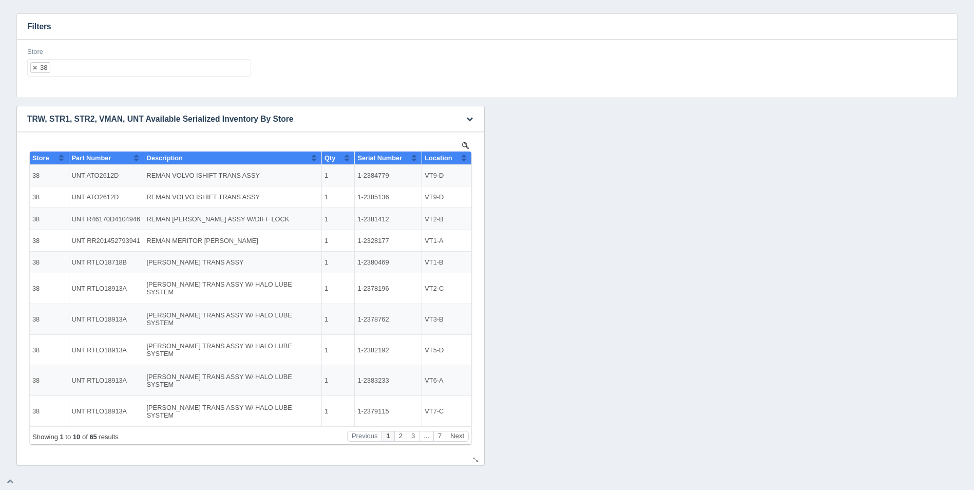
click at [463, 159] on button "Sort column ascending" at bounding box center [464, 157] width 7 height 12
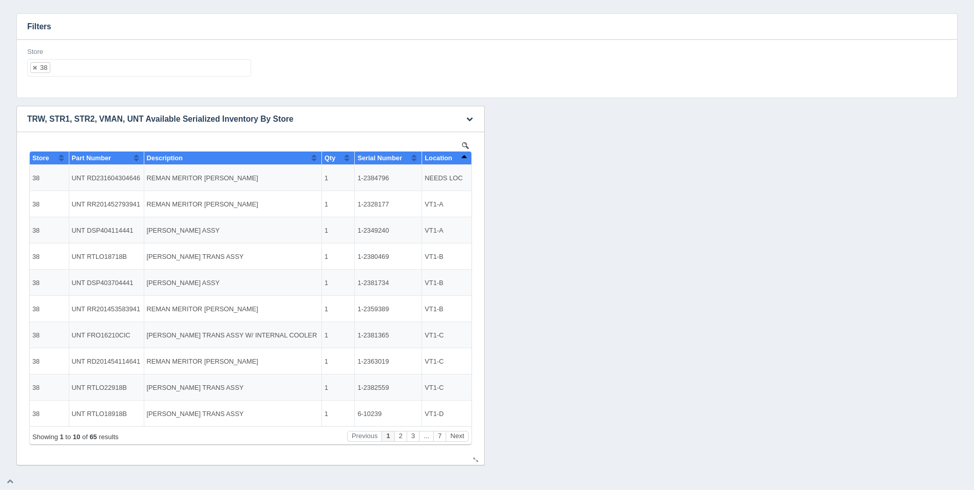
click at [463, 159] on button "Sort column descending" at bounding box center [464, 157] width 7 height 12
click at [463, 159] on button "Sort column ascending" at bounding box center [464, 157] width 7 height 12
click at [179, 72] on ul "38" at bounding box center [139, 67] width 224 height 17
select select
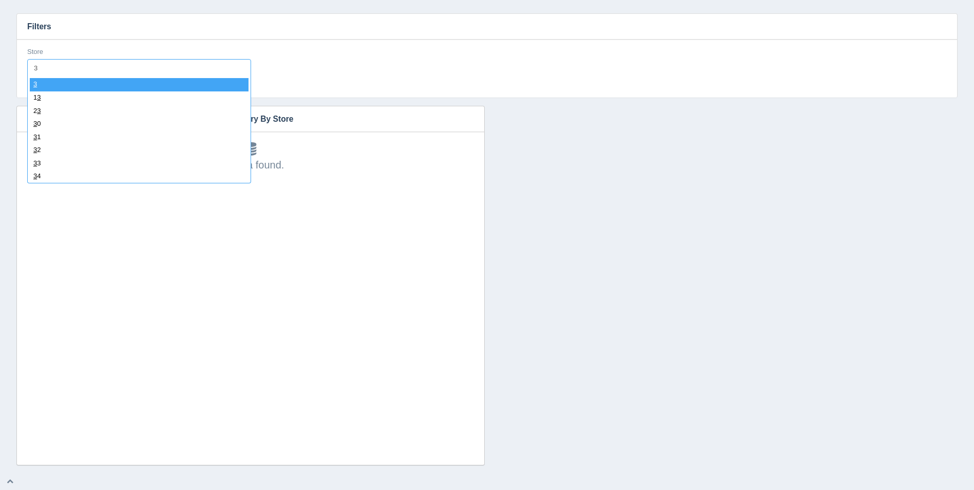
type input "39"
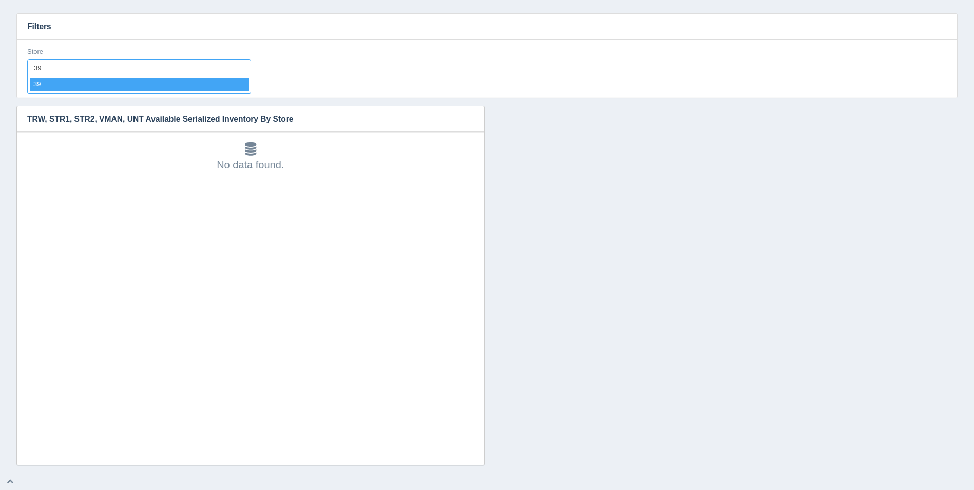
select select "39"
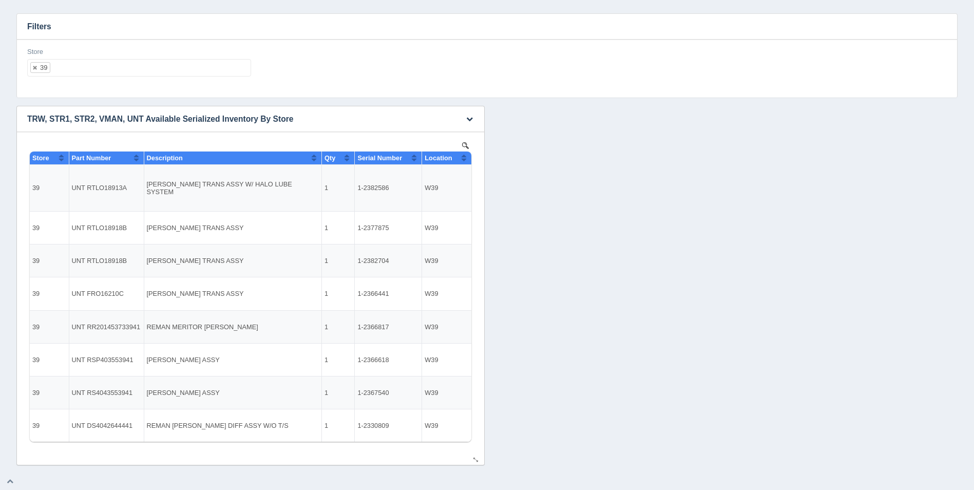
click at [452, 160] on span "Location" at bounding box center [438, 158] width 27 height 8
click at [90, 64] on ul "39" at bounding box center [139, 67] width 224 height 17
select select
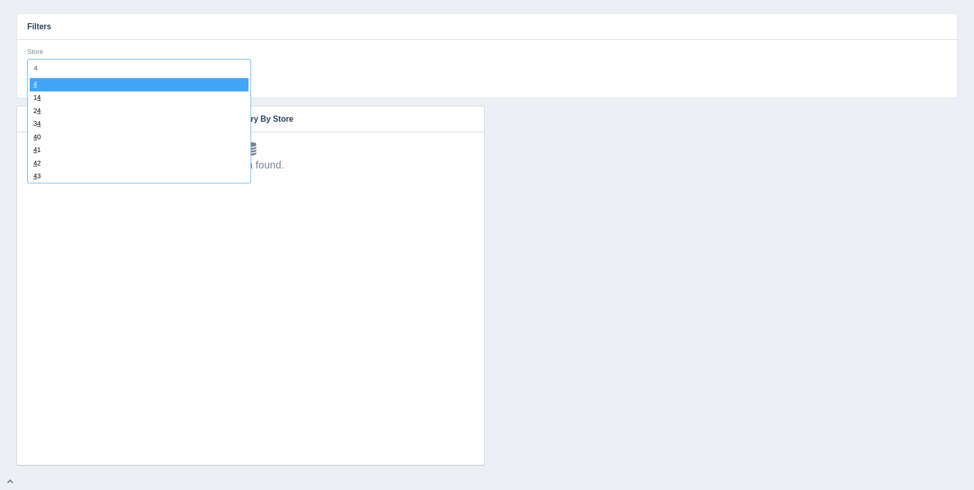
type input "40"
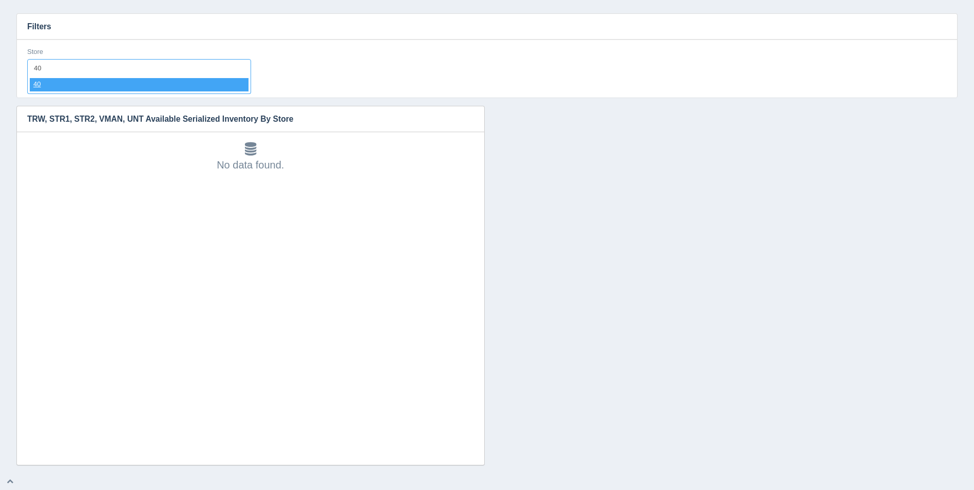
select select "40"
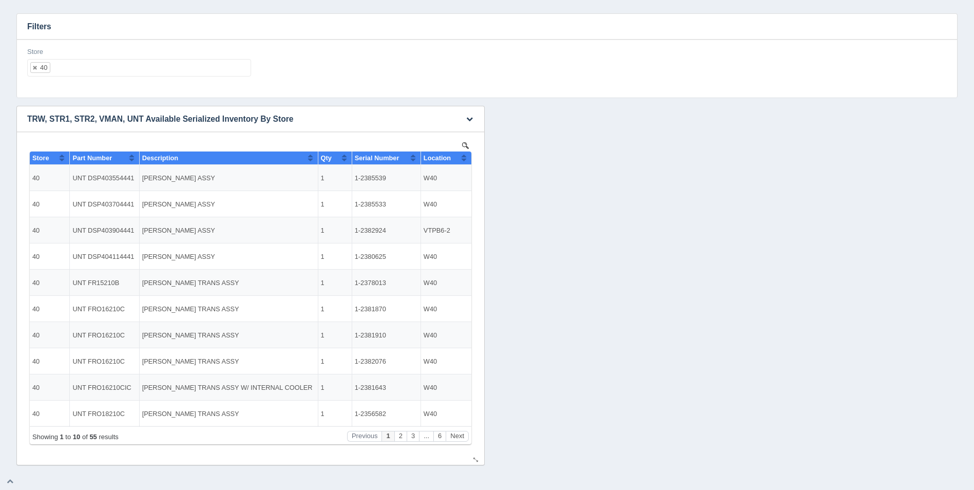
click at [465, 157] on button "Sort column ascending" at bounding box center [464, 157] width 7 height 12
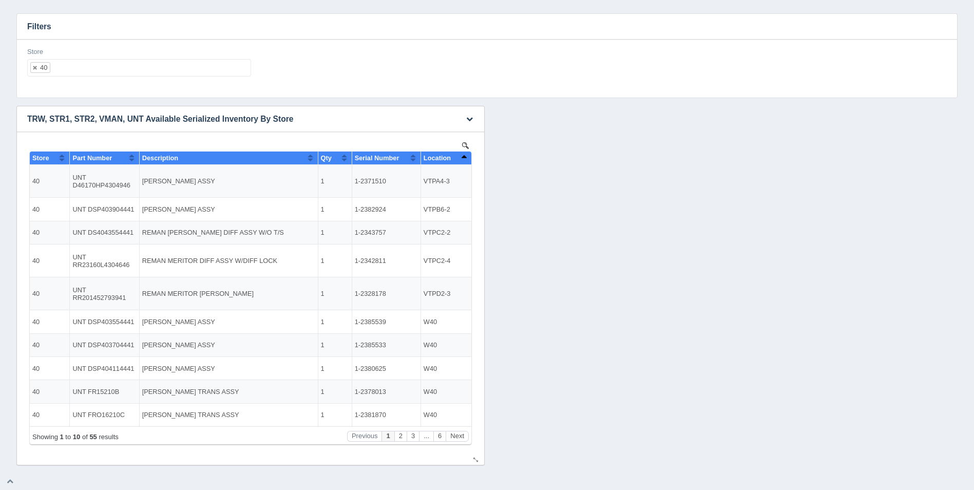
click at [465, 157] on button "Sort column descending" at bounding box center [464, 157] width 7 height 12
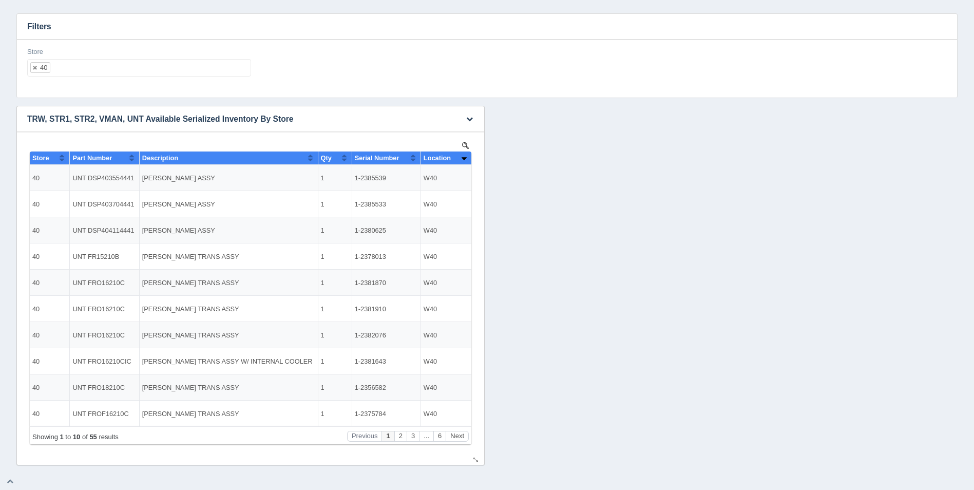
click at [465, 159] on button "Sort column ascending" at bounding box center [464, 157] width 7 height 12
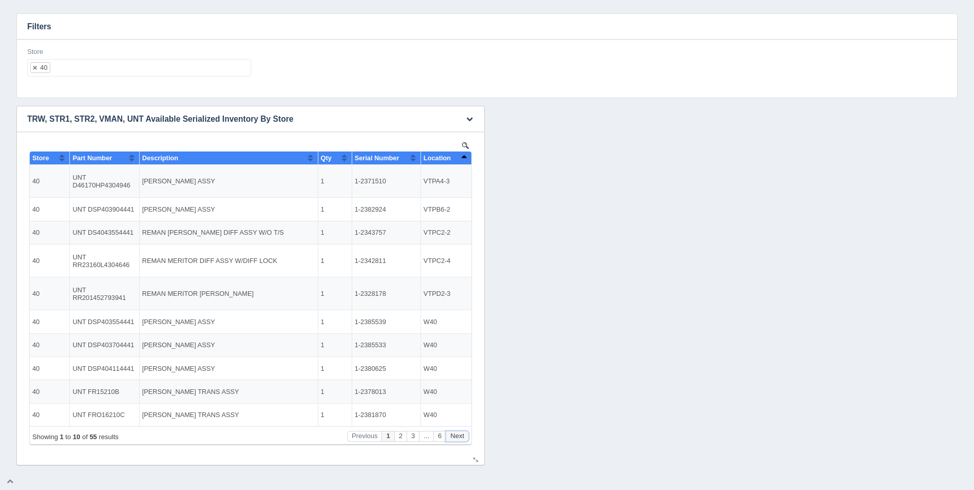
click at [464, 435] on button "Next" at bounding box center [457, 436] width 23 height 11
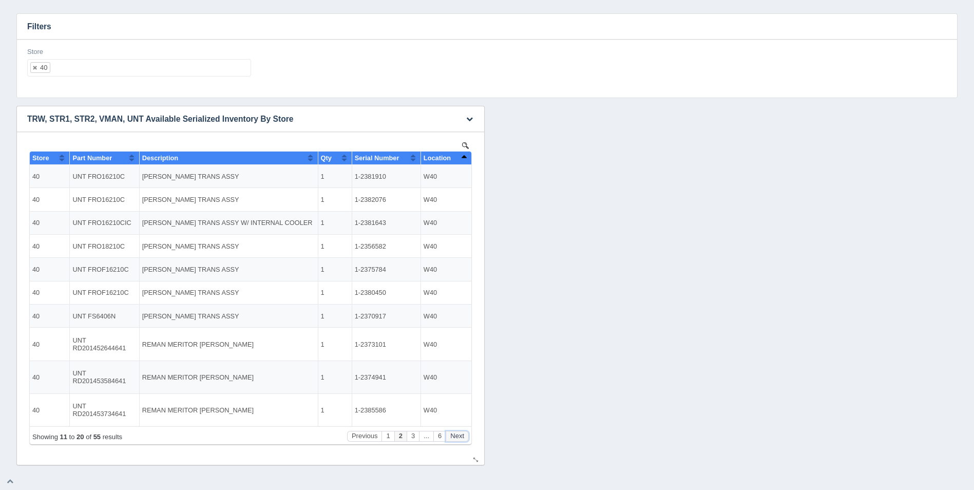
click at [464, 435] on button "Next" at bounding box center [457, 436] width 23 height 11
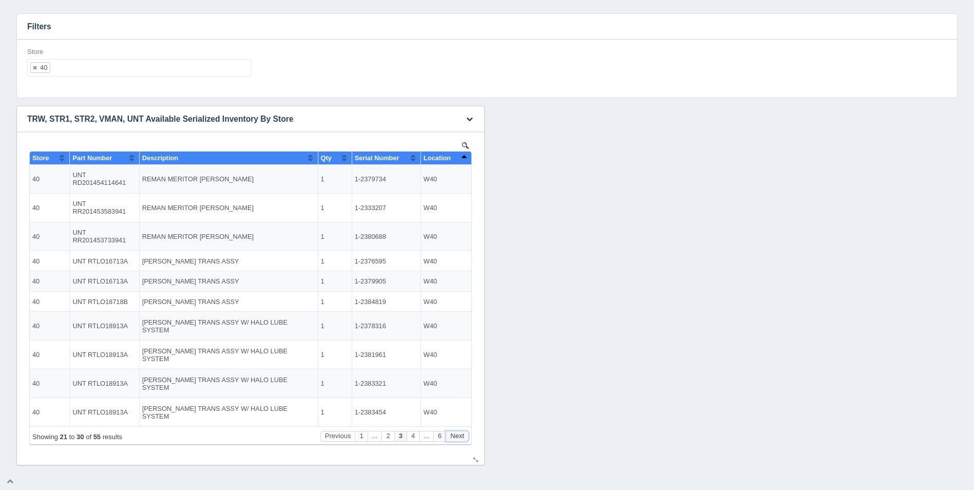
click at [464, 435] on button "Next" at bounding box center [457, 436] width 23 height 11
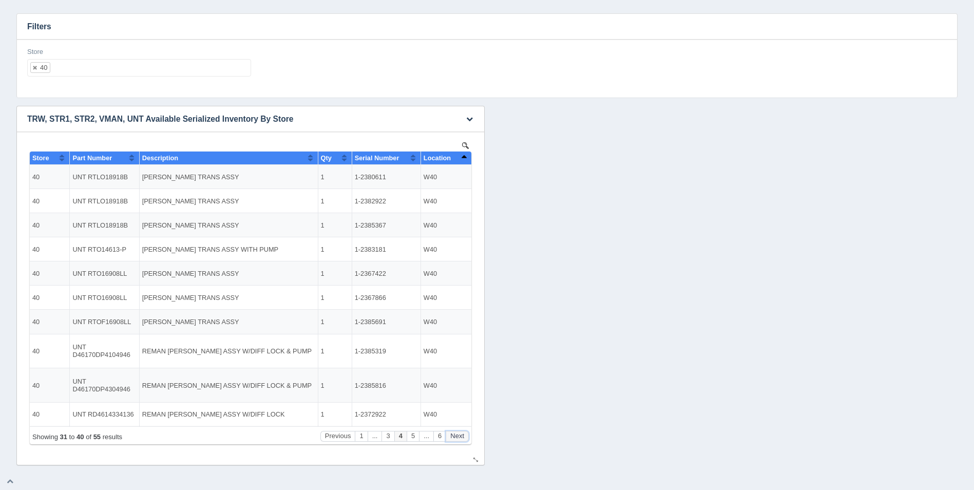
click at [464, 435] on button "Next" at bounding box center [457, 436] width 23 height 11
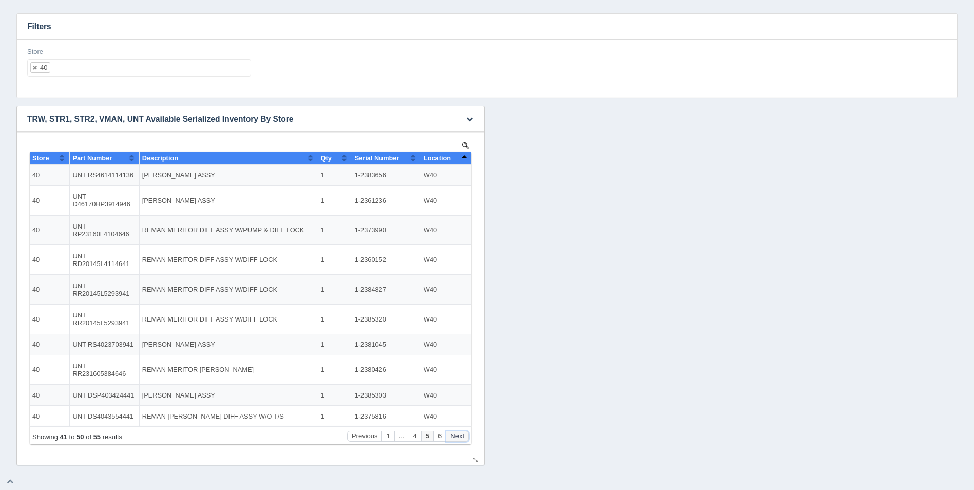
click at [464, 435] on button "Next" at bounding box center [457, 436] width 23 height 11
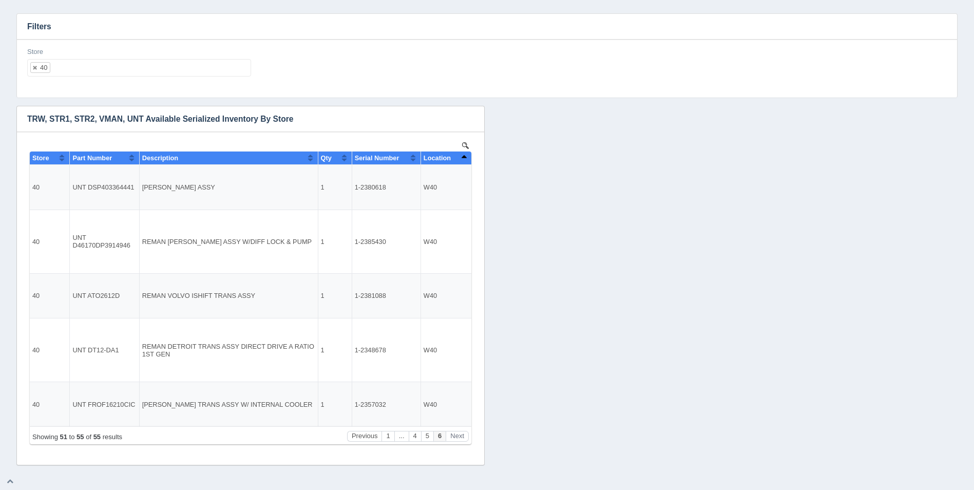
click at [170, 67] on ul "40" at bounding box center [139, 67] width 224 height 17
select select
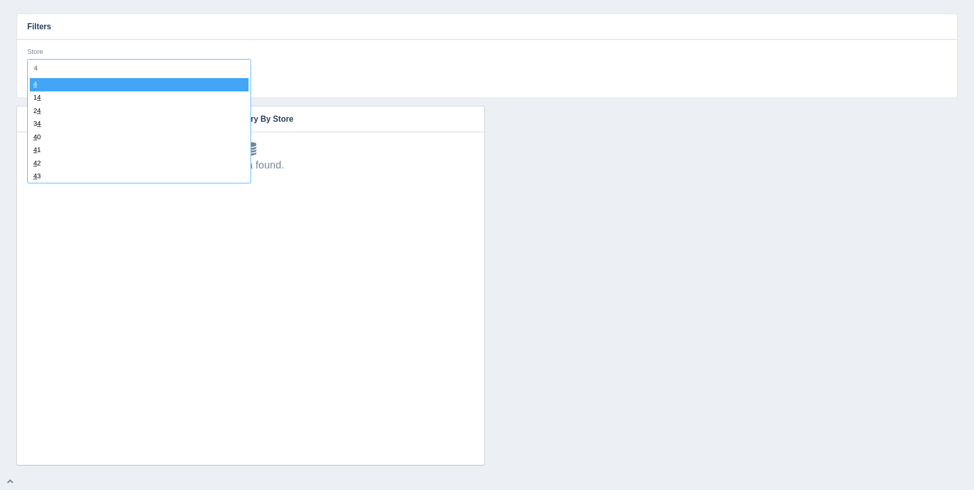
type input "41"
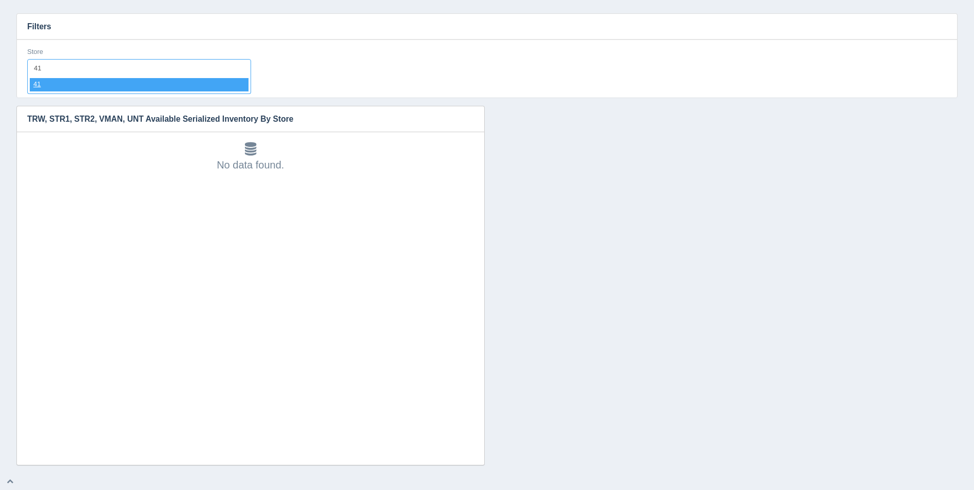
select select "41"
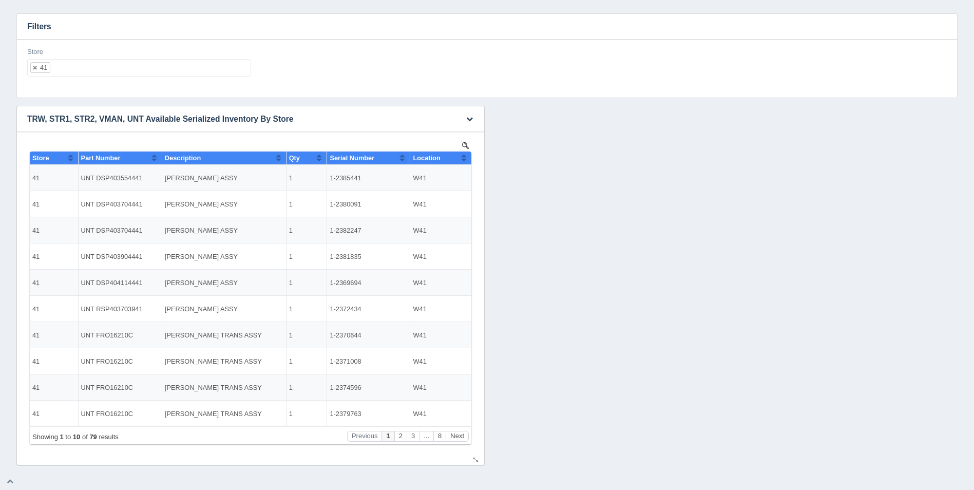
click at [459, 158] on div "Location" at bounding box center [437, 158] width 48 height 8
click at [454, 436] on button "Next" at bounding box center [457, 436] width 23 height 11
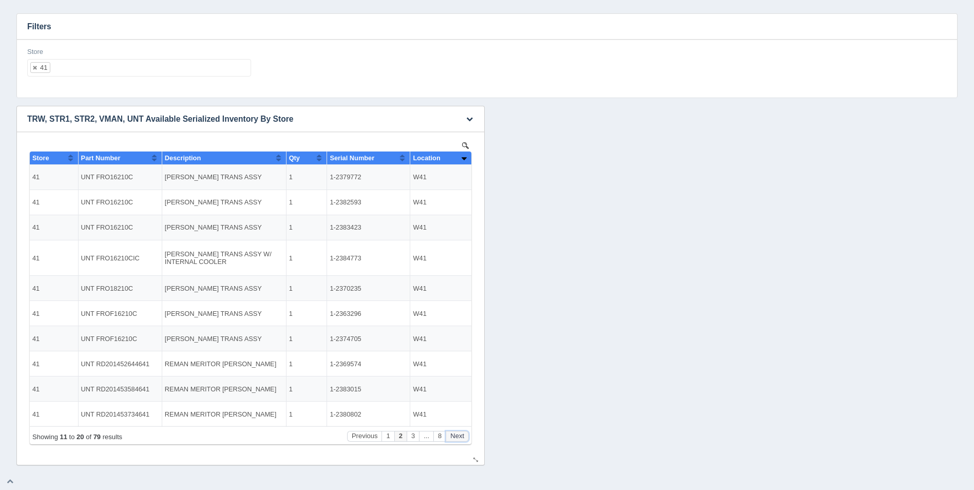
drag, startPoint x: 454, startPoint y: 436, endPoint x: 448, endPoint y: 436, distance: 5.6
click at [453, 436] on button "Next" at bounding box center [457, 436] width 23 height 11
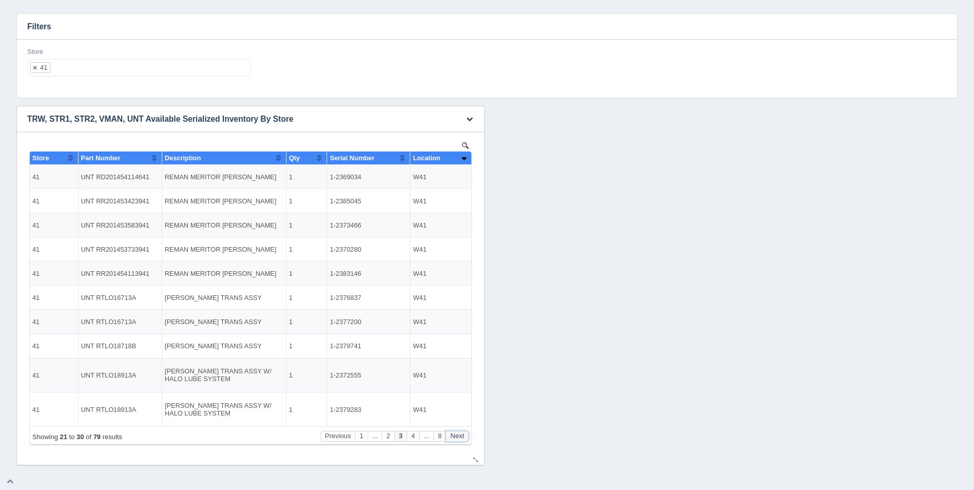
click at [452, 435] on button "Next" at bounding box center [457, 436] width 23 height 11
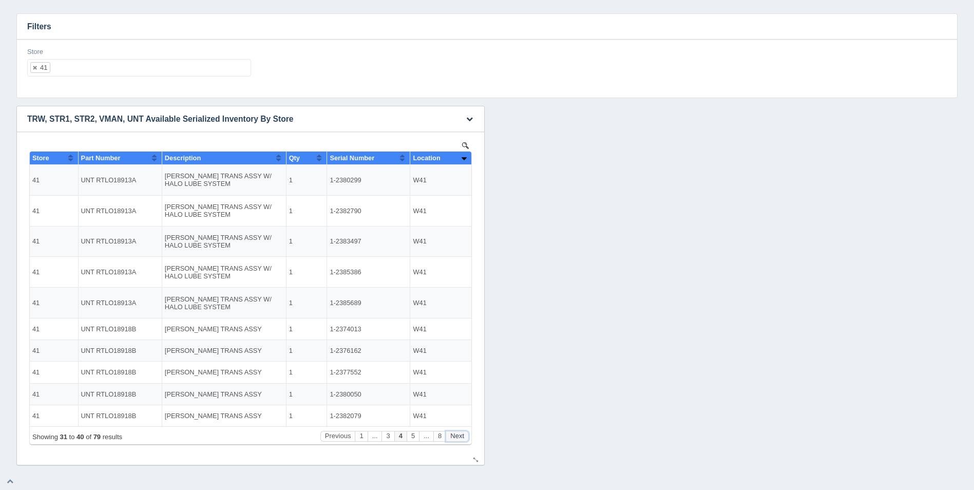
click at [452, 435] on button "Next" at bounding box center [457, 436] width 23 height 11
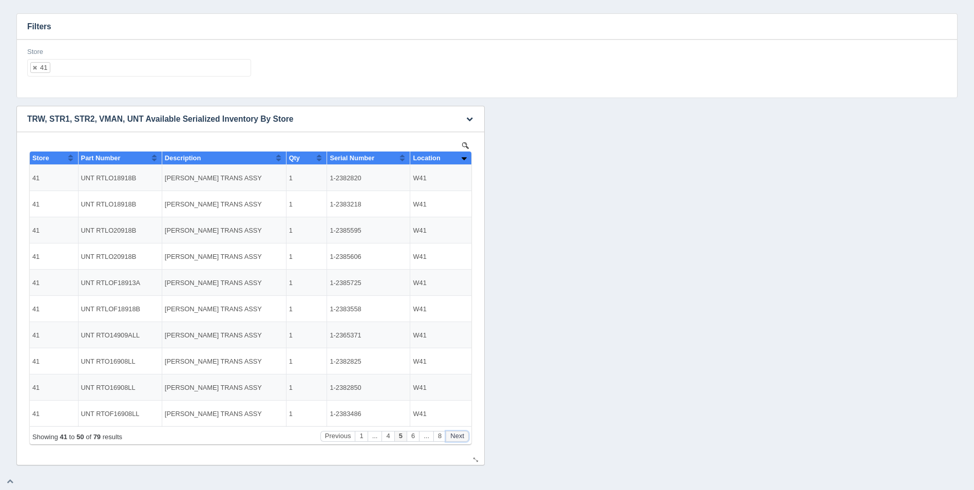
click at [452, 435] on button "Next" at bounding box center [457, 436] width 23 height 11
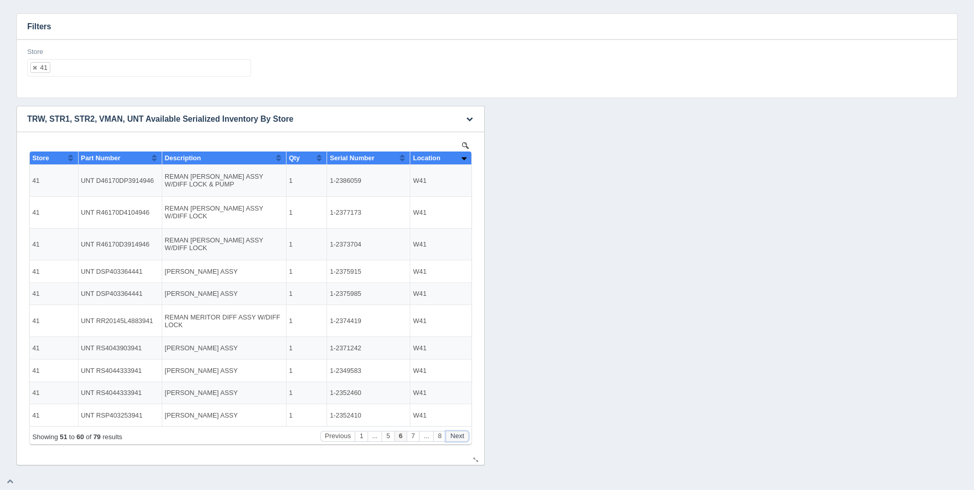
click at [455, 434] on button "Next" at bounding box center [457, 436] width 23 height 11
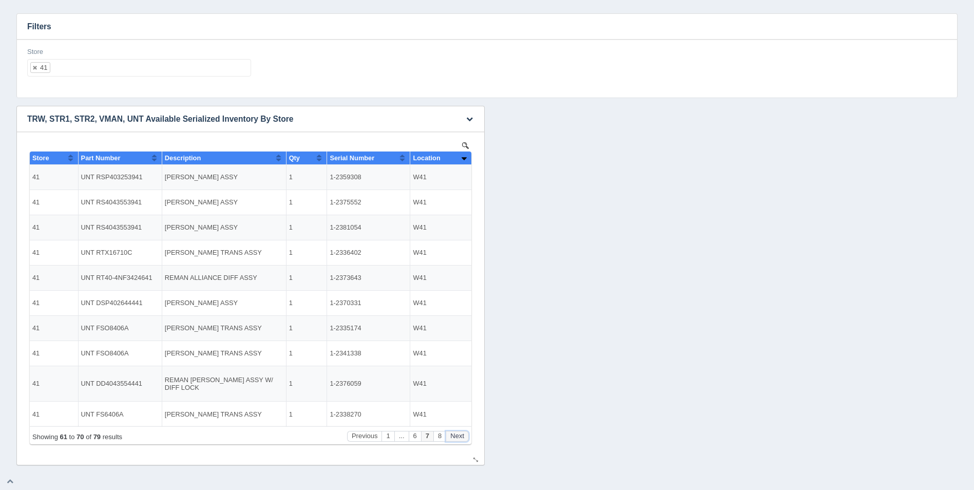
click at [455, 434] on button "Next" at bounding box center [457, 436] width 23 height 11
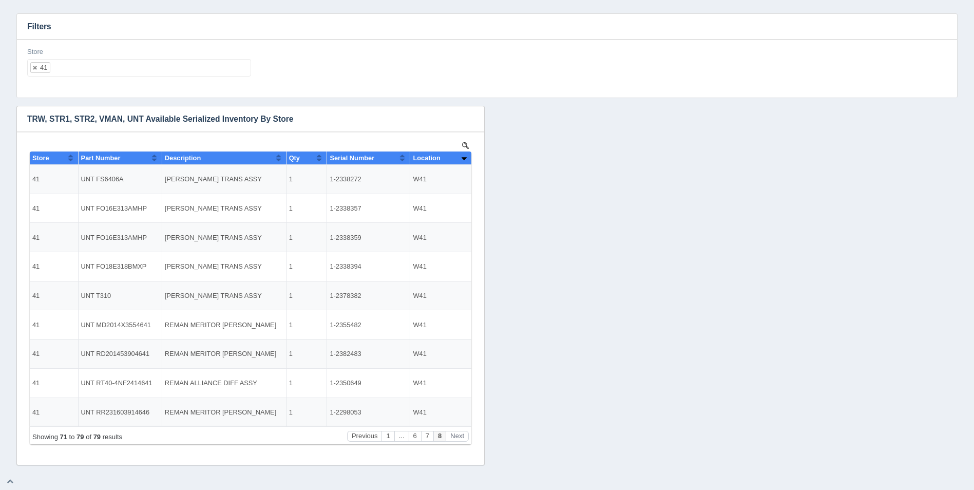
click at [174, 74] on ul "41" at bounding box center [139, 67] width 224 height 17
select select
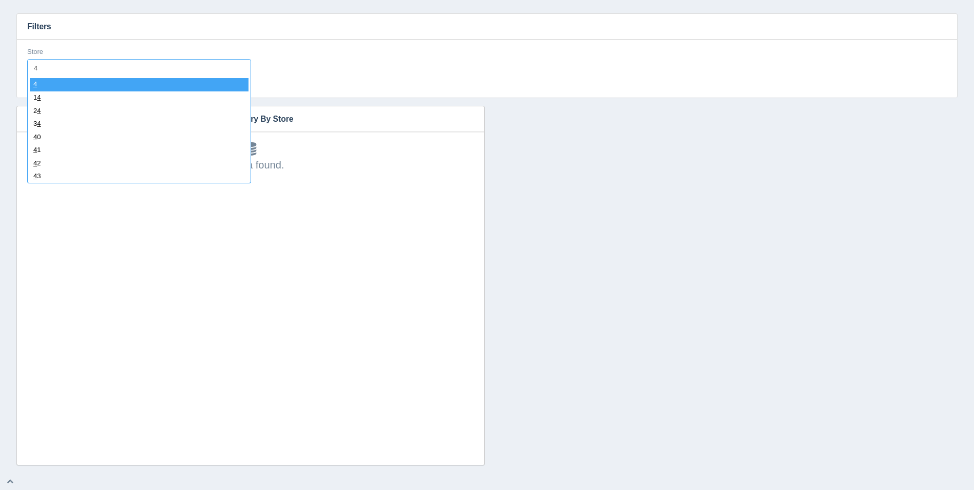
type input "42"
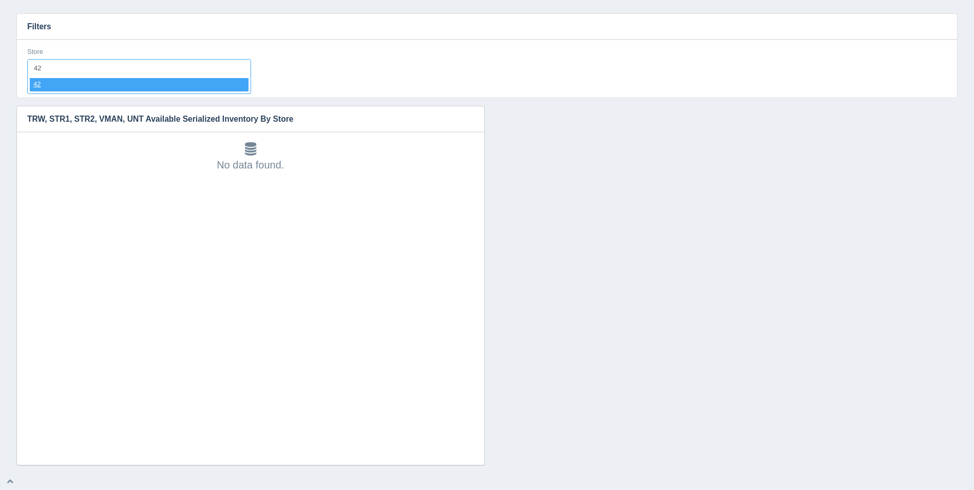
select select "42"
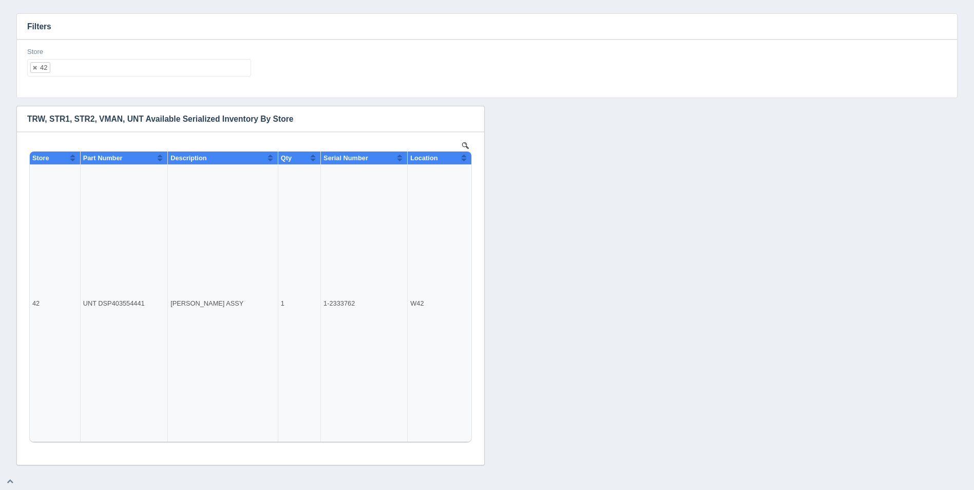
drag, startPoint x: 174, startPoint y: 74, endPoint x: 152, endPoint y: 66, distance: 23.6
click at [152, 66] on input "text" at bounding box center [149, 68] width 199 height 16
select select
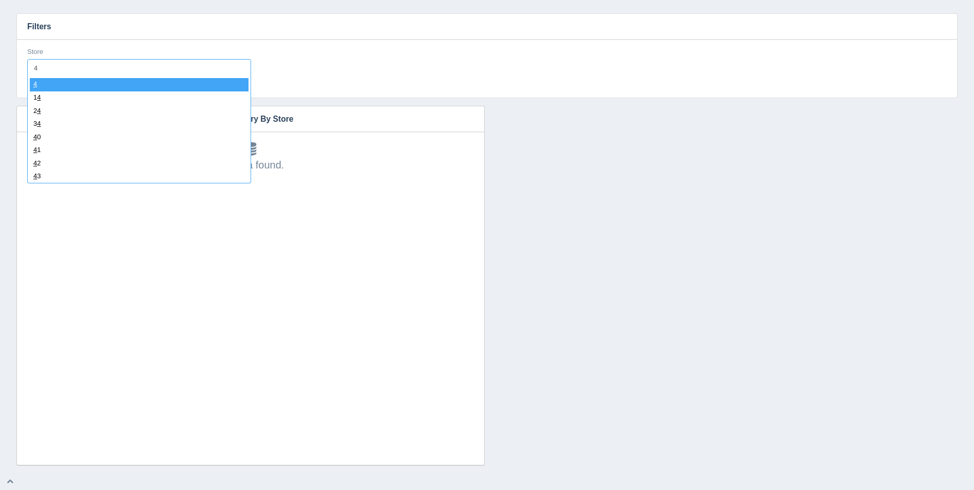
type input "43"
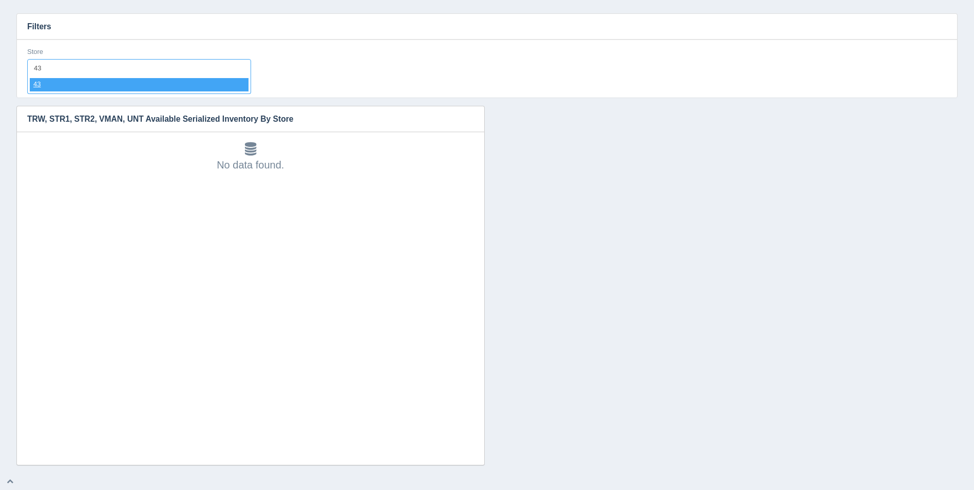
select select "43"
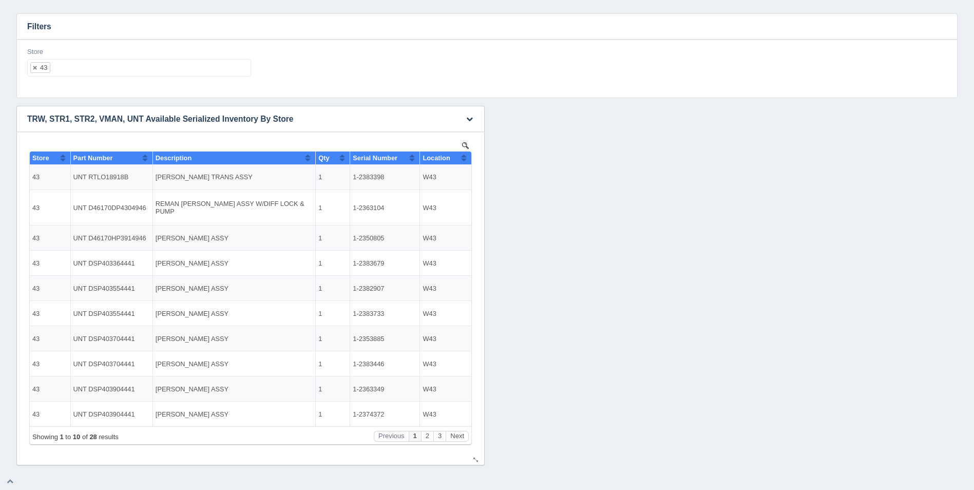
click at [464, 154] on button "Sort column ascending" at bounding box center [464, 157] width 7 height 12
click at [464, 155] on button "Sort column descending" at bounding box center [464, 157] width 7 height 12
click at [464, 436] on button "Next" at bounding box center [457, 436] width 23 height 11
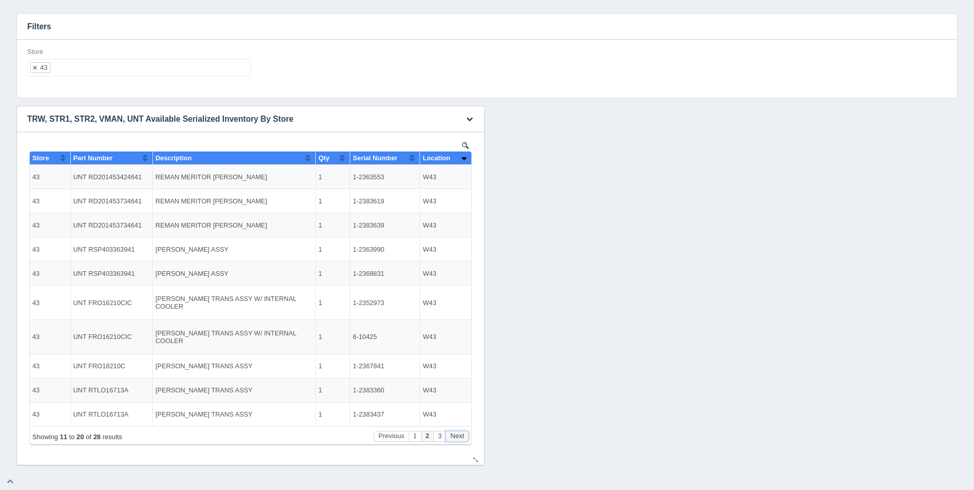
click at [464, 434] on button "Next" at bounding box center [457, 436] width 23 height 11
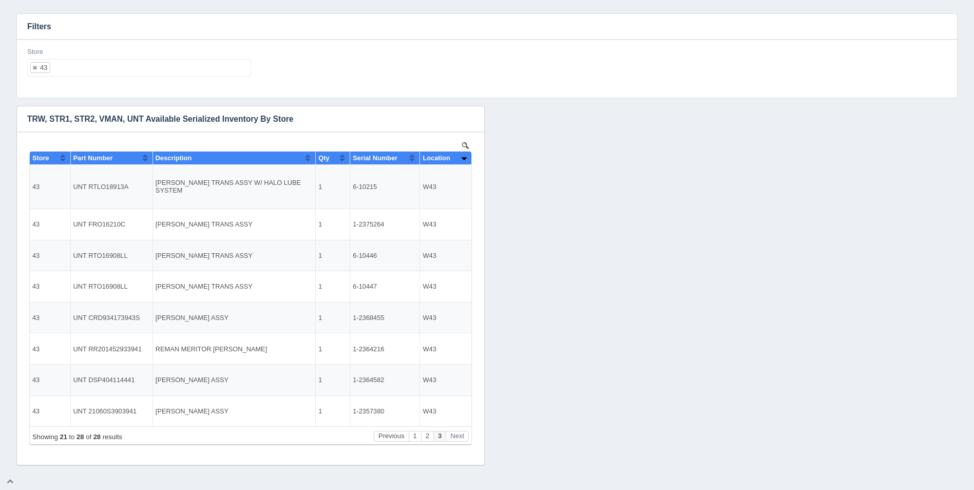
click at [607, 185] on div "Download CSV View all results TRW, STR1, STR2, VMAN, UNT Available Serialized I…" at bounding box center [487, 285] width 946 height 359
click at [114, 69] on ul "43" at bounding box center [139, 67] width 224 height 17
select select
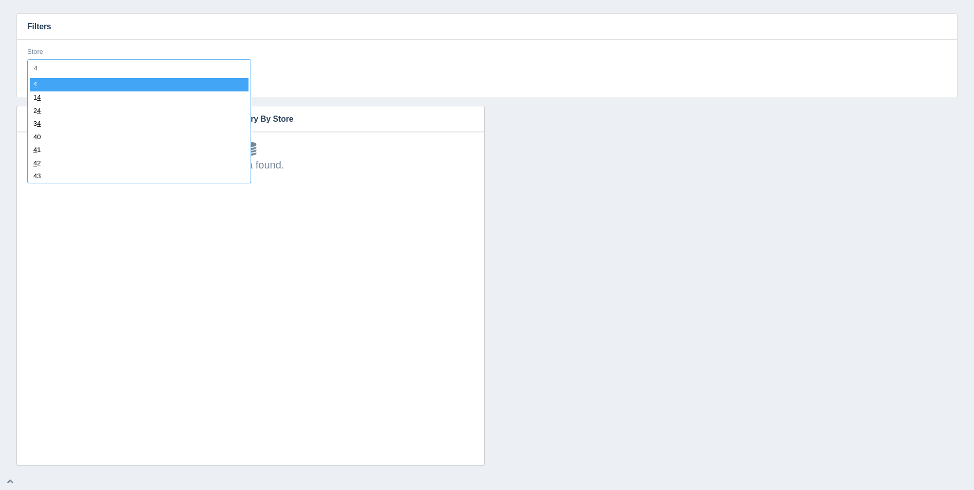
type input "44"
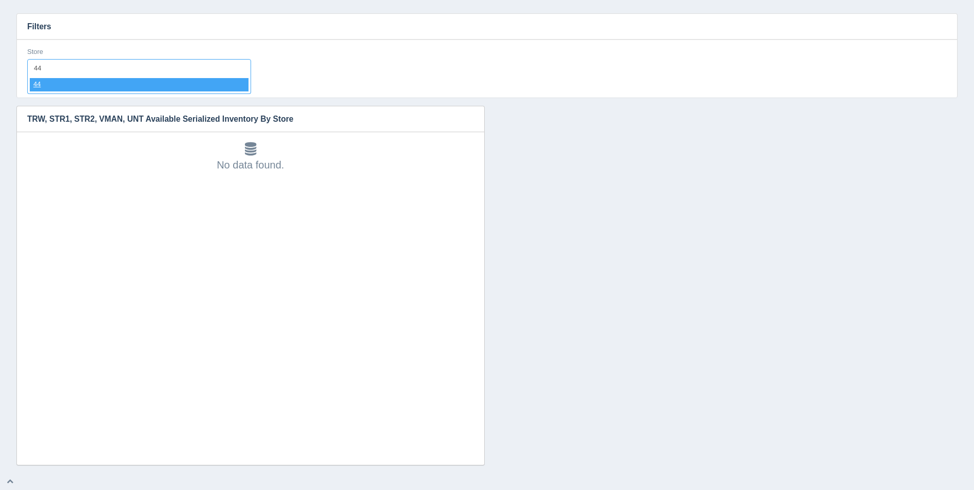
select select "44"
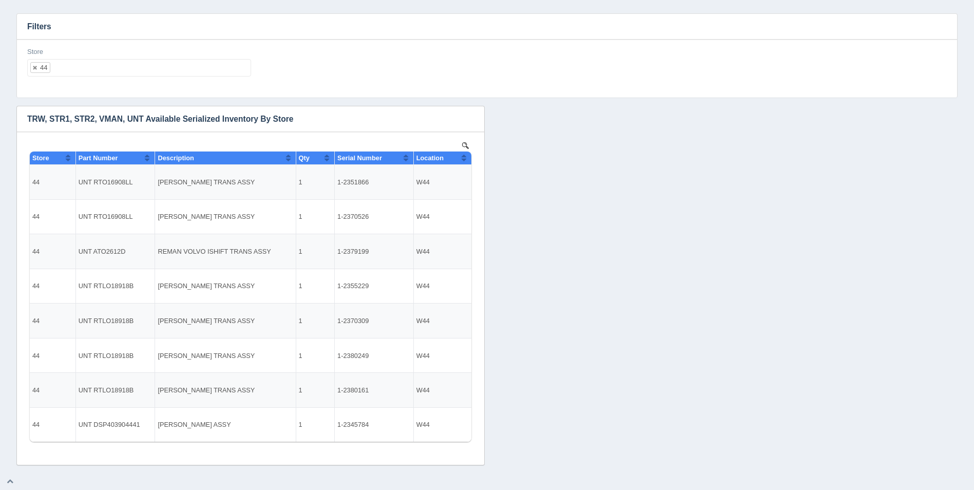
select select
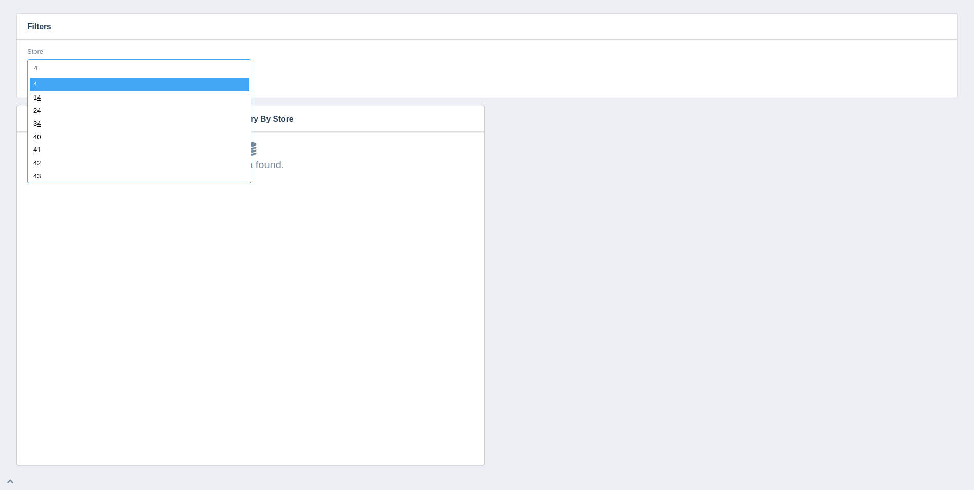
type input "45"
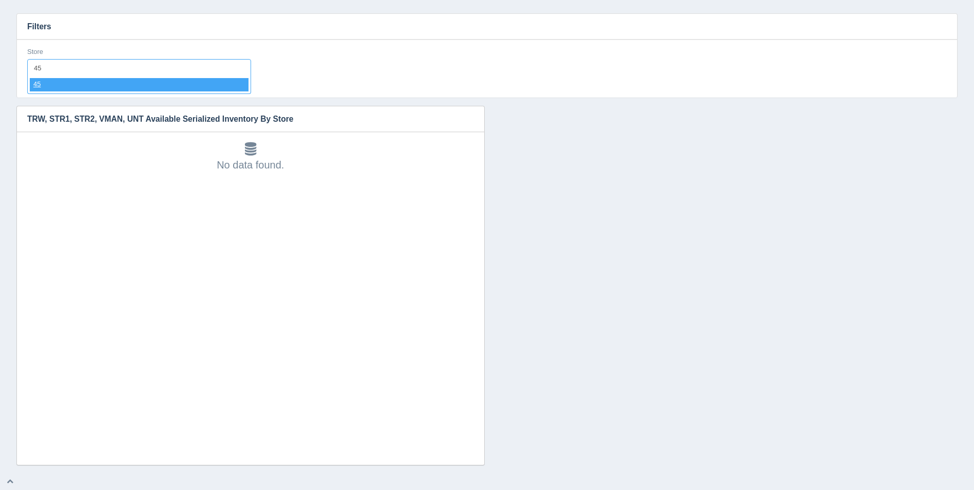
select select "45"
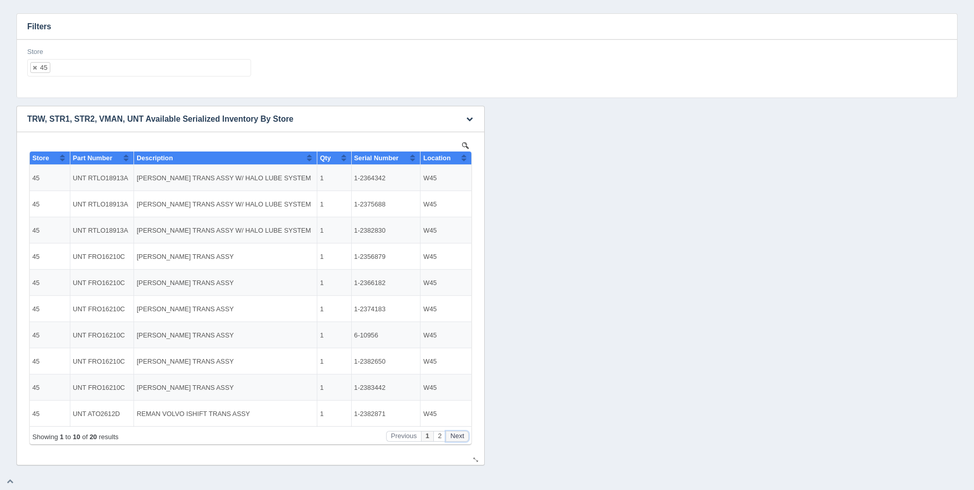
click at [463, 438] on button "Next" at bounding box center [457, 436] width 23 height 11
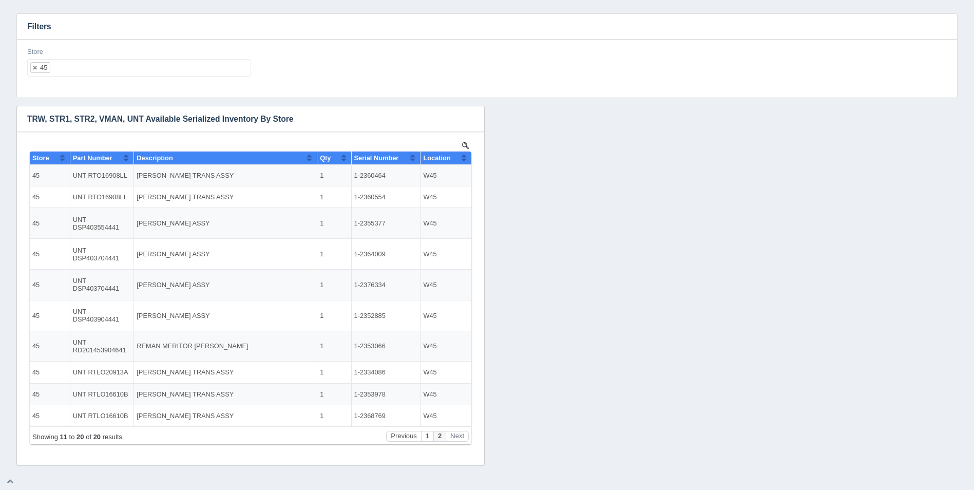
click at [194, 69] on ul "45" at bounding box center [139, 67] width 224 height 17
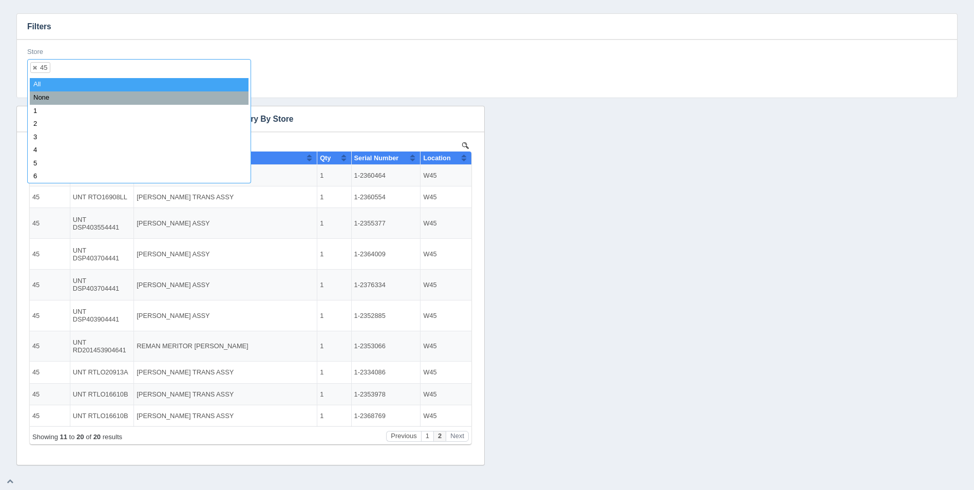
select select
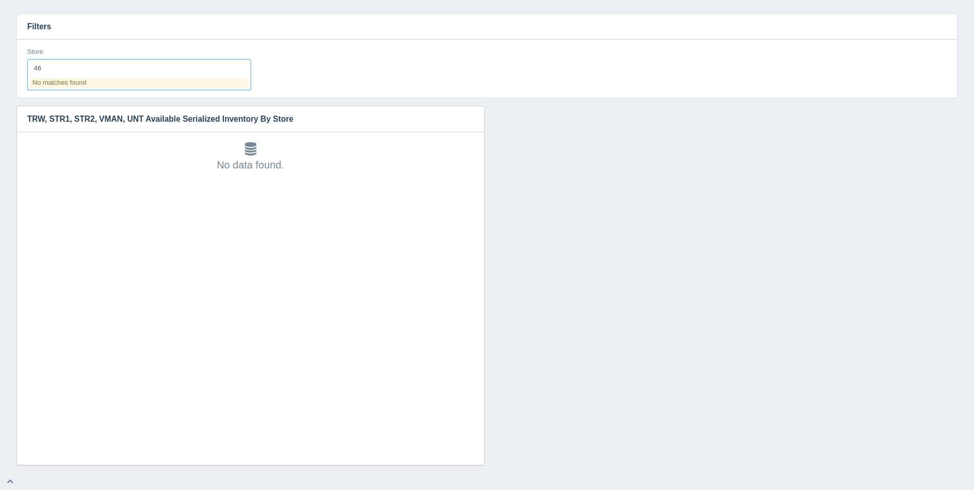
type input "4"
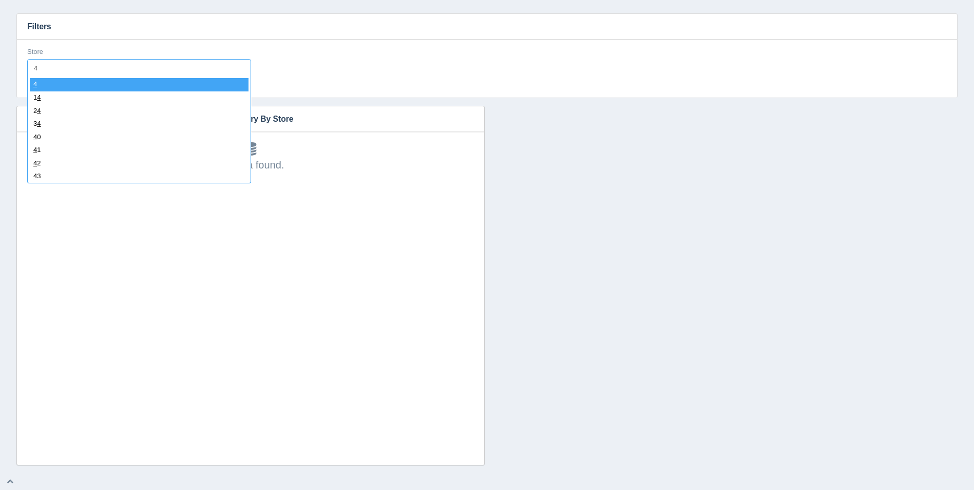
type input "47"
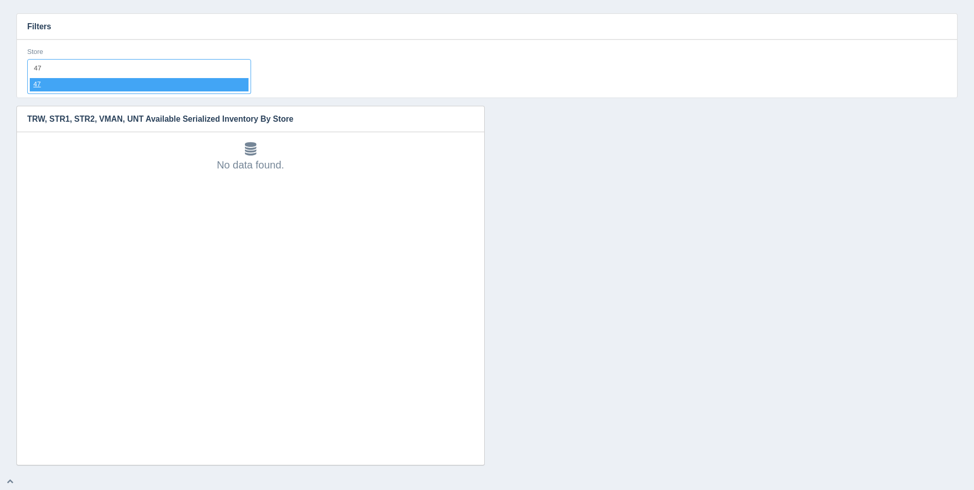
select select "47"
select select
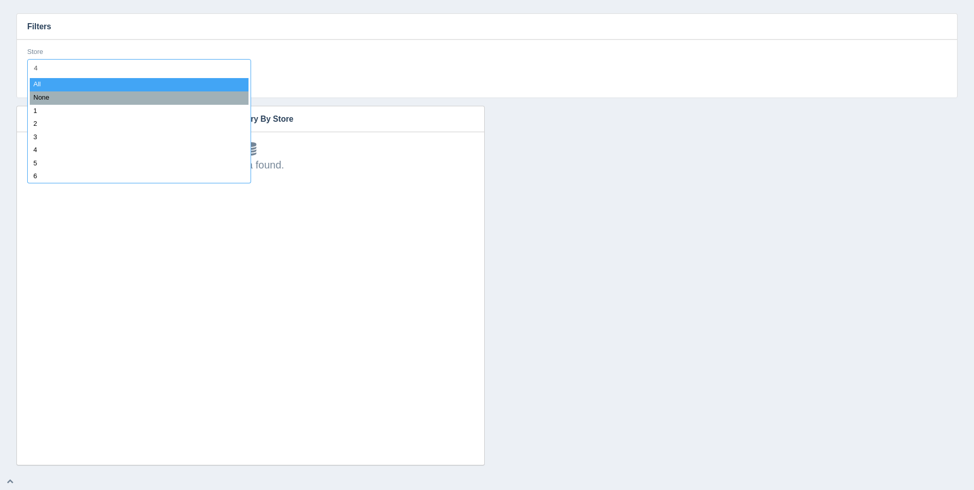
type input "48"
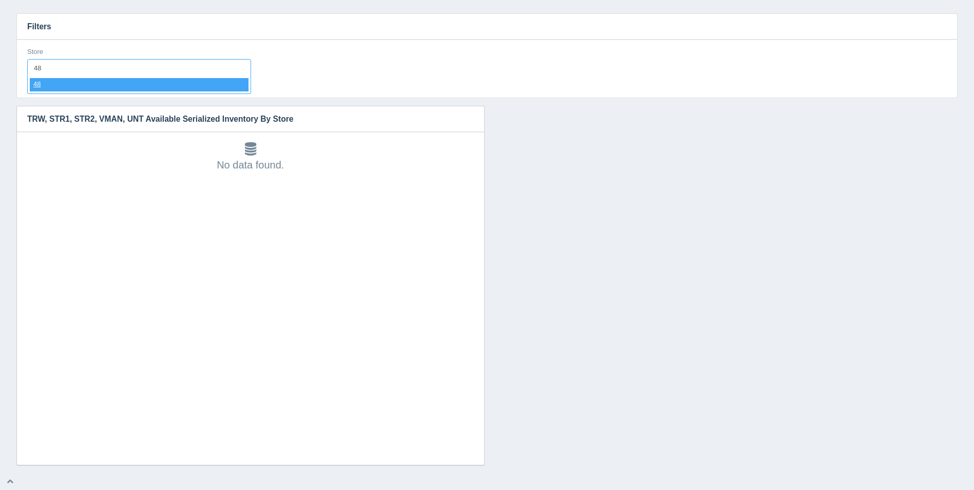
select select "48"
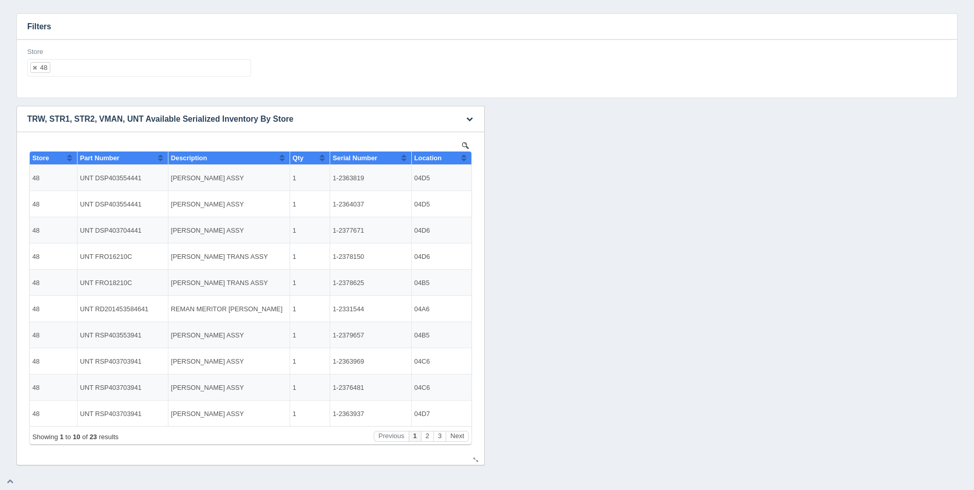
click at [461, 155] on th "Location" at bounding box center [441, 157] width 60 height 13
click at [464, 155] on button "Sort column descending" at bounding box center [464, 157] width 7 height 12
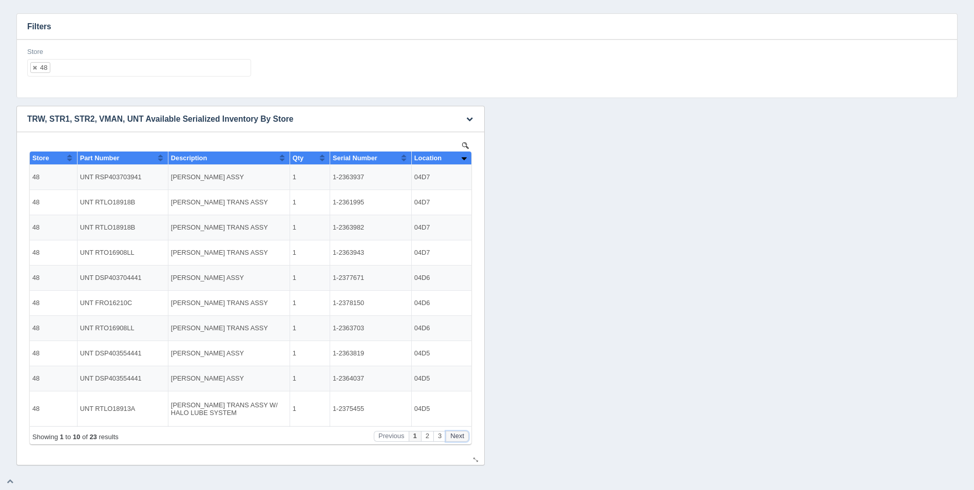
click at [456, 438] on button "Next" at bounding box center [457, 436] width 23 height 11
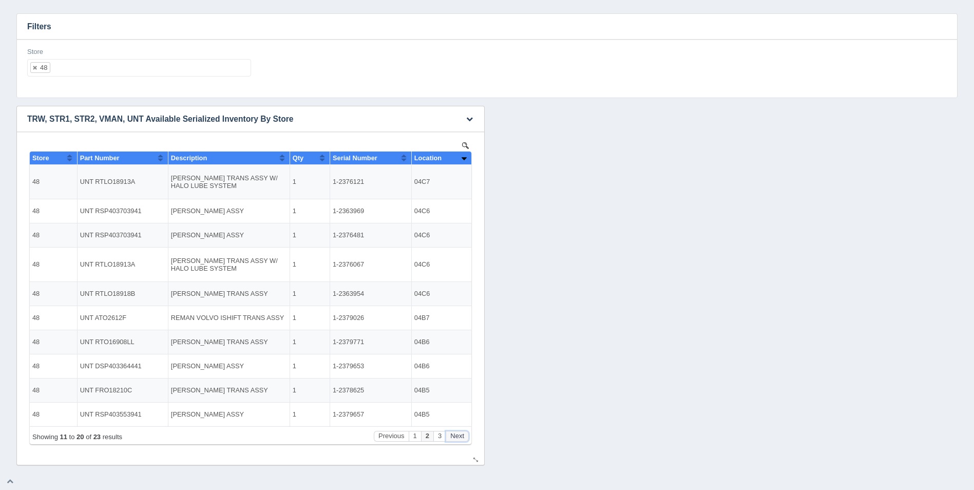
click at [456, 438] on button "Next" at bounding box center [457, 436] width 23 height 11
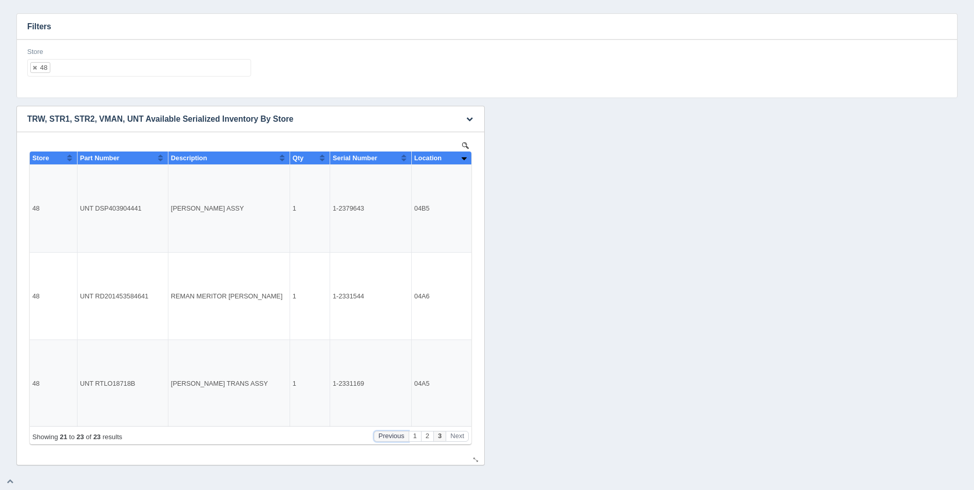
click at [381, 433] on button "Previous" at bounding box center [391, 436] width 35 height 11
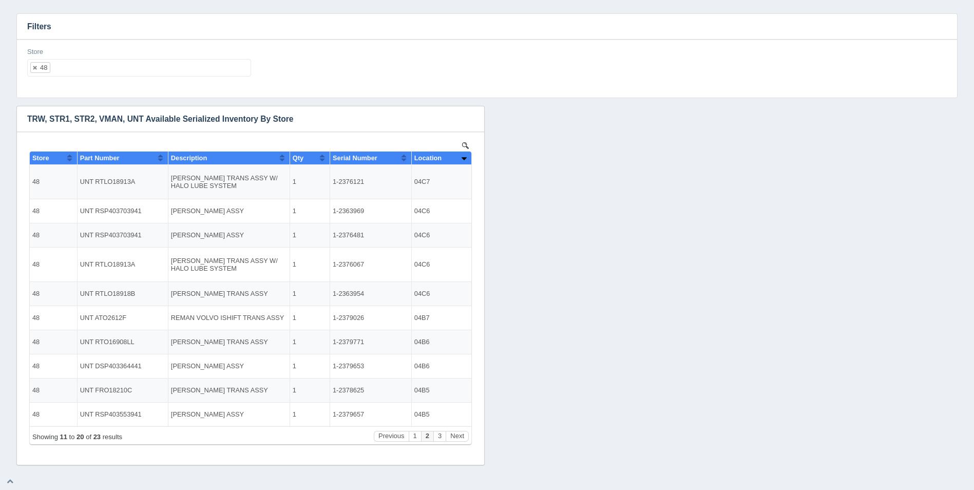
click at [113, 64] on ul "48" at bounding box center [139, 67] width 224 height 17
select select
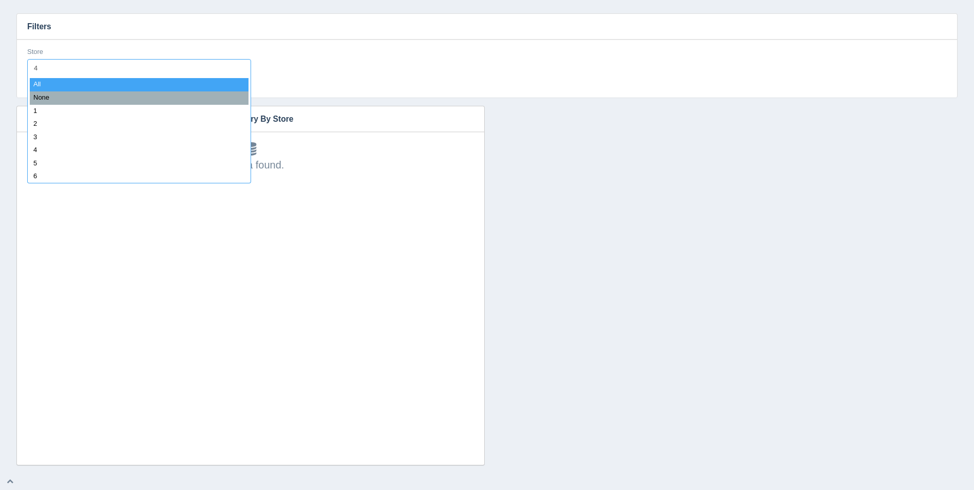
type input "49"
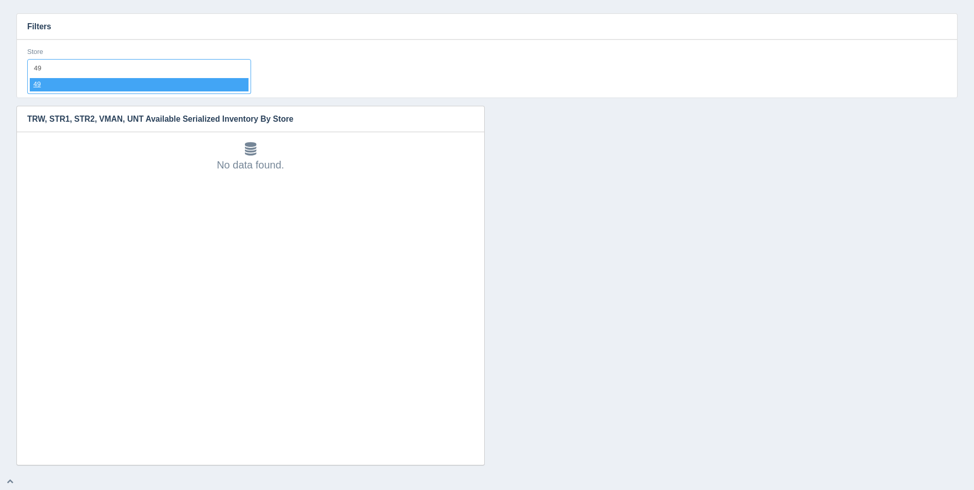
select select "49"
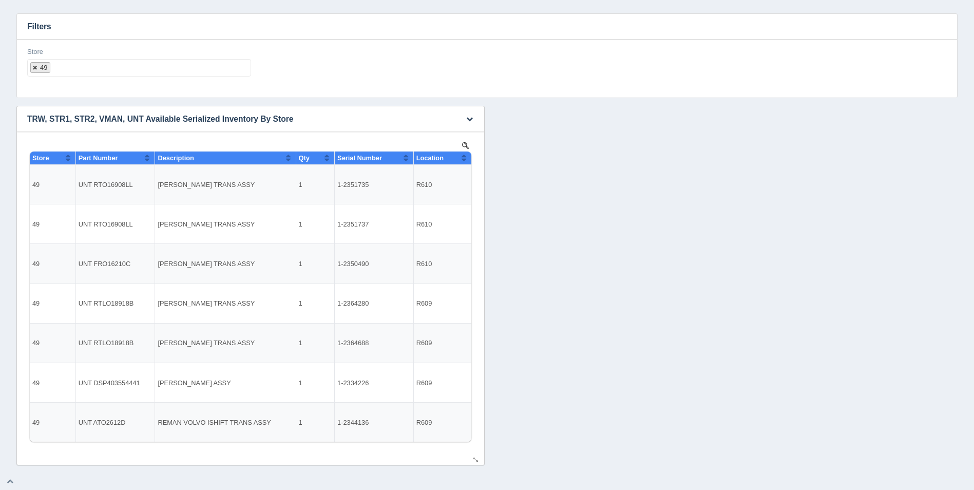
select select
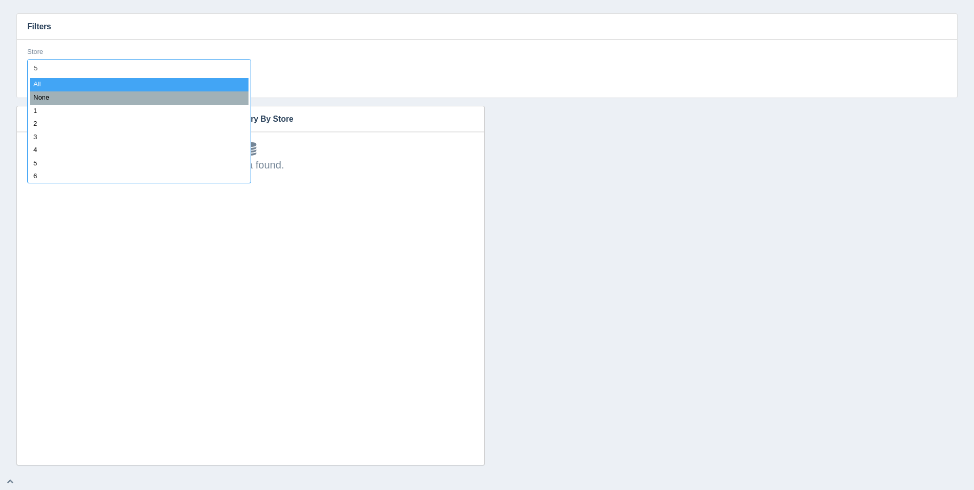
type input "50"
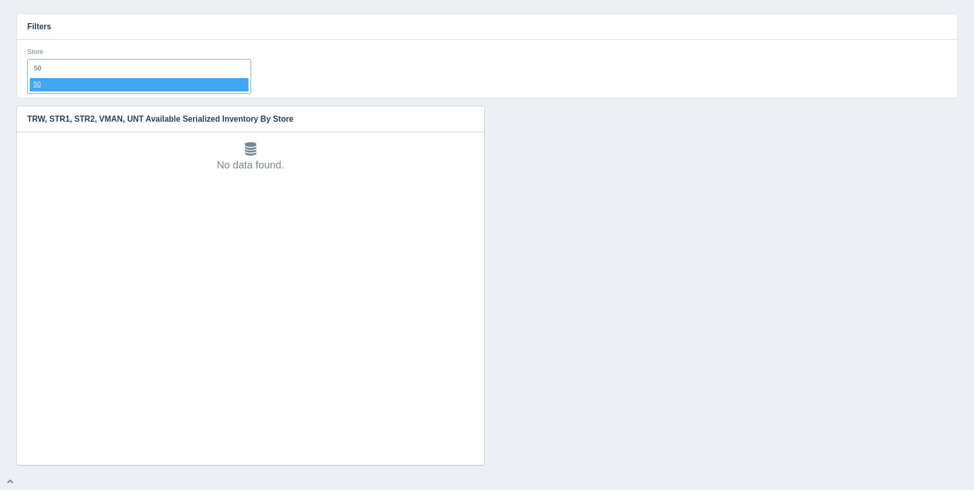
select select "50"
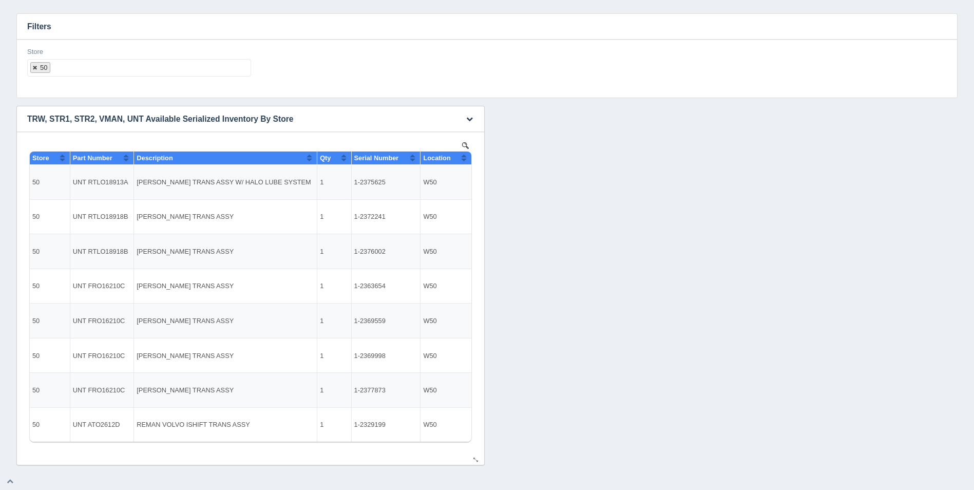
select select
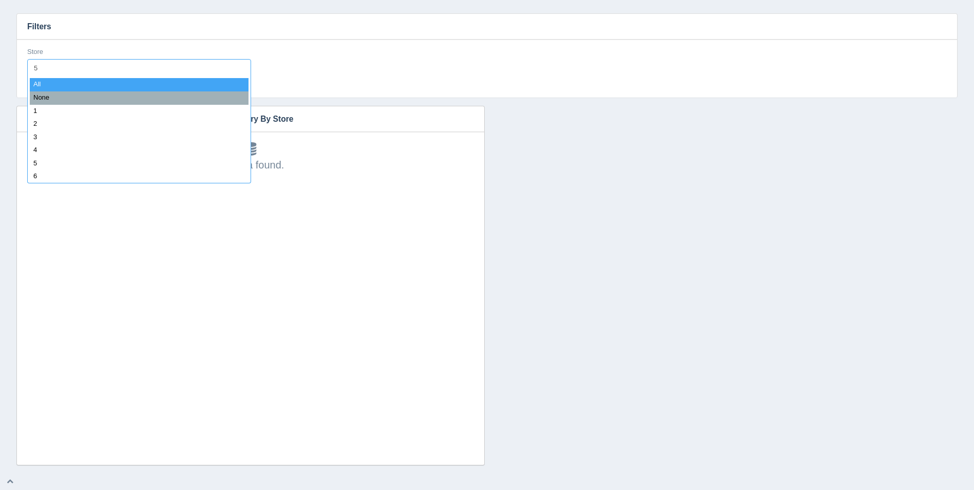
type input "51"
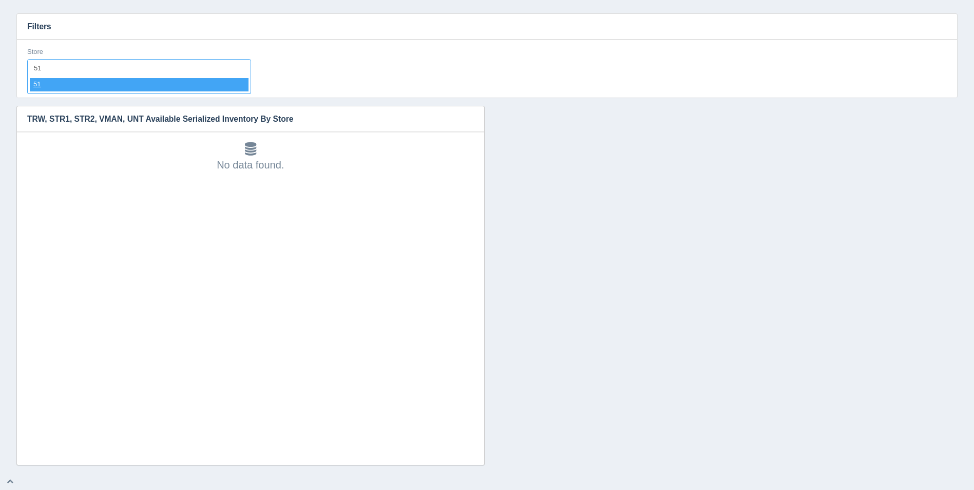
select select "51"
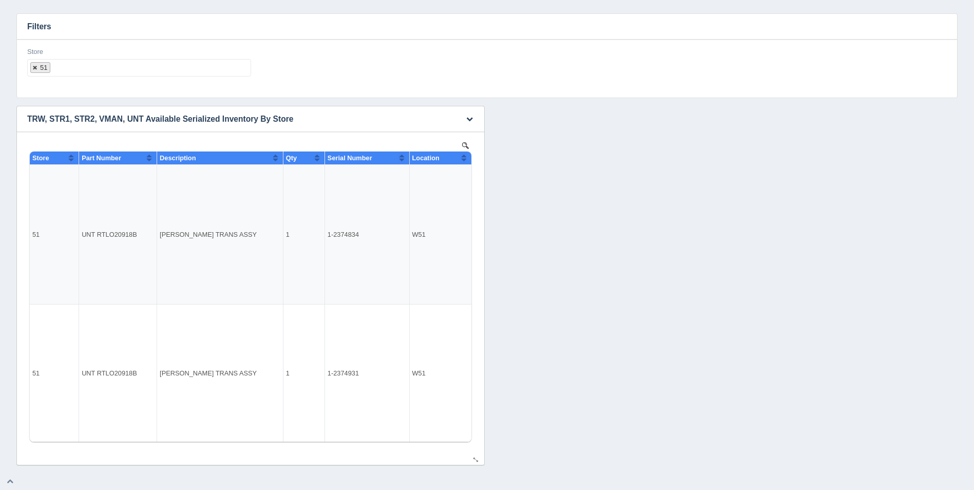
select select
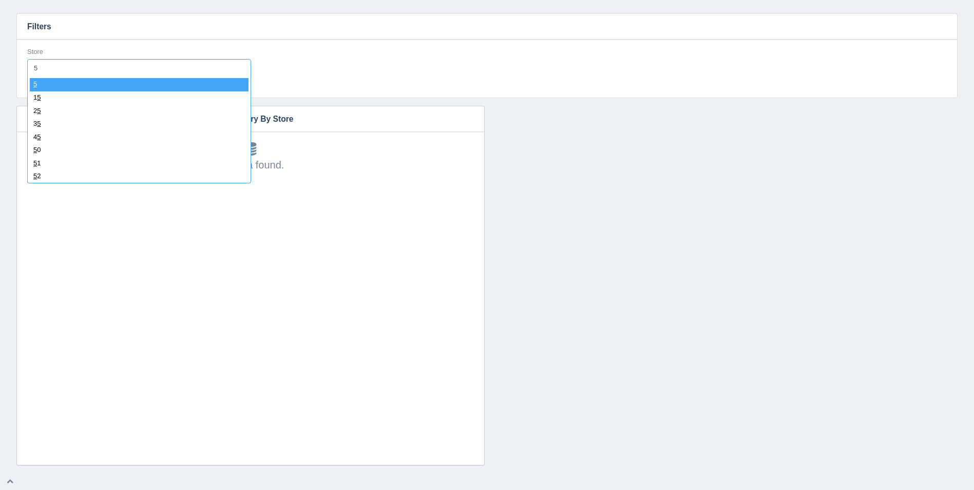
type input "52"
select select "52"
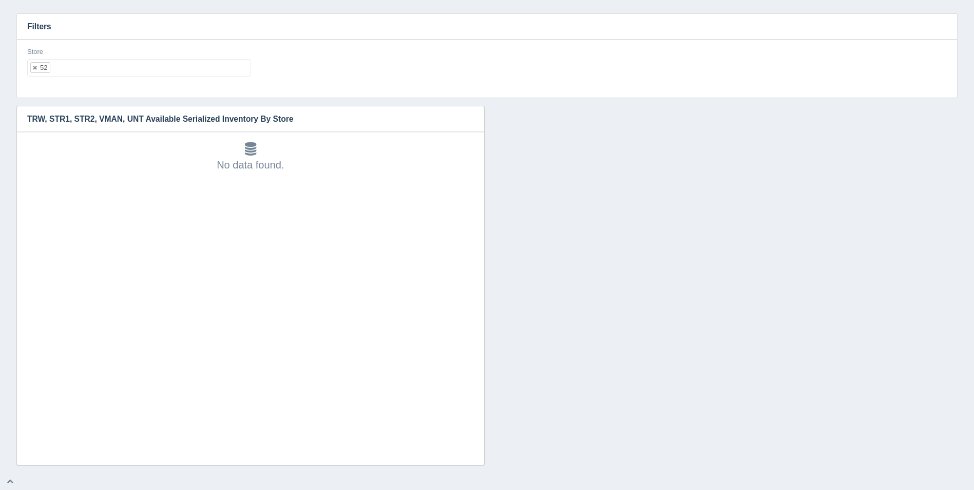
click at [100, 66] on ul "52" at bounding box center [139, 67] width 224 height 17
select select
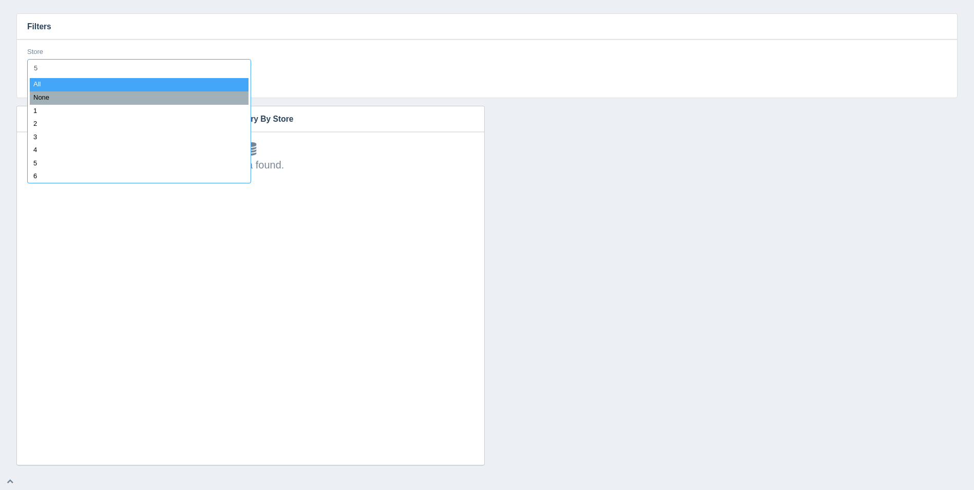
type input "53"
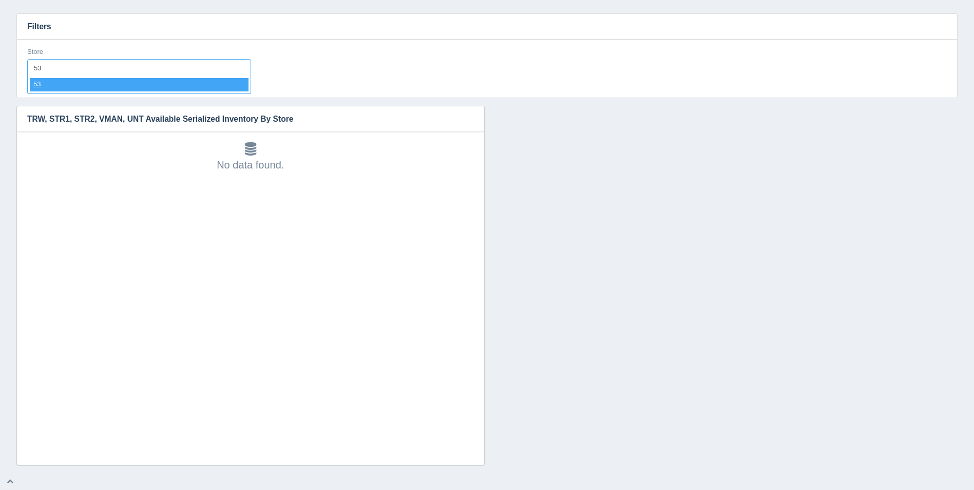
select select "53"
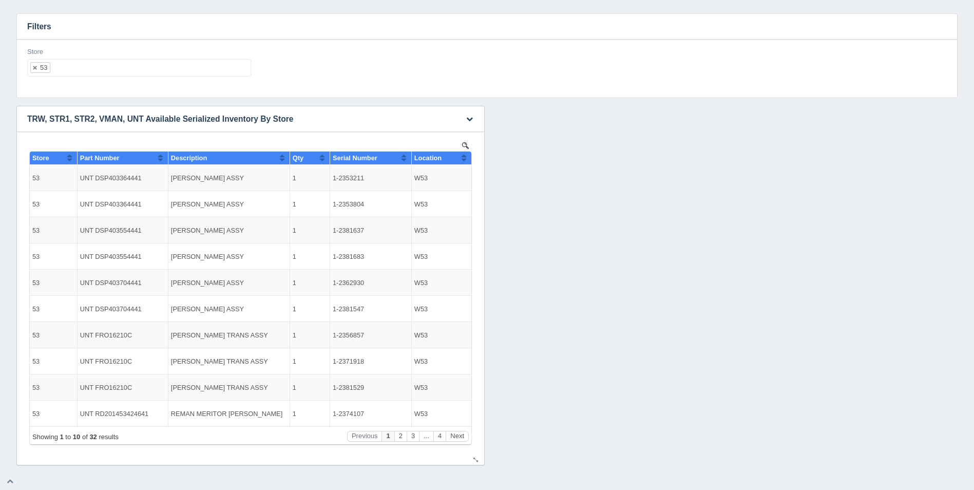
click at [462, 158] on button "Sort column ascending" at bounding box center [464, 157] width 7 height 12
click at [463, 158] on button "Sort column descending" at bounding box center [464, 157] width 7 height 12
click at [459, 440] on button "Next" at bounding box center [457, 436] width 23 height 11
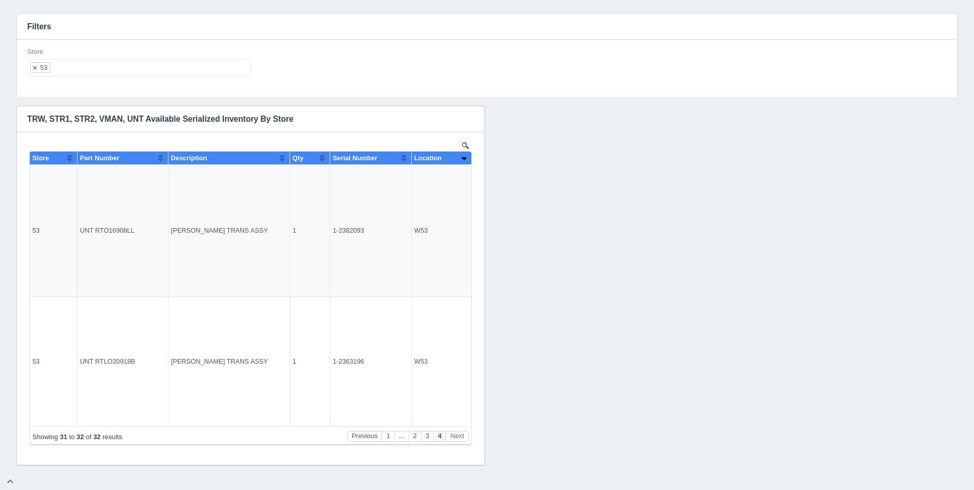
click at [237, 69] on ul "53" at bounding box center [139, 67] width 224 height 17
select select
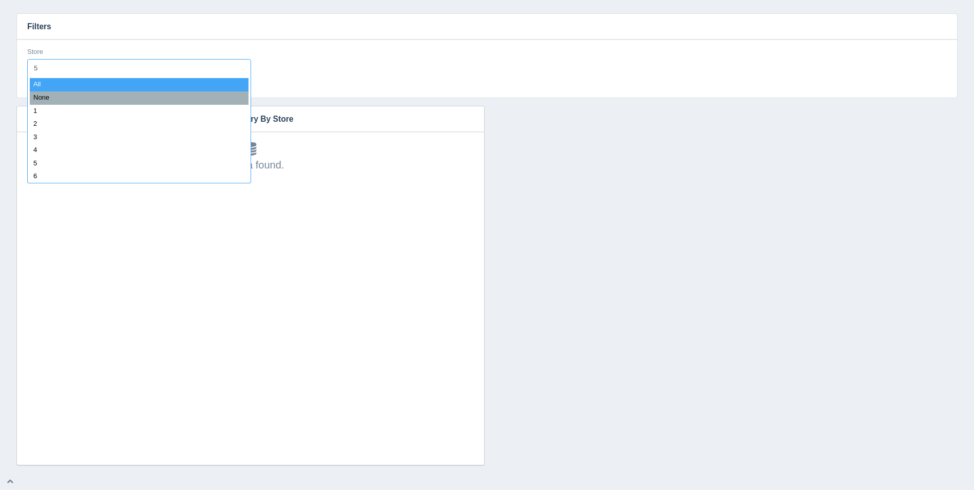
type input "54"
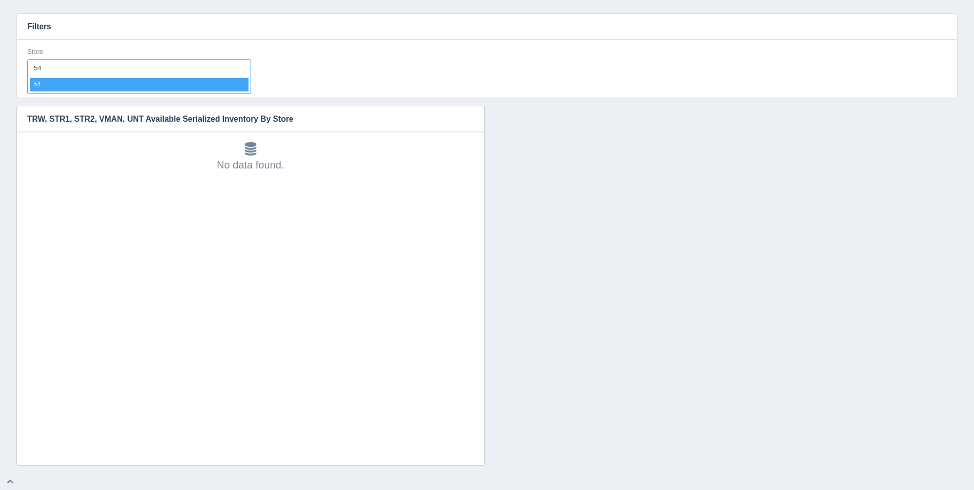
select select "54"
